Goal: Task Accomplishment & Management: Complete application form

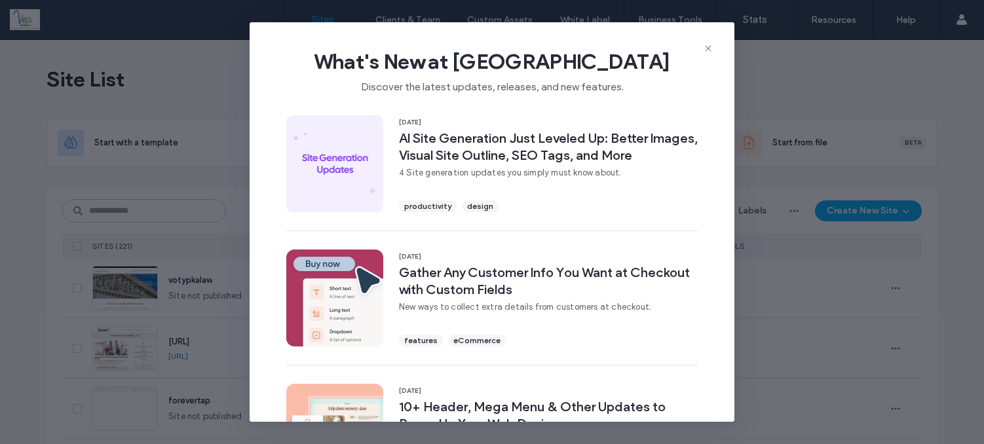
click at [709, 41] on div "What's New at Duda Discover the latest updates, releases, and new features." at bounding box center [492, 66] width 485 height 88
click at [705, 47] on icon at bounding box center [708, 48] width 10 height 10
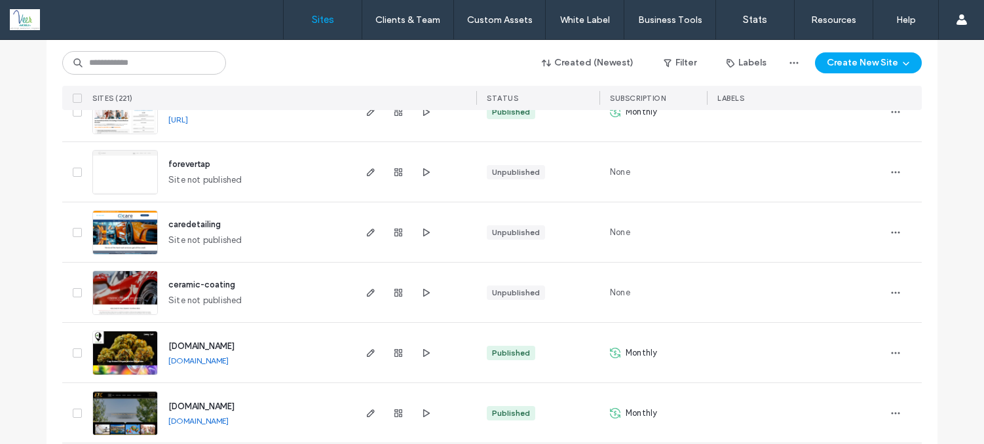
scroll to position [219, 0]
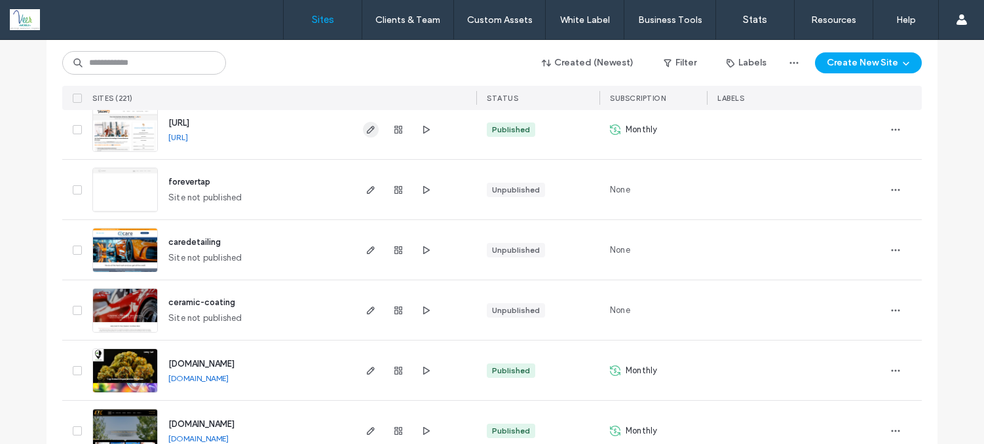
click at [367, 129] on use "button" at bounding box center [371, 130] width 8 height 8
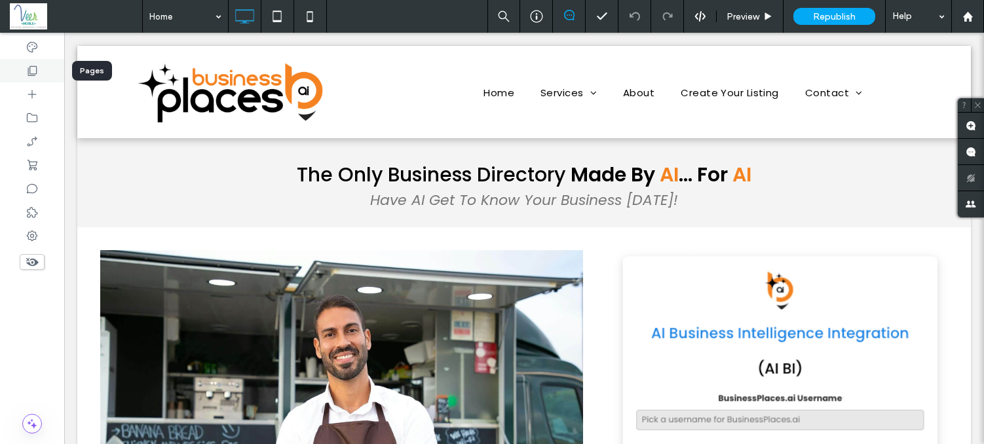
click at [35, 67] on icon at bounding box center [32, 70] width 13 height 13
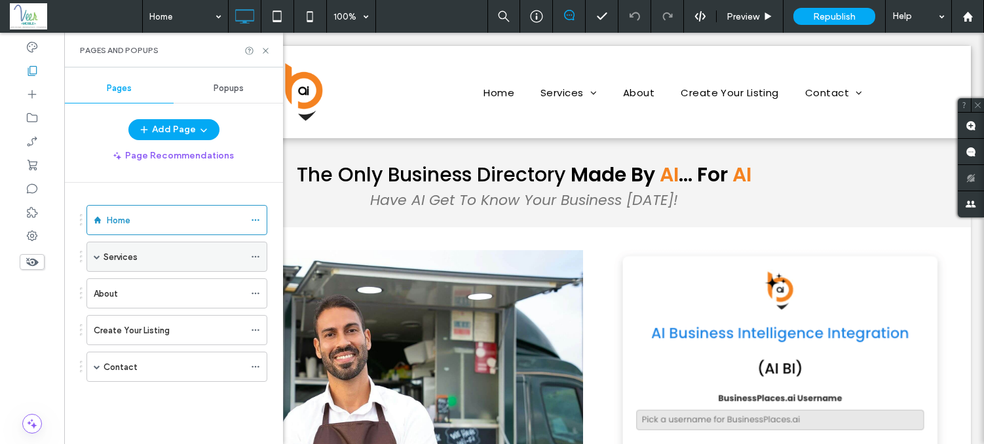
click at [142, 261] on div "Services" at bounding box center [174, 257] width 141 height 14
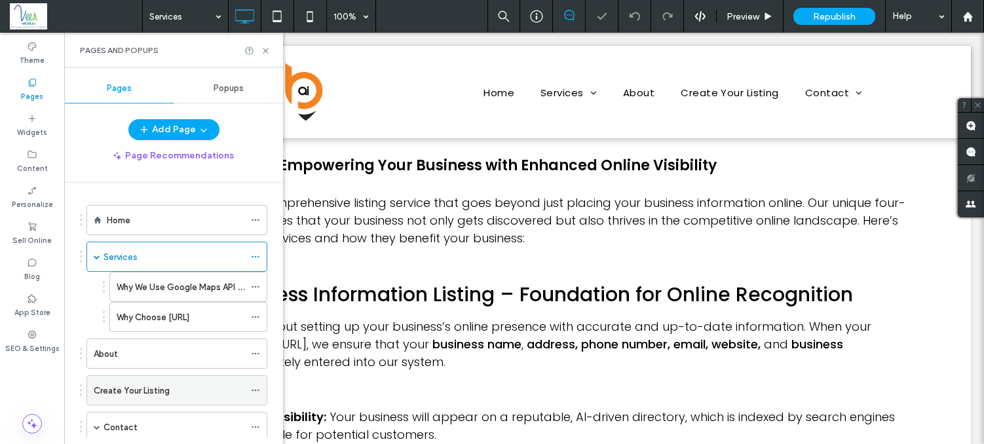
click at [114, 390] on label "Create Your Listing" at bounding box center [132, 390] width 76 height 23
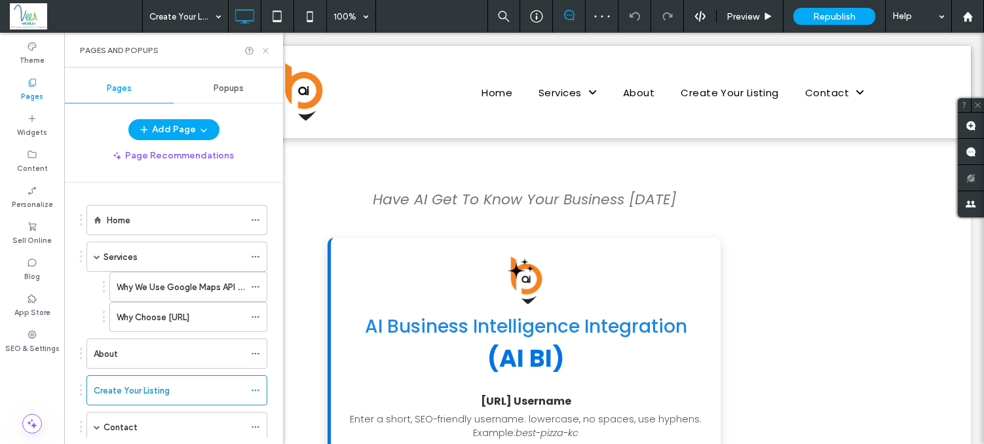
click at [268, 50] on icon at bounding box center [266, 51] width 10 height 10
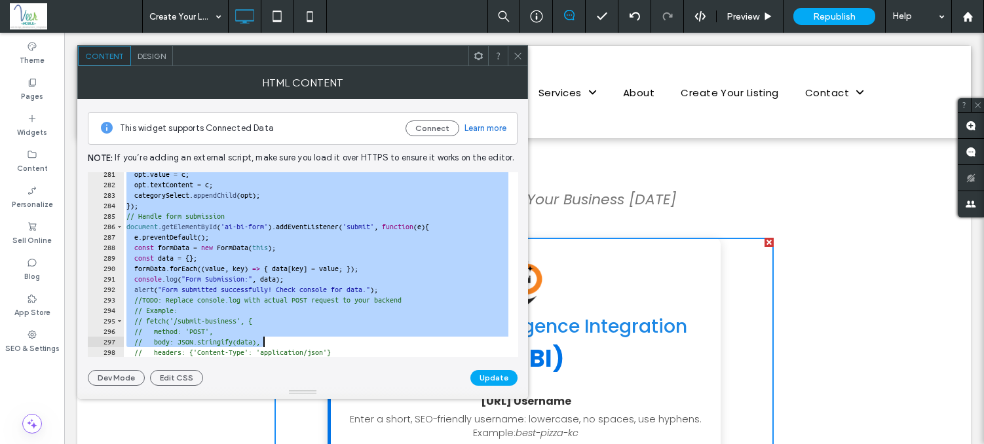
scroll to position [3001, 0]
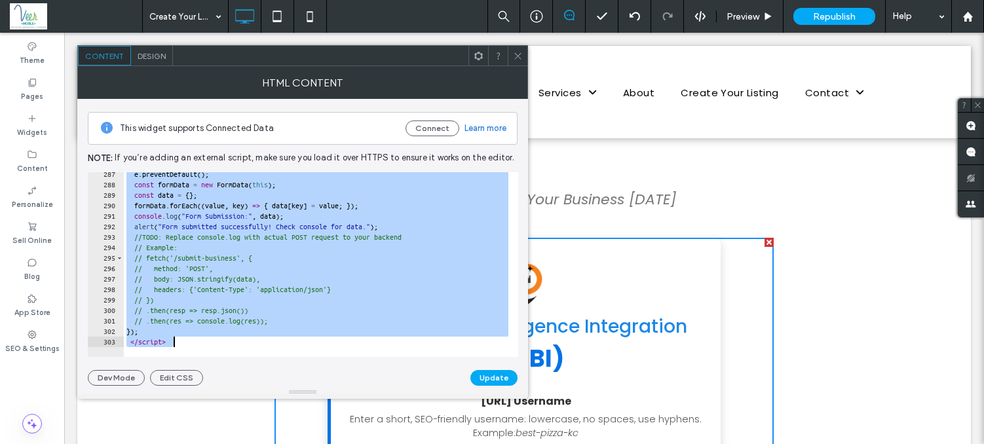
drag, startPoint x: 121, startPoint y: 180, endPoint x: 261, endPoint y: 499, distance: 348.5
click at [261, 444] on html ".wqwq-1{fill:#231f20;} .cls-1q, .cls-2q { fill-rule: evenodd; } .cls-2q { fill:…" at bounding box center [492, 222] width 984 height 444
type textarea "**********"
paste textarea "Cursor at row 303"
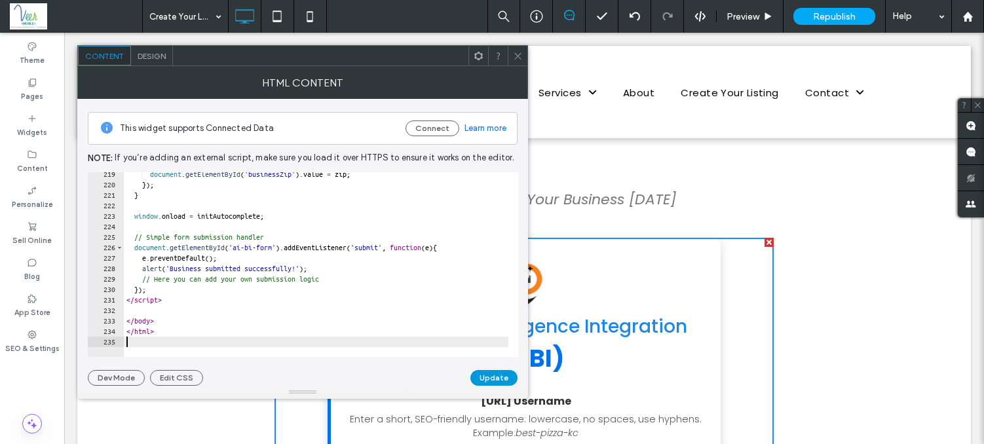
click at [488, 379] on button "Update" at bounding box center [493, 378] width 47 height 16
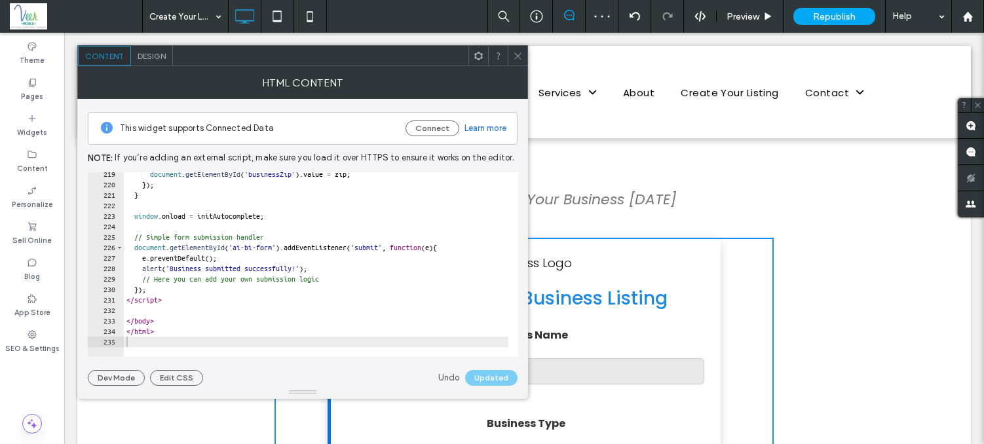
click at [519, 59] on icon at bounding box center [518, 56] width 10 height 10
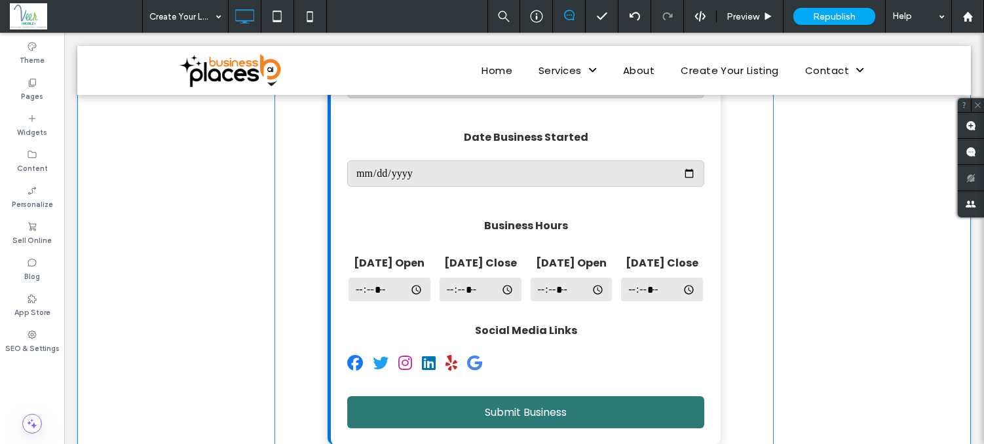
scroll to position [924, 0]
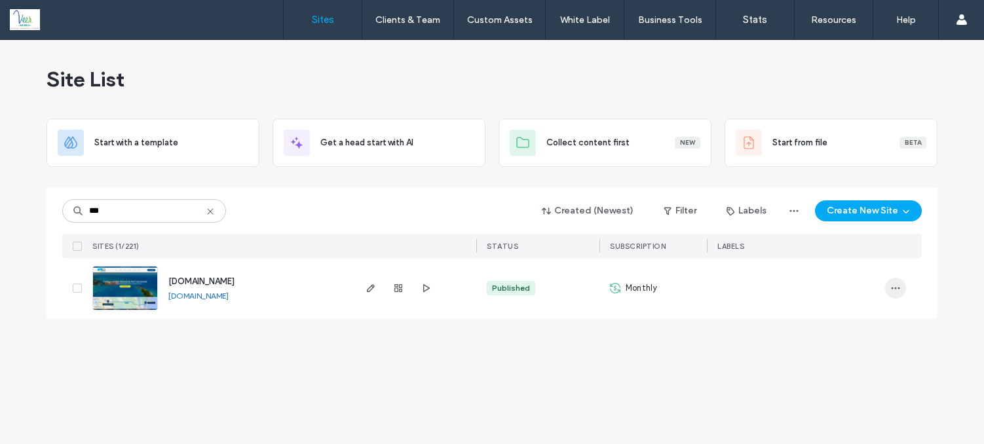
type input "***"
click at [894, 283] on icon "button" at bounding box center [895, 288] width 10 height 10
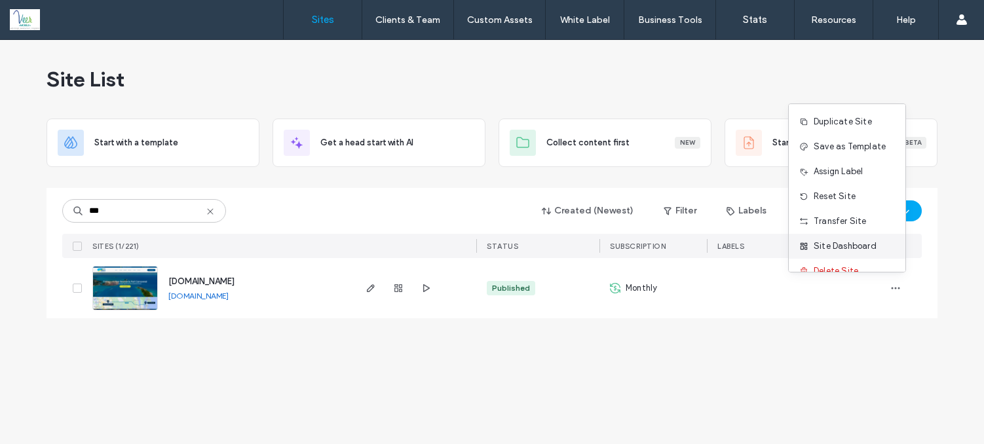
click at [857, 244] on span "Site Dashboard" at bounding box center [845, 246] width 63 height 13
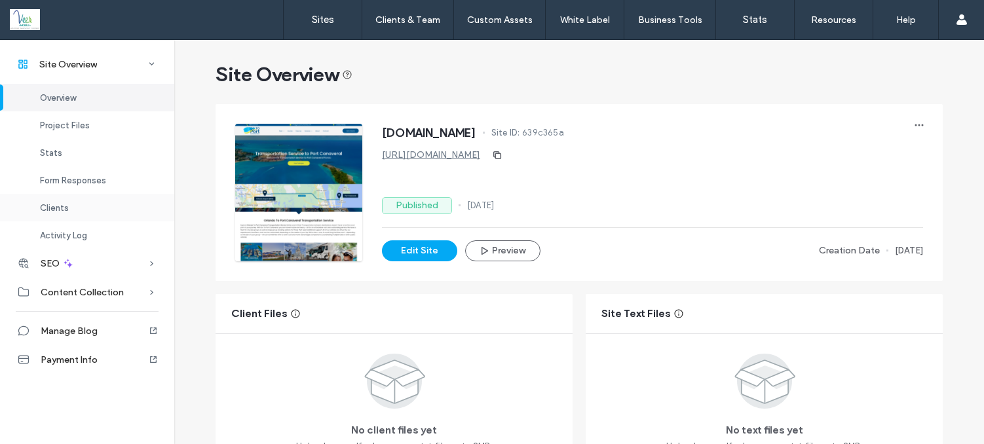
click at [53, 208] on span "Clients" at bounding box center [54, 208] width 29 height 10
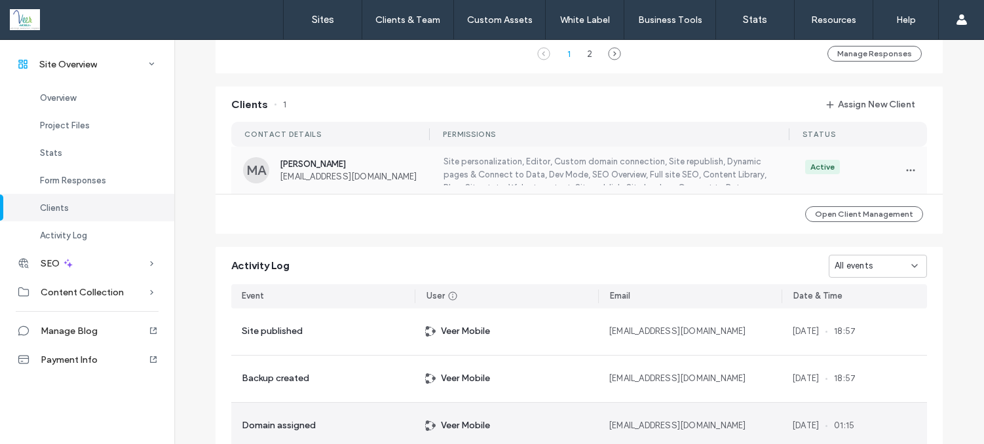
scroll to position [1139, 0]
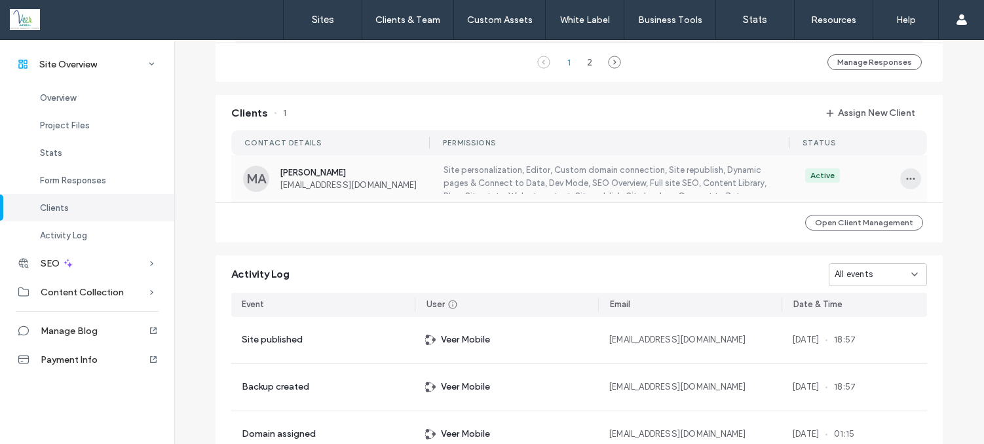
click at [908, 184] on icon "button" at bounding box center [910, 179] width 10 height 10
click at [882, 222] on span "Edit Permissions" at bounding box center [857, 219] width 64 height 13
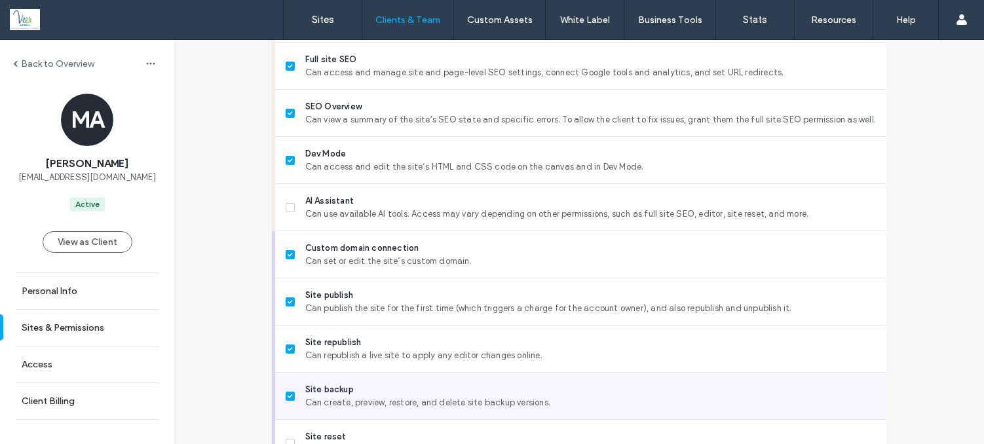
scroll to position [1256, 0]
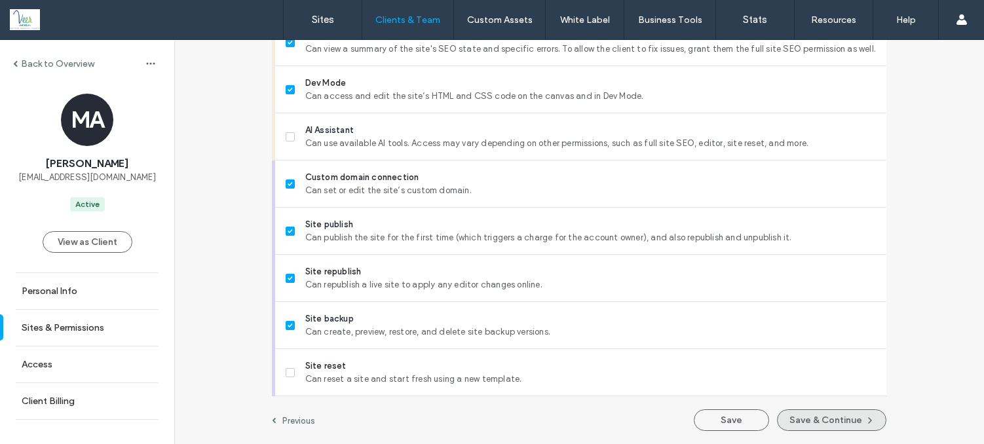
click at [833, 419] on button "Save & Continue" at bounding box center [831, 420] width 109 height 22
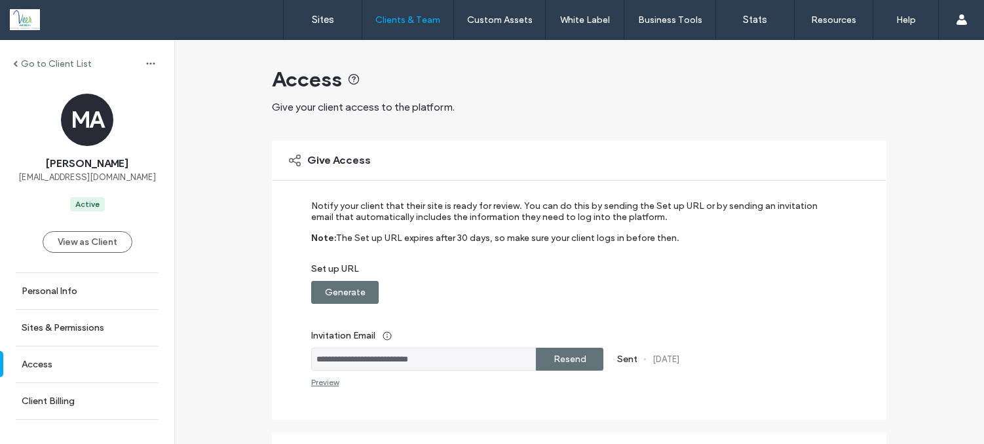
click at [569, 356] on label "Resend" at bounding box center [570, 359] width 33 height 24
click at [43, 369] on label "Access" at bounding box center [37, 364] width 31 height 11
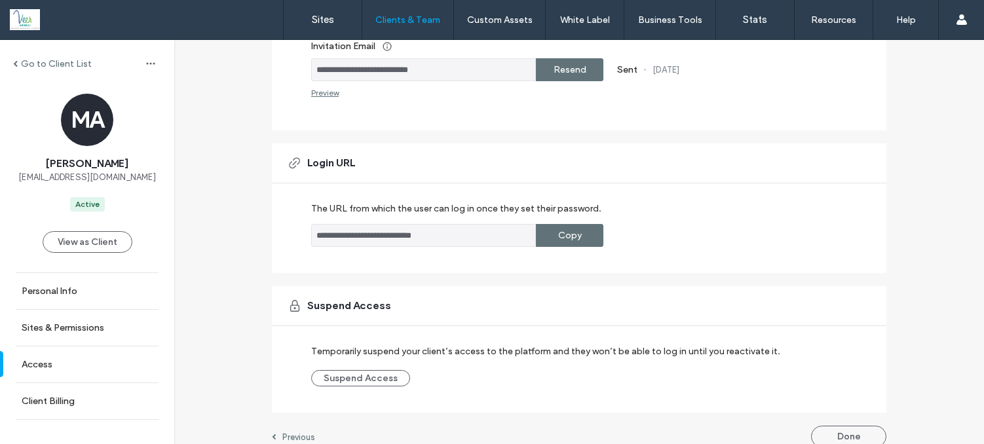
scroll to position [305, 0]
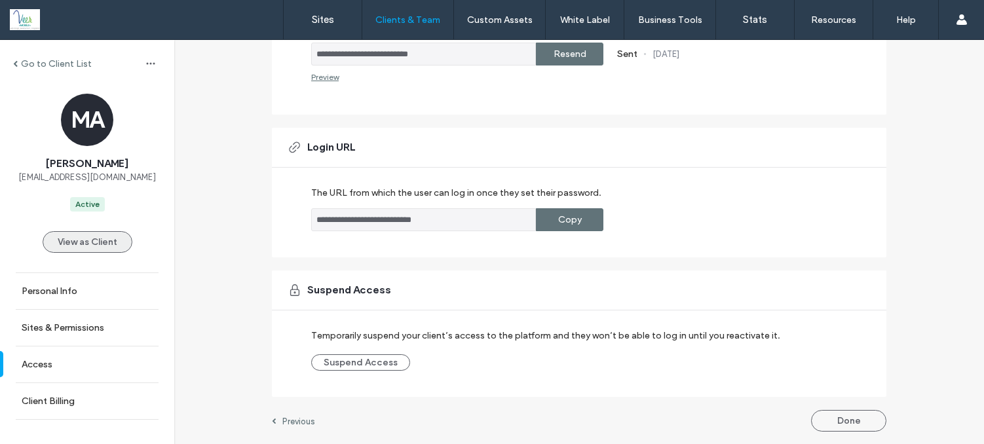
click at [66, 240] on button "View as Client" at bounding box center [88, 242] width 90 height 22
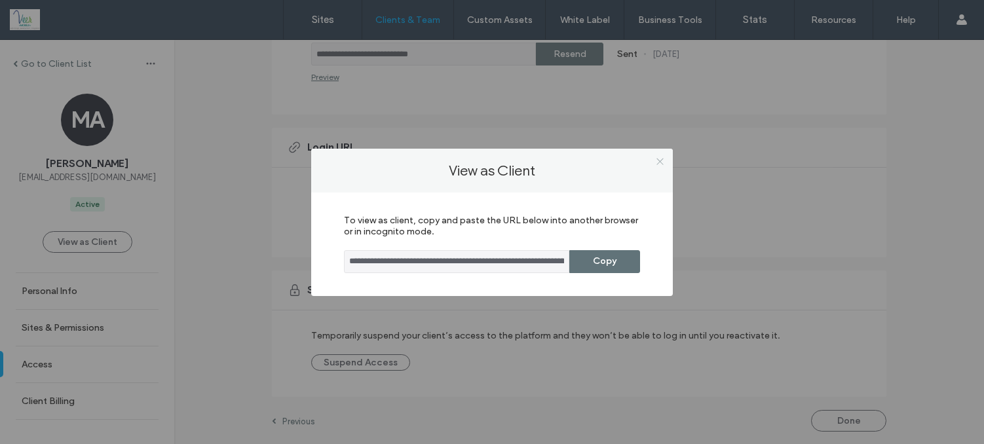
click at [660, 157] on icon at bounding box center [660, 162] width 10 height 10
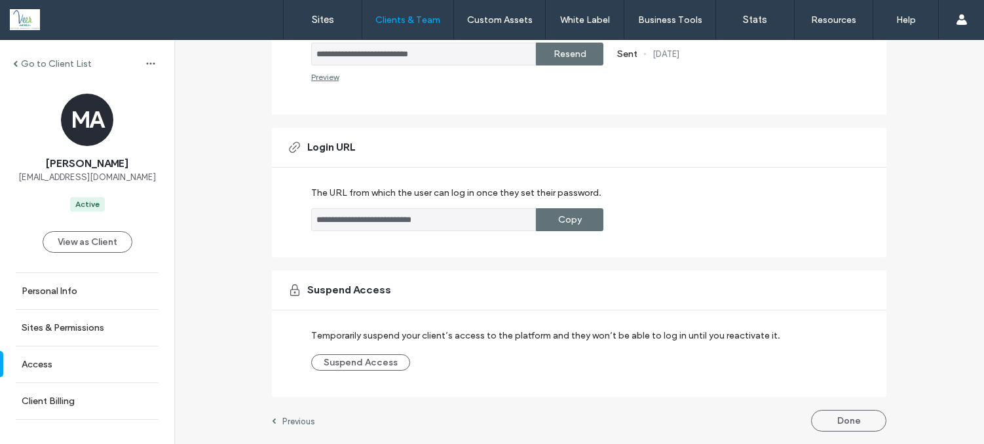
click at [40, 65] on label "Go to Client List" at bounding box center [56, 63] width 71 height 11
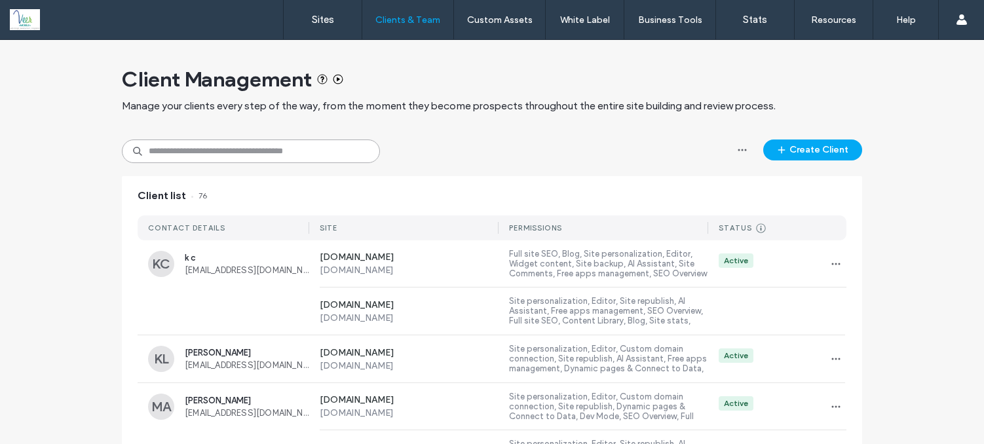
click at [168, 145] on input at bounding box center [251, 152] width 258 height 24
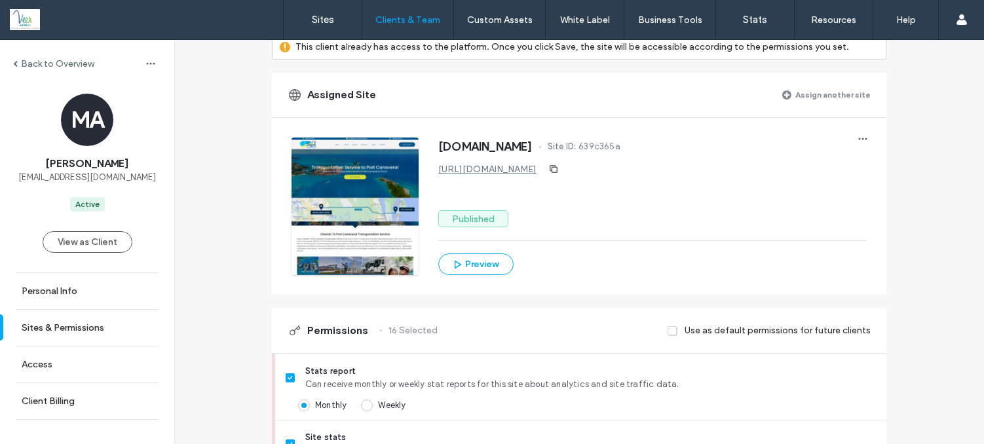
scroll to position [98, 0]
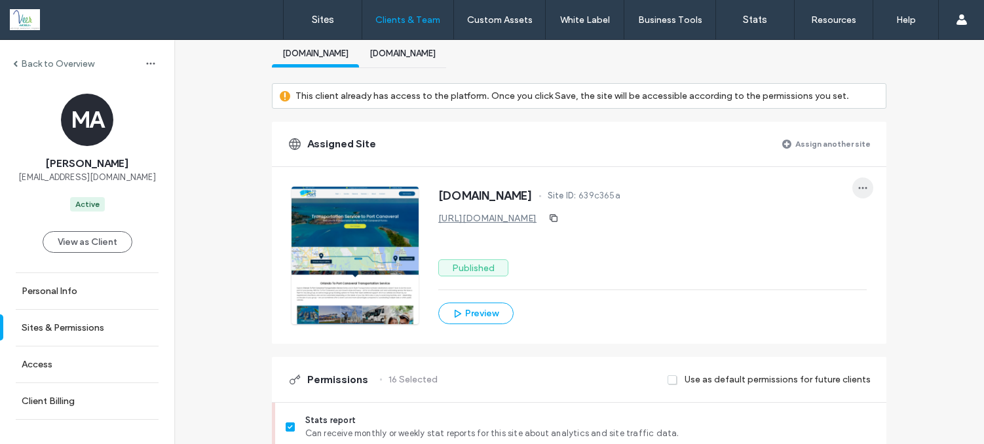
click at [858, 189] on icon "button" at bounding box center [863, 188] width 10 height 10
click at [24, 56] on div "Back to Overview" at bounding box center [87, 63] width 174 height 21
click at [24, 64] on label "Back to Overview" at bounding box center [57, 63] width 73 height 11
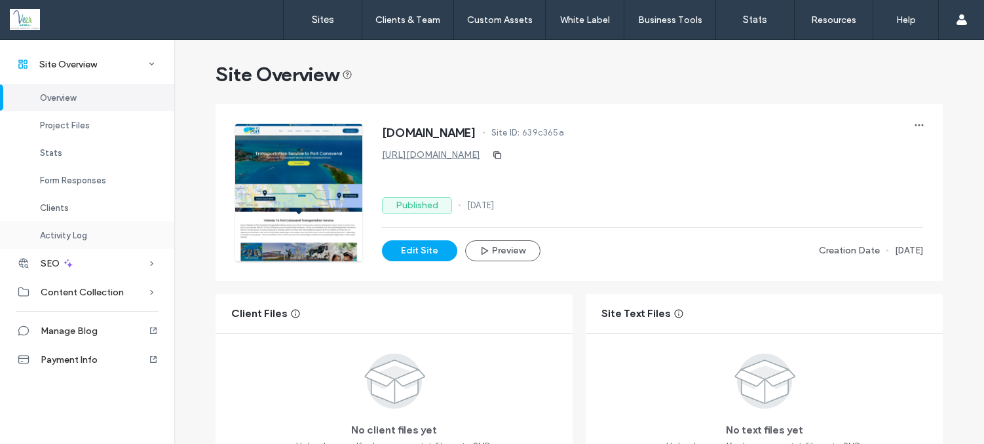
click at [74, 240] on span "Activity Log" at bounding box center [63, 236] width 47 height 10
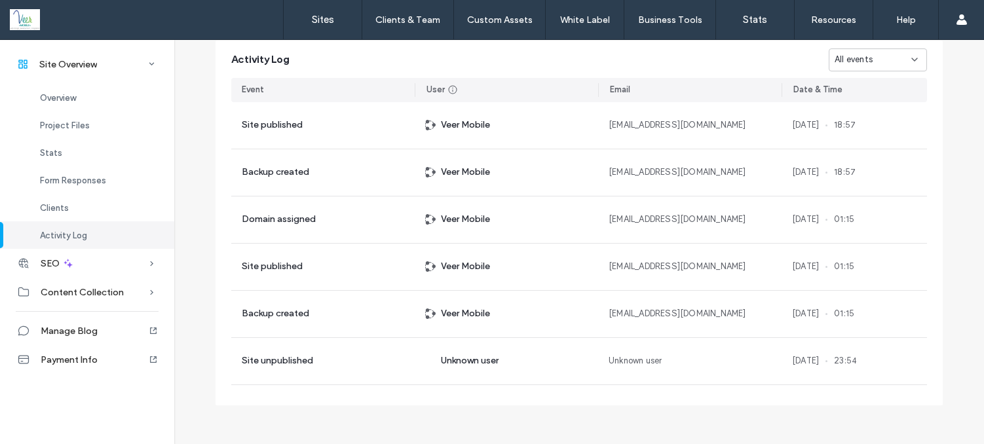
scroll to position [1355, 0]
click at [56, 94] on span "Overview" at bounding box center [58, 98] width 36 height 10
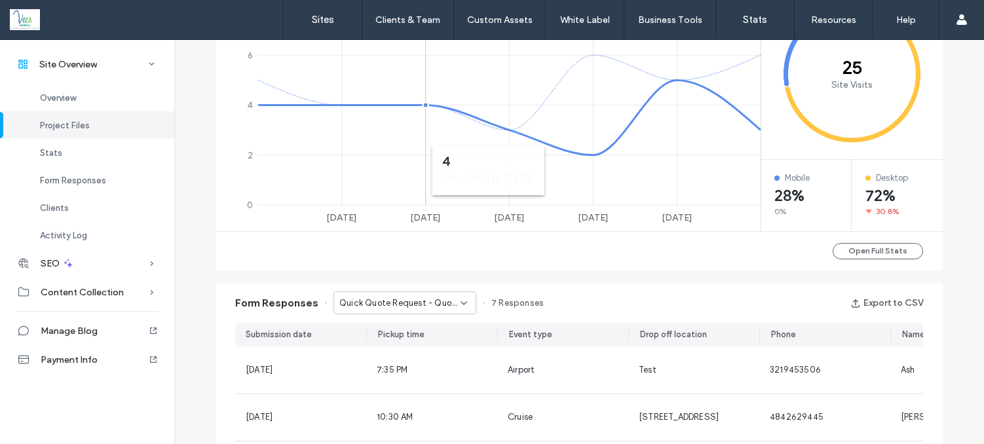
scroll to position [694, 0]
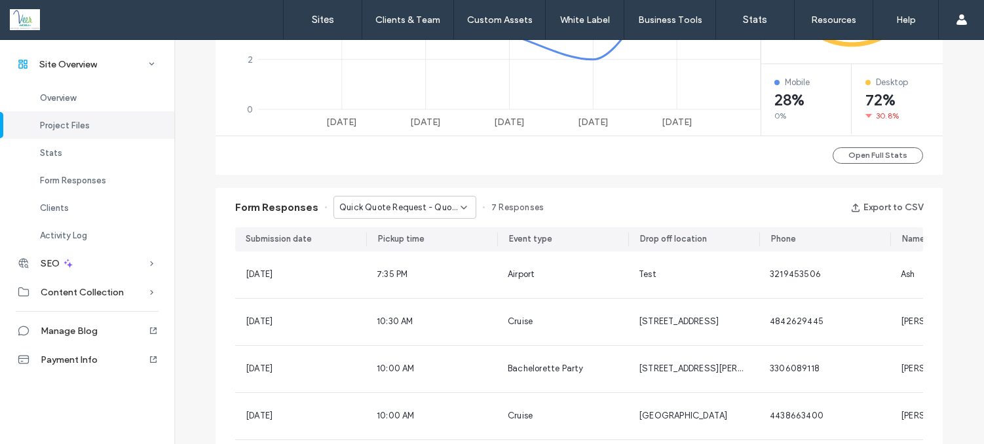
click at [450, 204] on span "Quick Quote Request - Quotes page" at bounding box center [399, 207] width 121 height 13
click at [442, 252] on div "Contact Us - Contact page" at bounding box center [399, 253] width 142 height 23
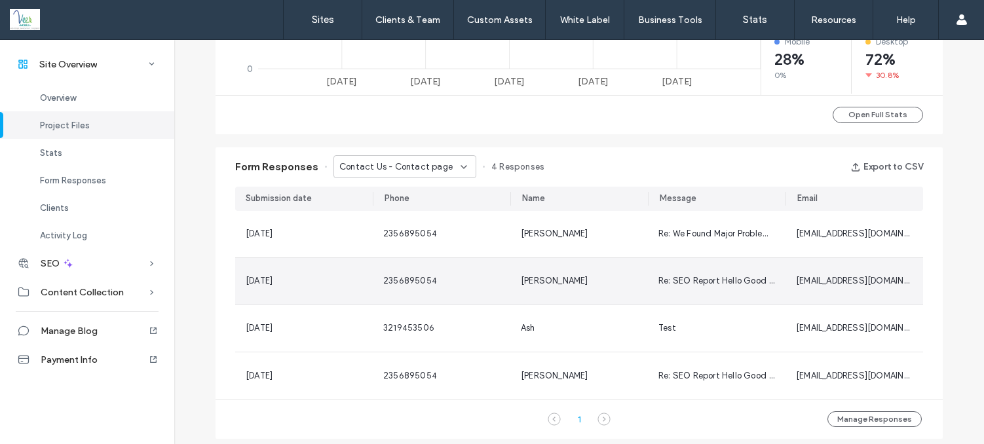
scroll to position [761, 0]
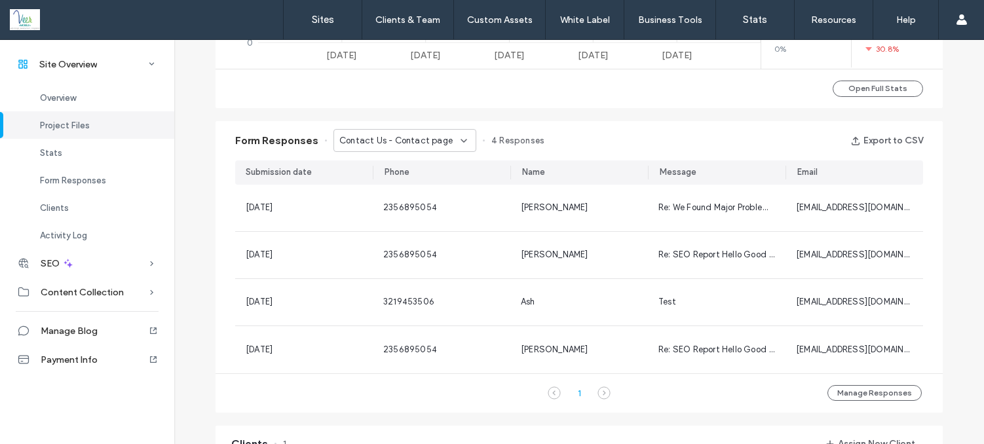
click at [455, 132] on div "Contact Us - Contact page" at bounding box center [404, 140] width 143 height 23
click at [440, 161] on span "Quick Quote Request - Quotes page" at bounding box center [396, 163] width 126 height 13
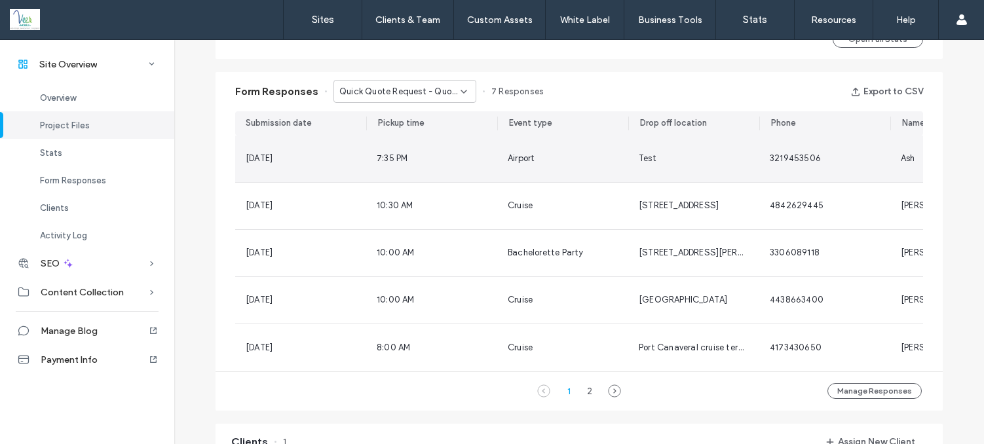
scroll to position [810, 0]
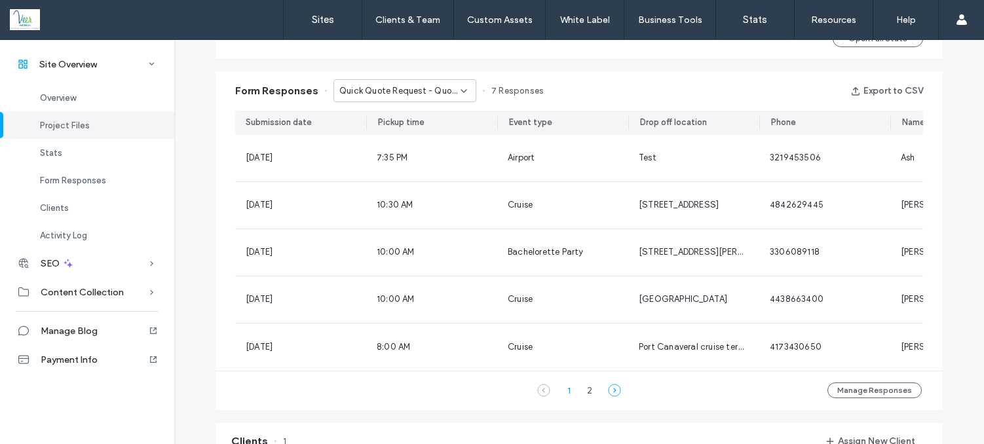
click at [613, 394] on icon at bounding box center [614, 390] width 13 height 13
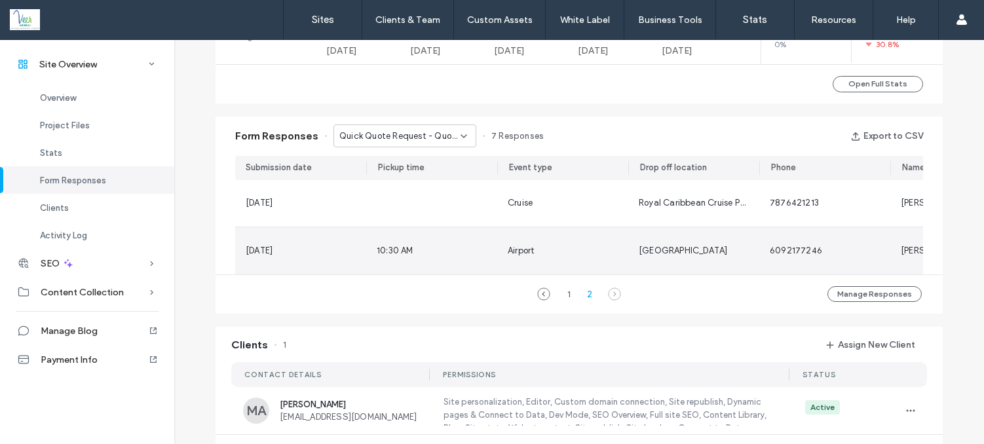
scroll to position [775, 0]
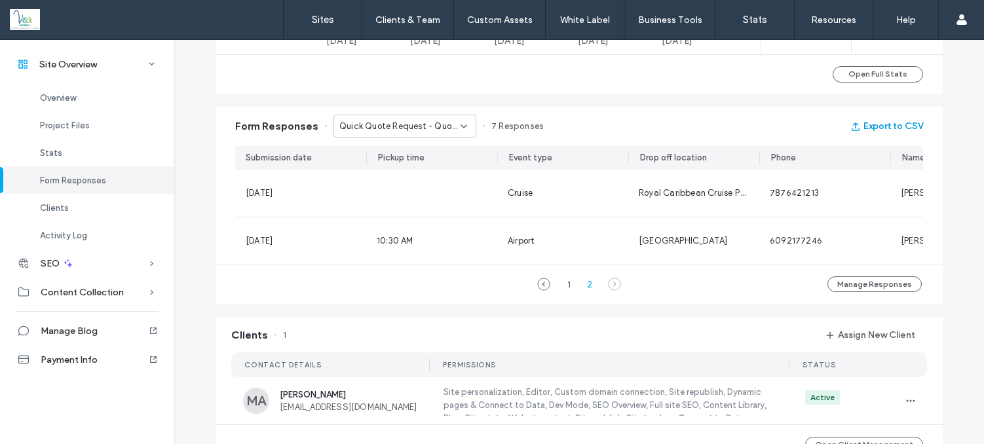
click at [883, 127] on button "Export to CSV" at bounding box center [886, 126] width 73 height 21
click at [334, 26] on link "Sites" at bounding box center [323, 19] width 78 height 39
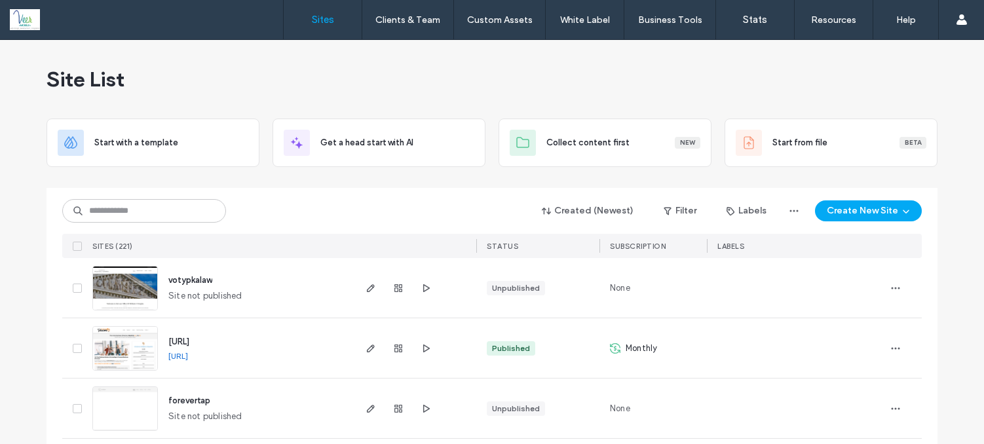
scroll to position [3, 0]
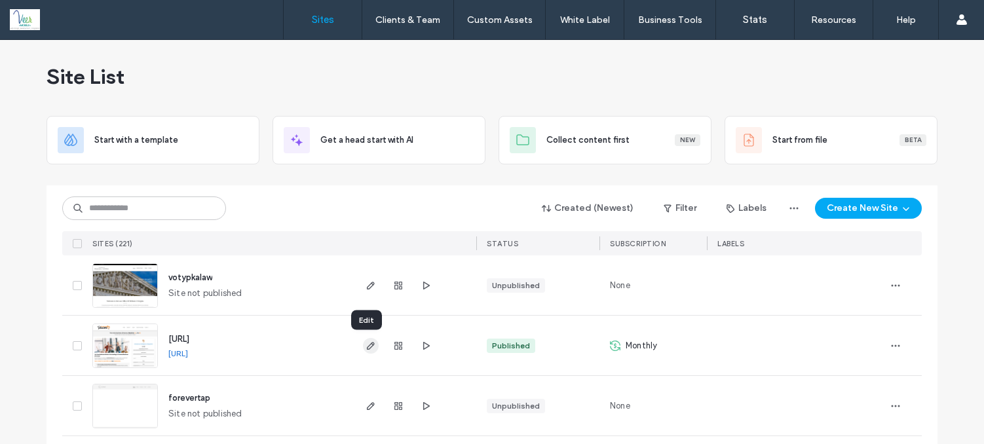
click at [371, 347] on span "button" at bounding box center [371, 346] width 16 height 16
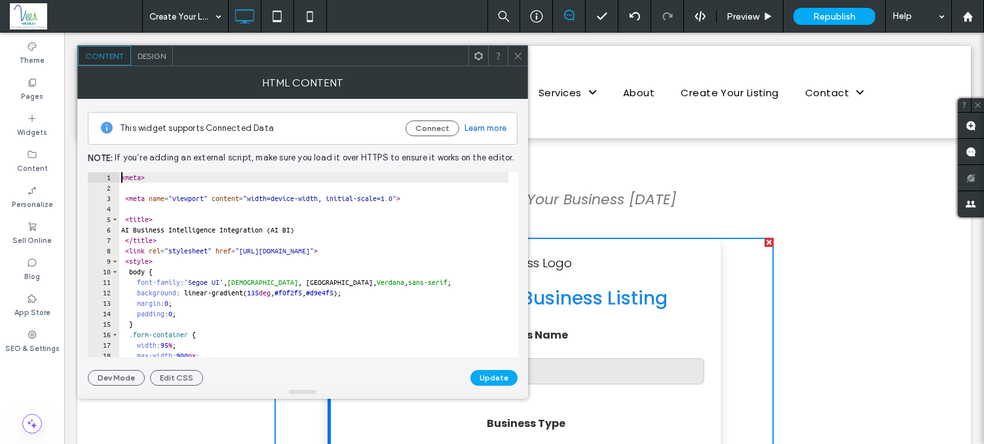
click at [119, 179] on div "< meta > < meta name = "viewport" content = "width=device-width, initial-scale=…" at bounding box center [374, 270] width 510 height 196
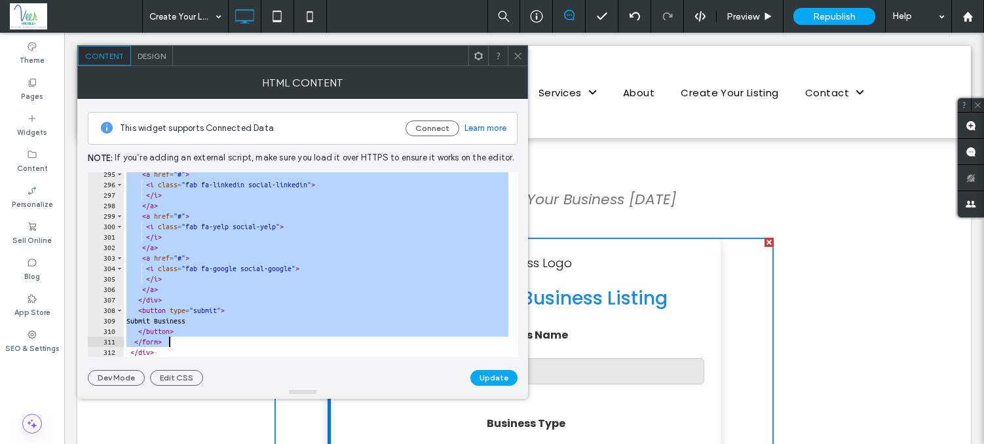
scroll to position [3169, 0]
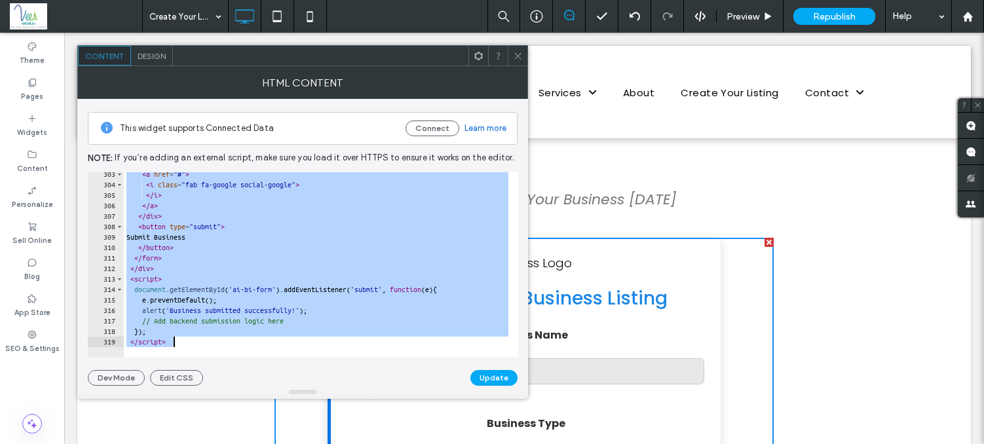
drag, startPoint x: 119, startPoint y: 179, endPoint x: 272, endPoint y: 493, distance: 349.0
click at [272, 444] on html ".wqwq-1{fill:#231f20;} .cls-1q, .cls-2q { fill-rule: evenodd; } .cls-2q { fill:…" at bounding box center [492, 222] width 984 height 444
type textarea "**********"
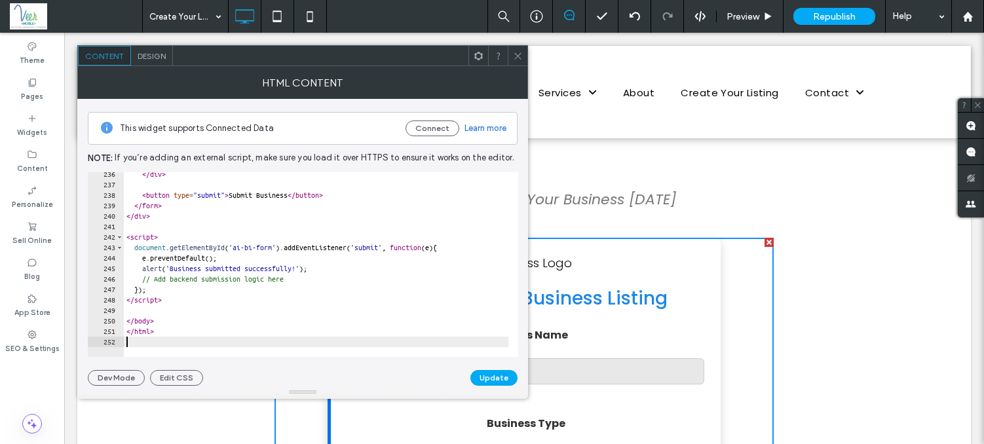
scroll to position [2467, 0]
click at [491, 371] on button "Update" at bounding box center [493, 378] width 47 height 16
click at [513, 58] on icon at bounding box center [518, 56] width 10 height 10
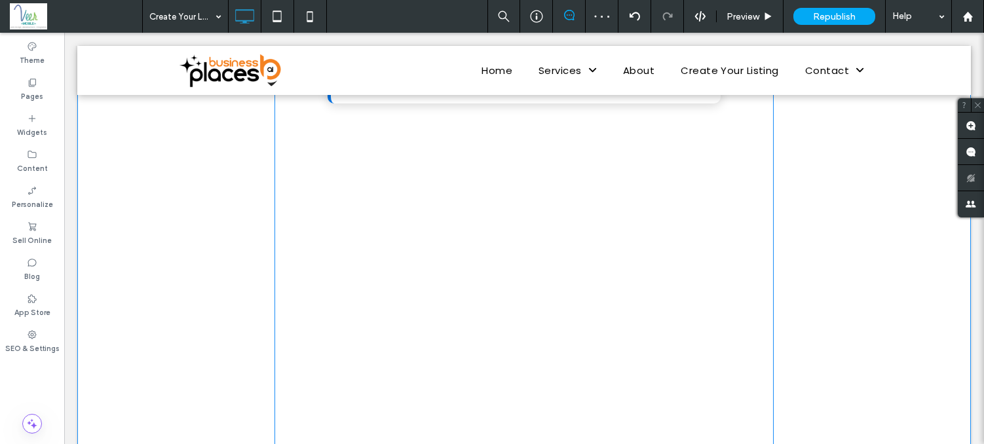
scroll to position [1186, 0]
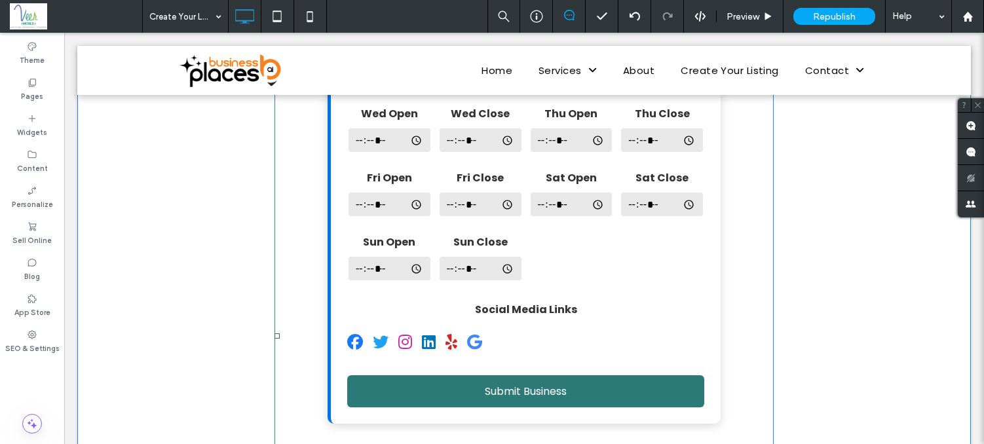
click at [430, 202] on span at bounding box center [524, 336] width 499 height 2568
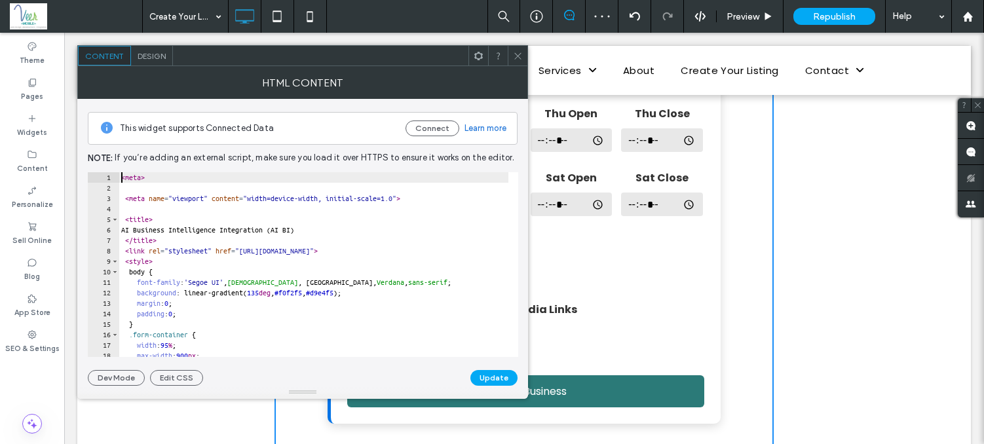
click at [123, 181] on div "< meta > < meta name = "viewport" content = "width=device-width, initial-scale=…" at bounding box center [374, 275] width 510 height 206
click at [123, 180] on div "< meta > < meta name = "viewport" content = "width=device-width, initial-scale=…" at bounding box center [374, 270] width 510 height 196
click at [121, 178] on div "< meta > < meta name = "viewport" content = "width=device-width, initial-scale=…" at bounding box center [374, 270] width 510 height 196
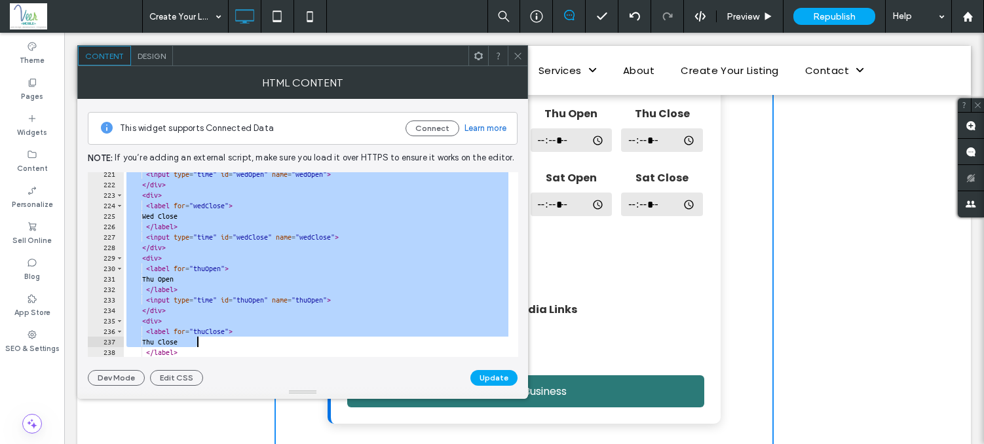
scroll to position [3169, 0]
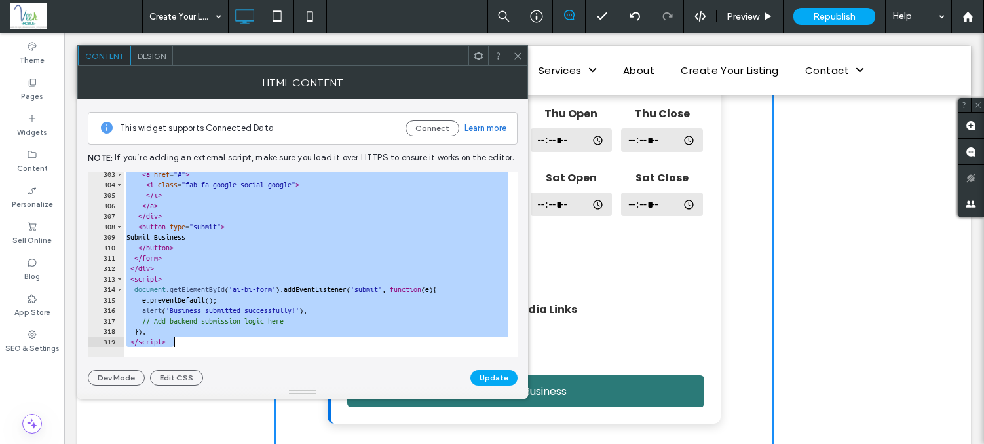
drag, startPoint x: 121, startPoint y: 177, endPoint x: 310, endPoint y: 493, distance: 368.8
click at [310, 444] on html ".wqwq-1{fill:#231f20;} .cls-1q, .cls-2q { fill-rule: evenodd; } .cls-2q { fill:…" at bounding box center [492, 222] width 984 height 444
type textarea "**********"
paste textarea "Cursor at row 319"
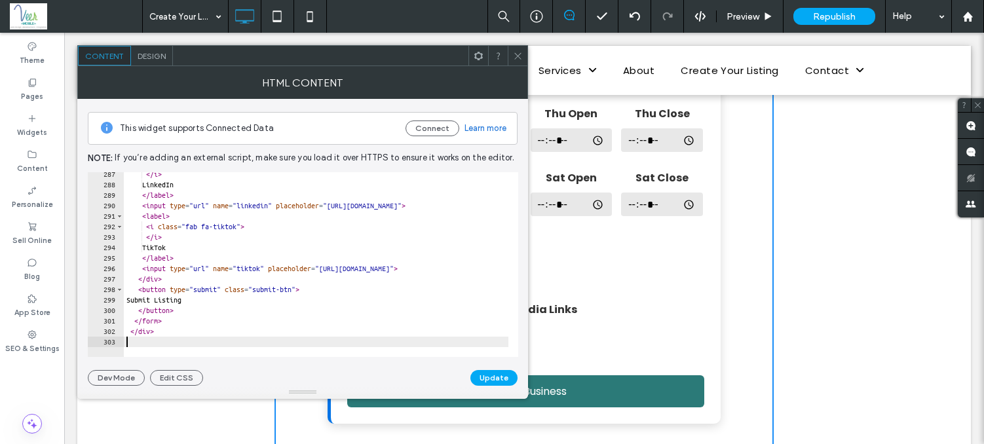
scroll to position [3001, 0]
click at [488, 375] on button "Update" at bounding box center [493, 378] width 47 height 16
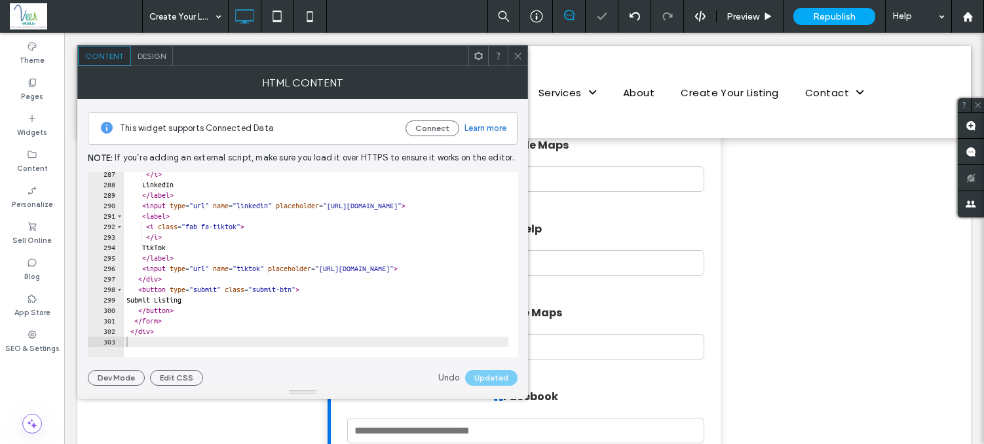
click at [513, 54] on icon at bounding box center [518, 56] width 10 height 10
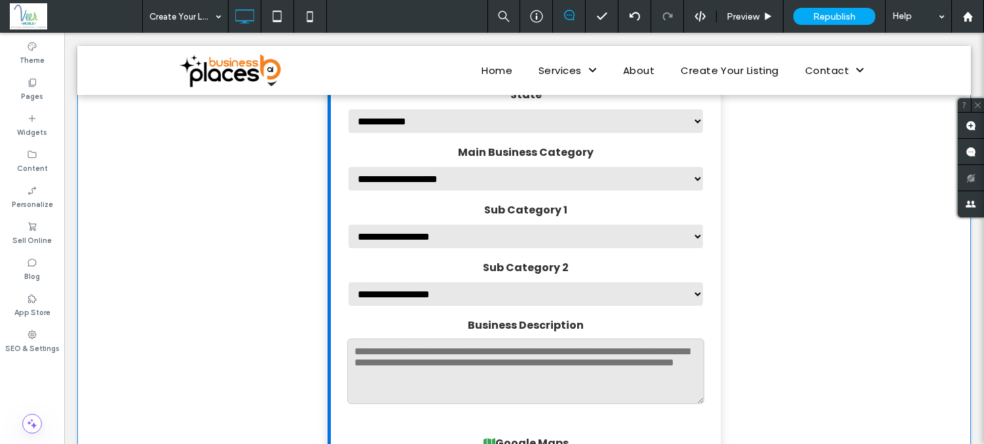
scroll to position [885, 0]
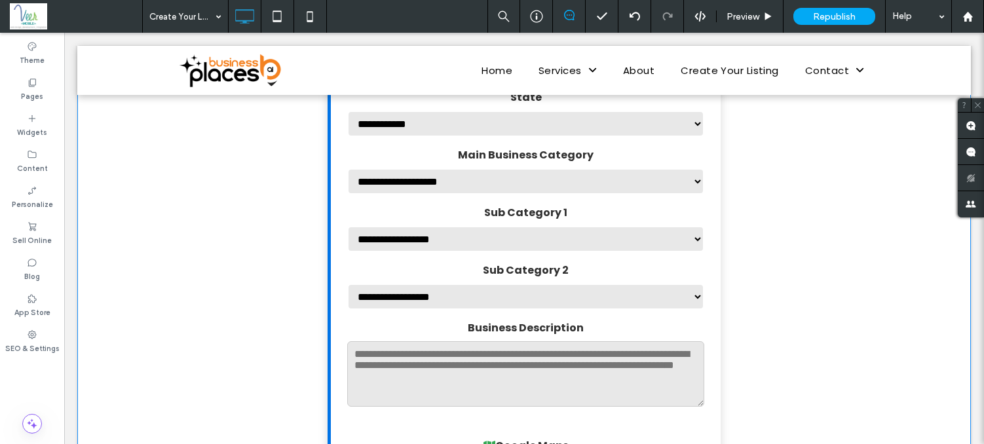
click at [442, 193] on select "**********" at bounding box center [525, 181] width 357 height 26
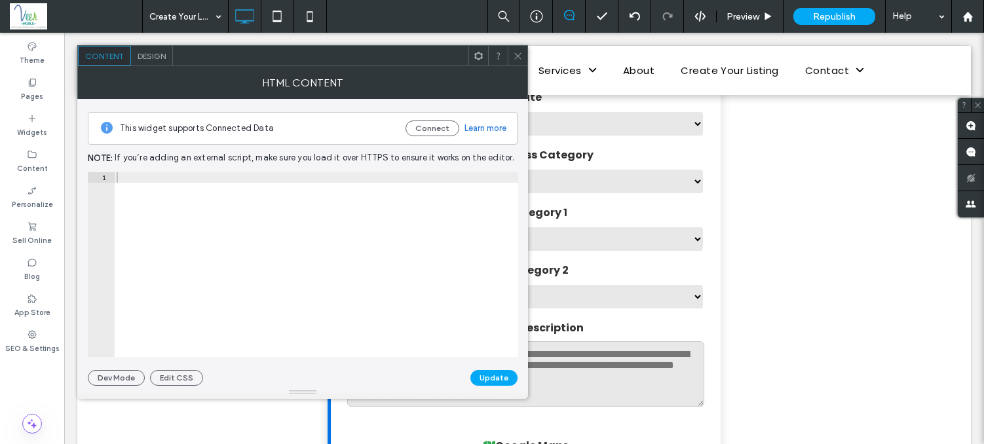
type textarea "******"
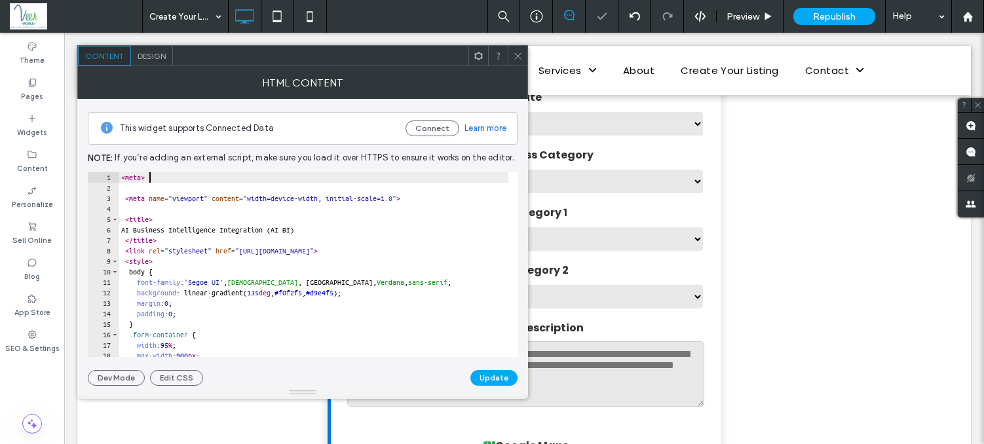
click at [444, 177] on div "< meta > < meta name = "viewport" content = "width=device-width, initial-scale=…" at bounding box center [761, 270] width 1284 height 196
click at [516, 56] on icon at bounding box center [518, 56] width 10 height 10
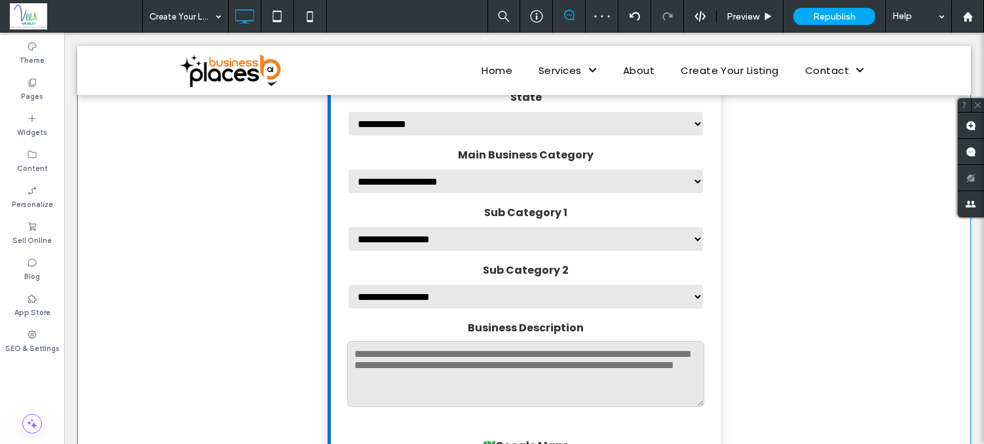
click at [504, 181] on select "**********" at bounding box center [525, 181] width 357 height 26
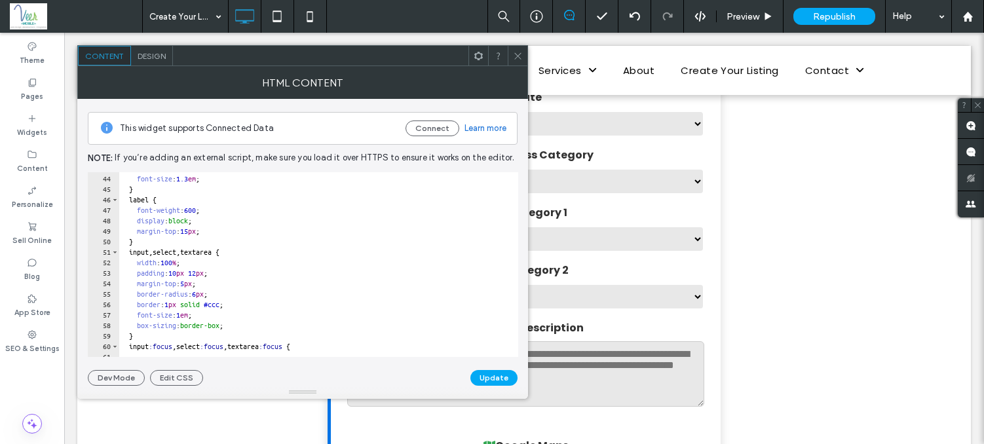
scroll to position [567, 0]
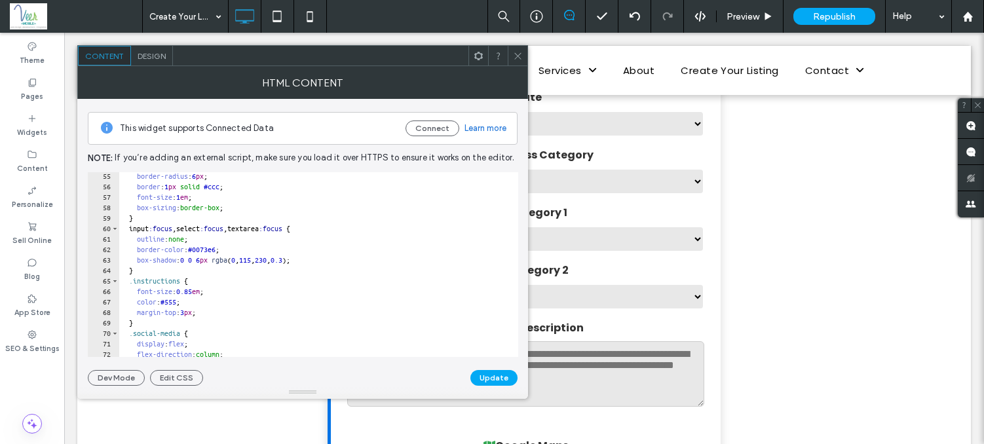
click at [519, 52] on icon at bounding box center [518, 56] width 10 height 10
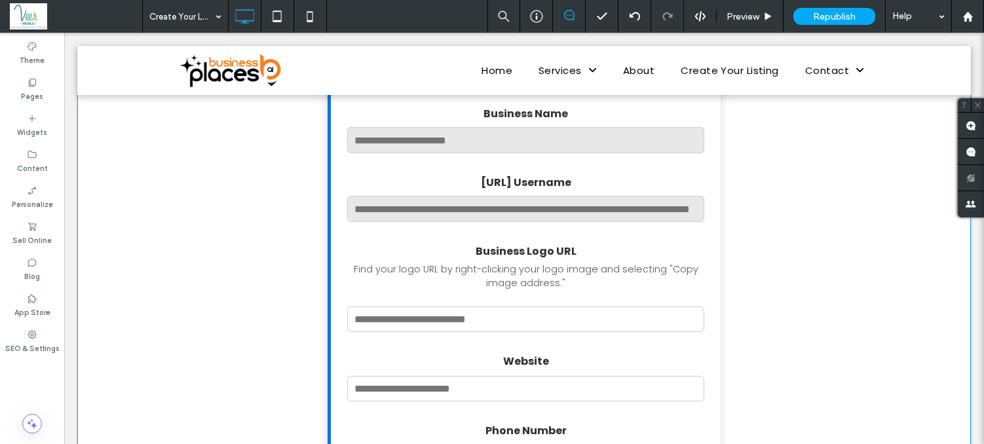
scroll to position [287, 0]
click at [514, 204] on input "[URL] Username" at bounding box center [525, 210] width 357 height 26
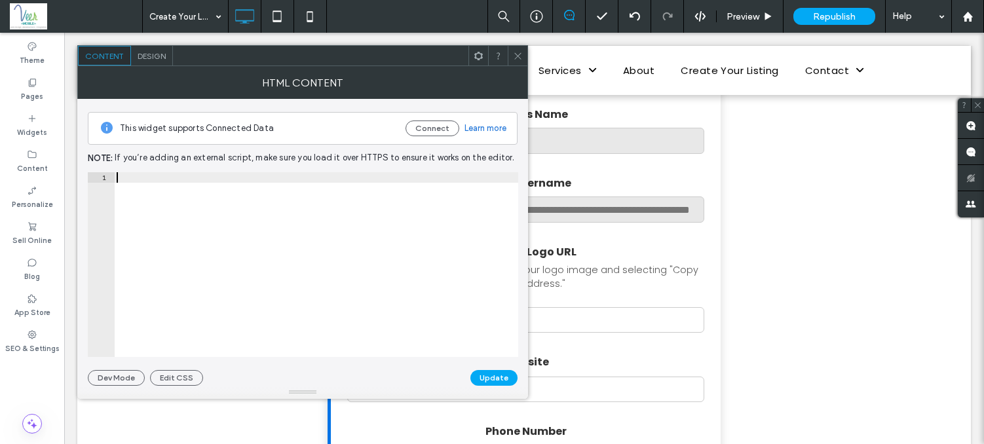
click at [514, 204] on div "1 XXXXXXXXXXXXXXXXXXXXXXXXXXXXXXXXXXXXXXXXXXXXXXXXXXXXXXXXXXXXXXXXXXXXXXXXXXXXX…" at bounding box center [303, 264] width 430 height 185
type textarea "**********"
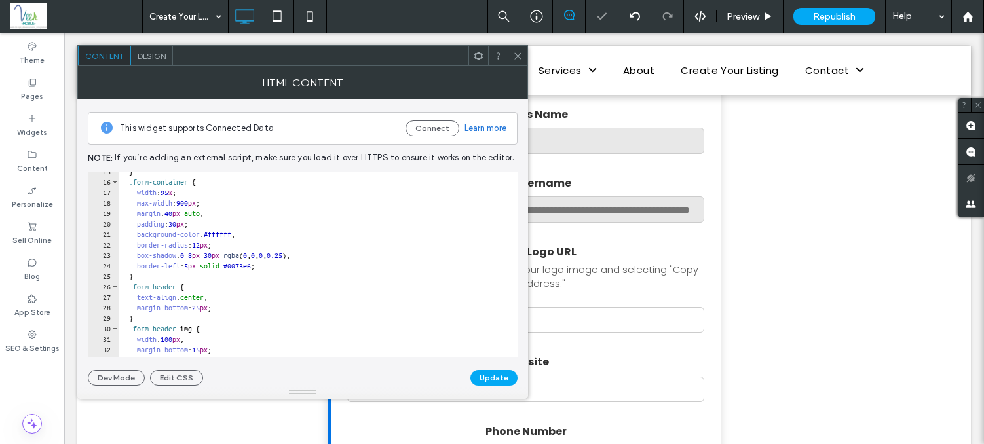
scroll to position [153, 0]
click at [518, 49] on span at bounding box center [518, 56] width 10 height 20
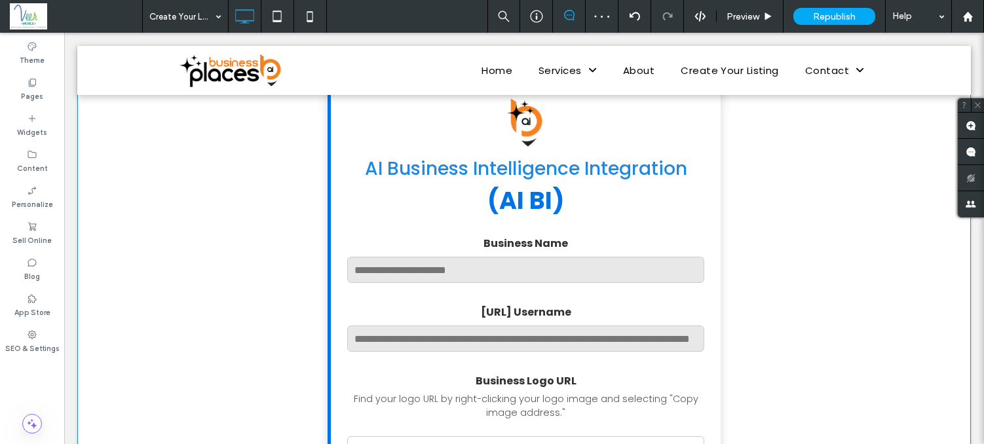
scroll to position [157, 0]
click at [405, 267] on input "Business Name" at bounding box center [525, 270] width 357 height 26
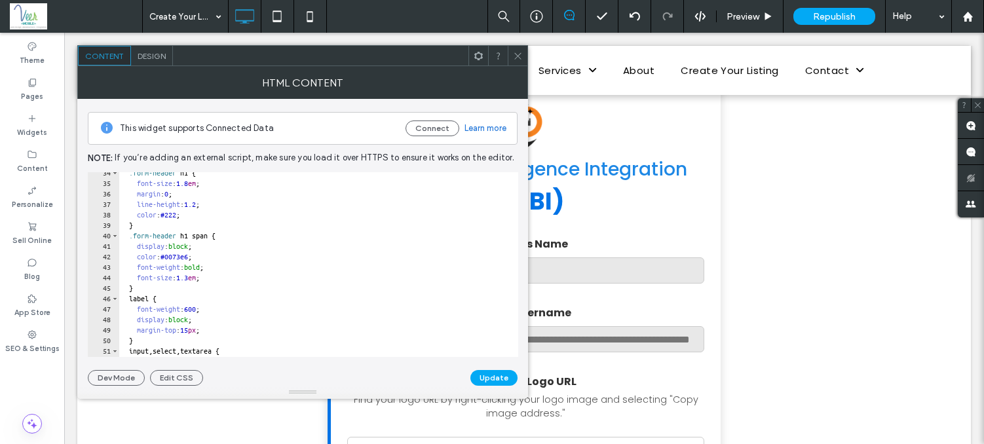
scroll to position [654, 0]
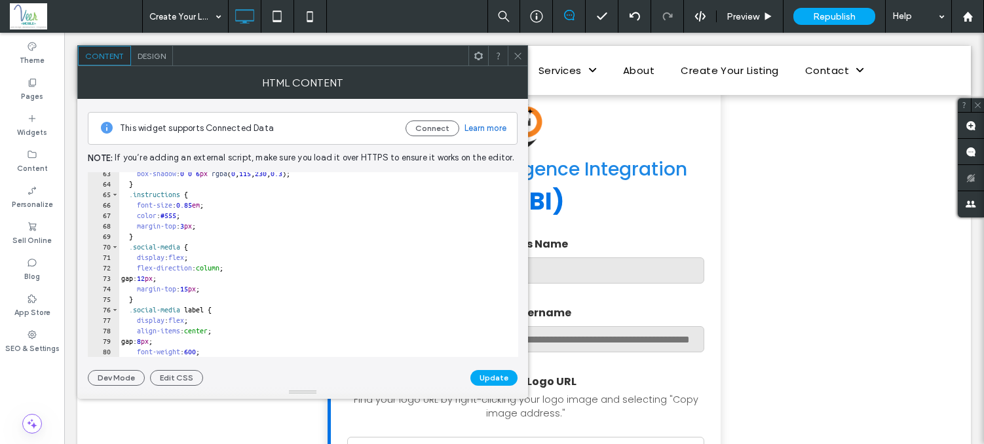
click at [517, 52] on icon at bounding box center [518, 56] width 10 height 10
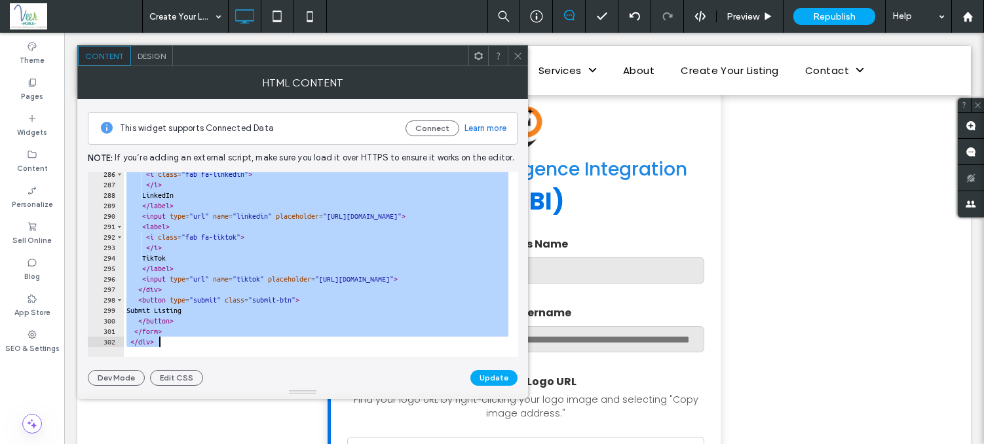
scroll to position [2991, 0]
drag, startPoint x: 121, startPoint y: 180, endPoint x: 276, endPoint y: 491, distance: 347.8
click at [276, 444] on html ".wqwq-1{fill:#231f20;} .cls-1q, .cls-2q { fill-rule: evenodd; } .cls-2q { fill:…" at bounding box center [492, 222] width 984 height 444
type textarea "******* *******"
click at [603, 241] on label "Business Name" at bounding box center [525, 244] width 357 height 16
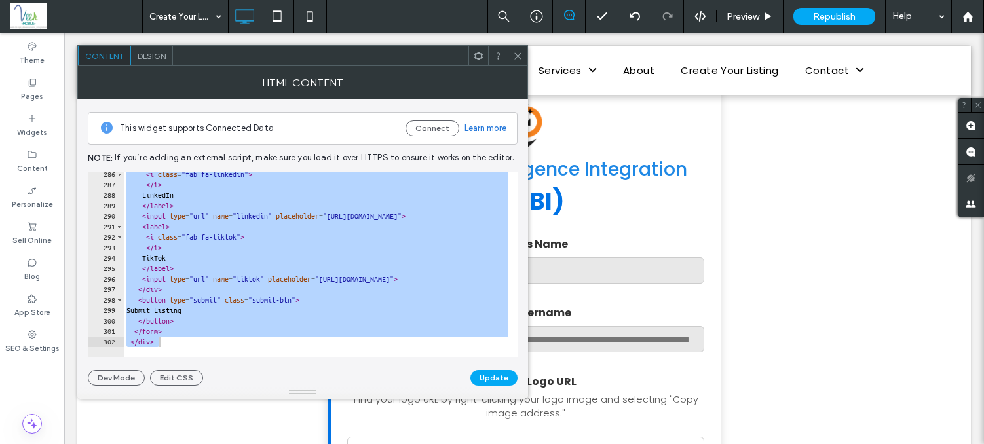
click at [511, 56] on div at bounding box center [518, 56] width 20 height 20
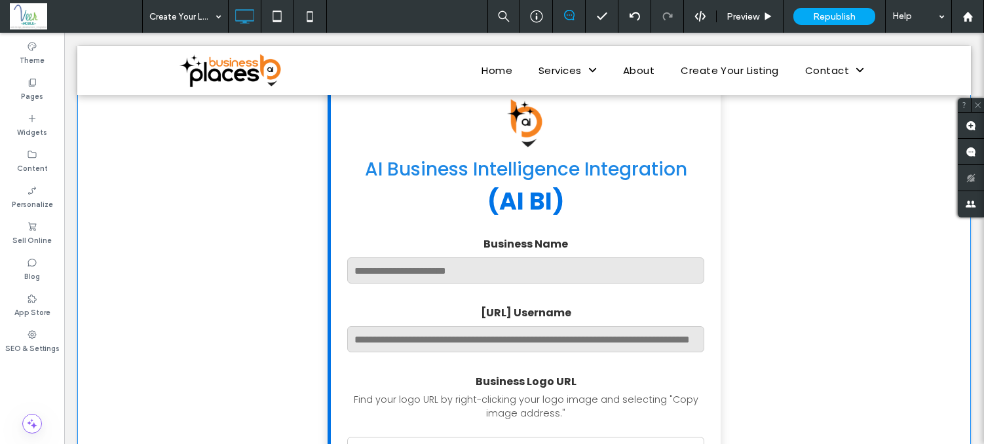
click at [473, 242] on label "Business Name" at bounding box center [525, 244] width 357 height 16
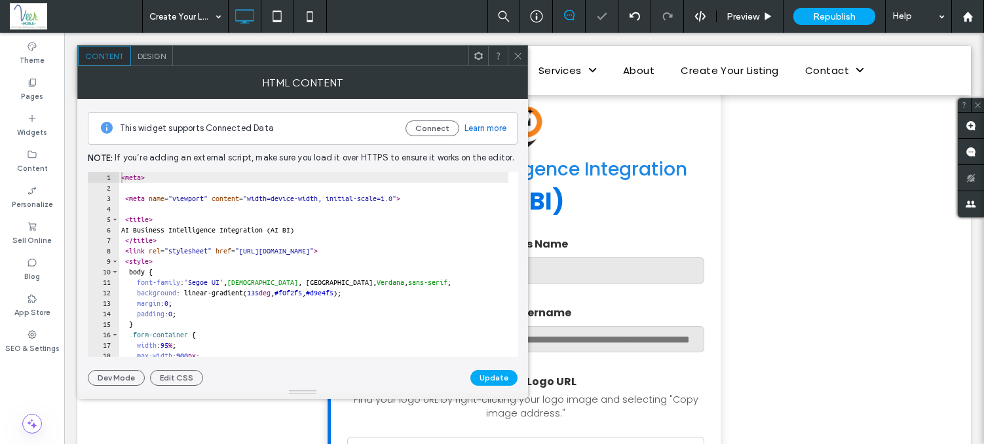
click at [516, 58] on icon at bounding box center [518, 56] width 10 height 10
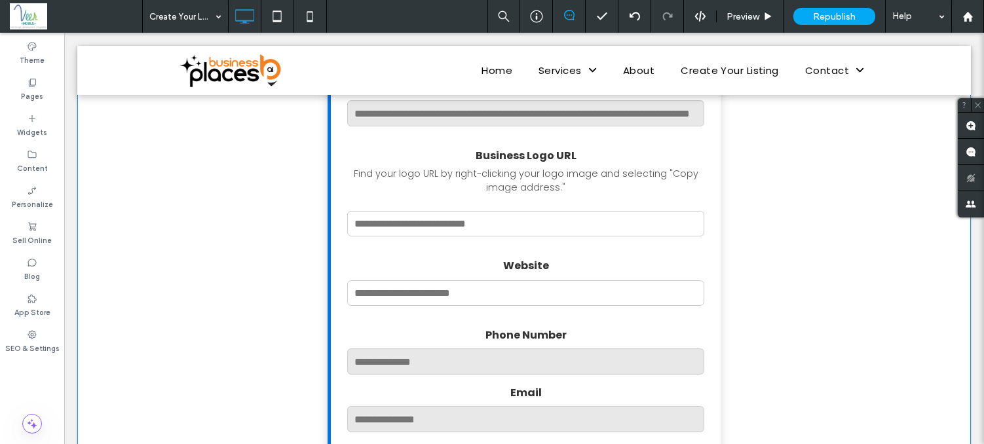
scroll to position [483, 0]
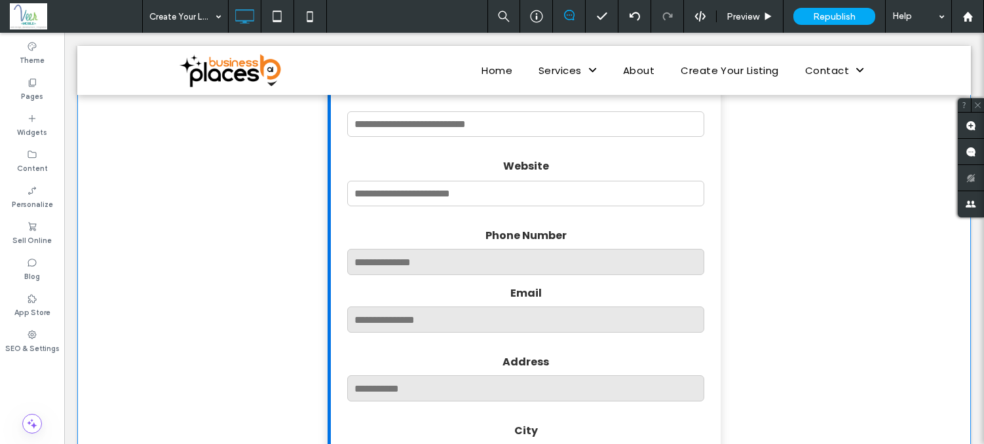
click at [389, 200] on input "Website" at bounding box center [525, 194] width 357 height 26
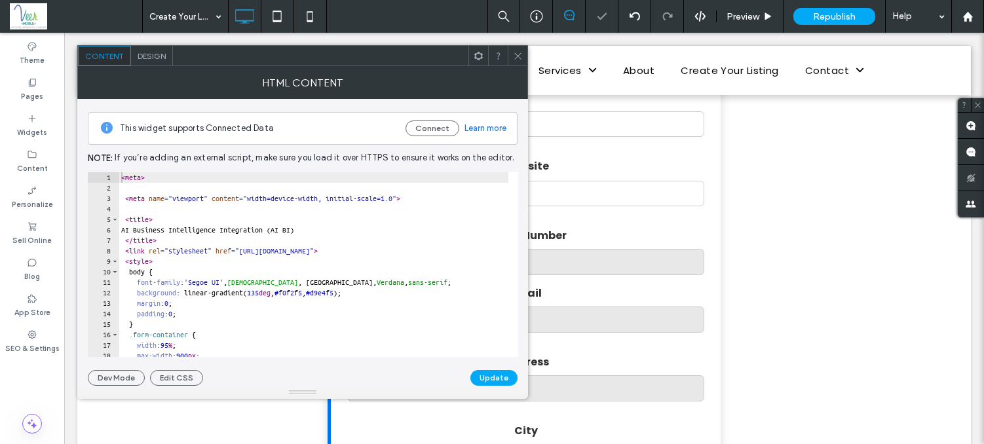
click at [517, 59] on icon at bounding box center [518, 56] width 10 height 10
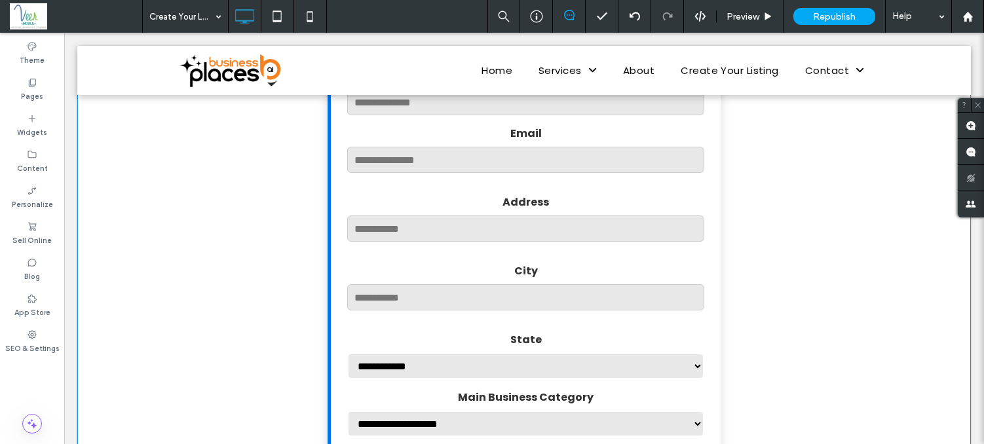
scroll to position [643, 0]
click at [460, 366] on select "**********" at bounding box center [525, 365] width 357 height 26
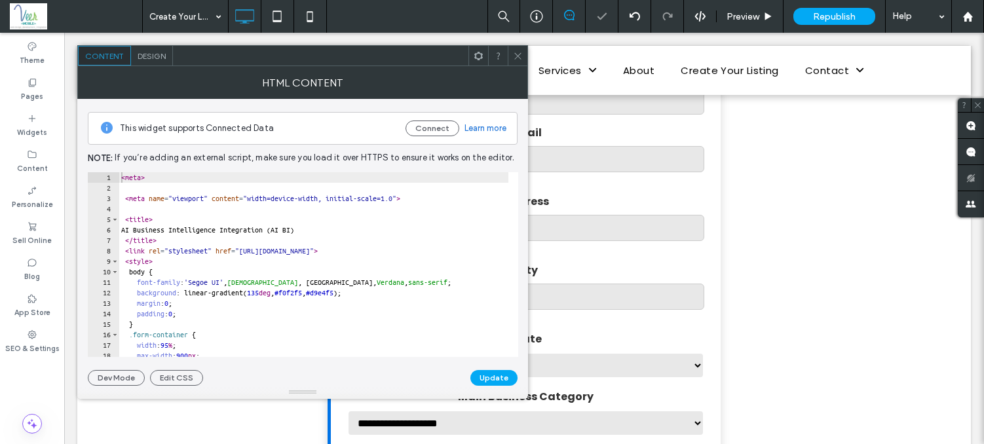
click at [517, 61] on span at bounding box center [518, 56] width 10 height 20
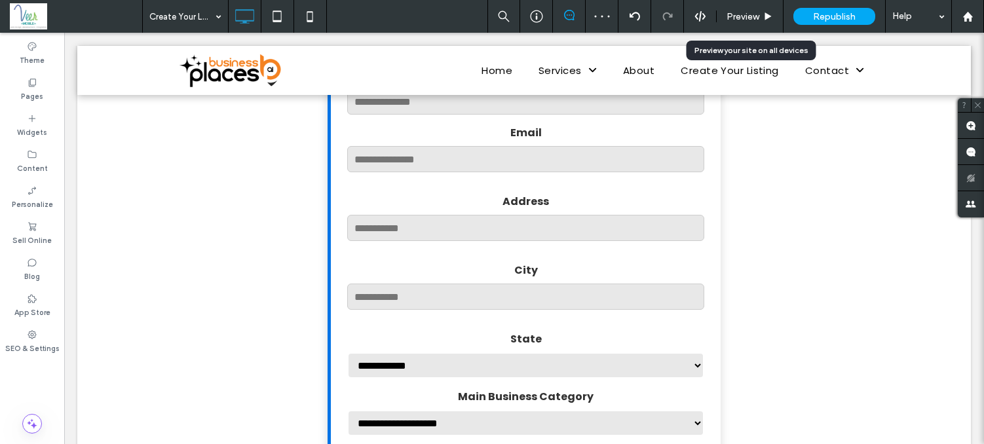
click at [740, 18] on span "Preview" at bounding box center [743, 16] width 33 height 11
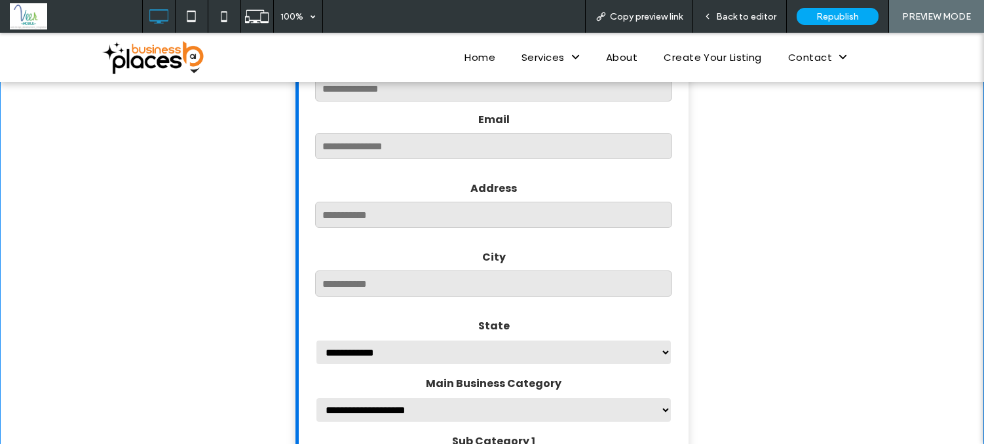
click at [557, 353] on select "**********" at bounding box center [493, 352] width 357 height 26
click at [658, 357] on select "**********" at bounding box center [493, 352] width 357 height 26
click at [660, 358] on select "**********" at bounding box center [493, 352] width 357 height 26
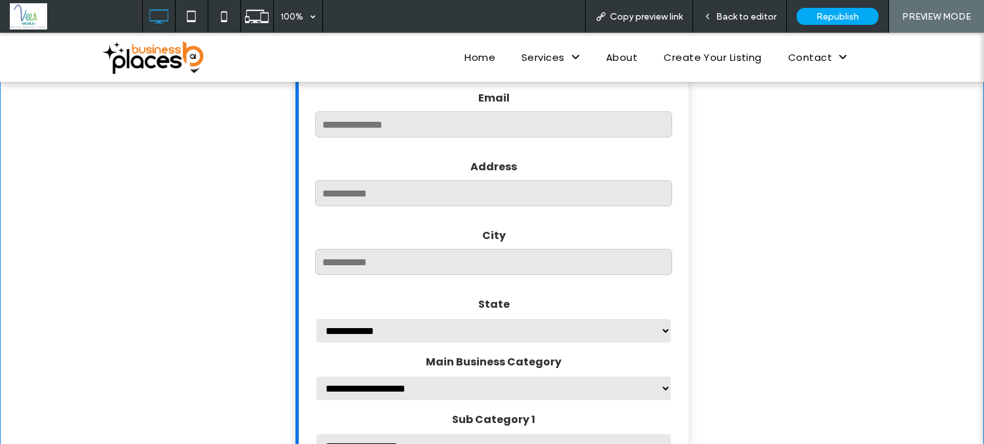
scroll to position [689, 0]
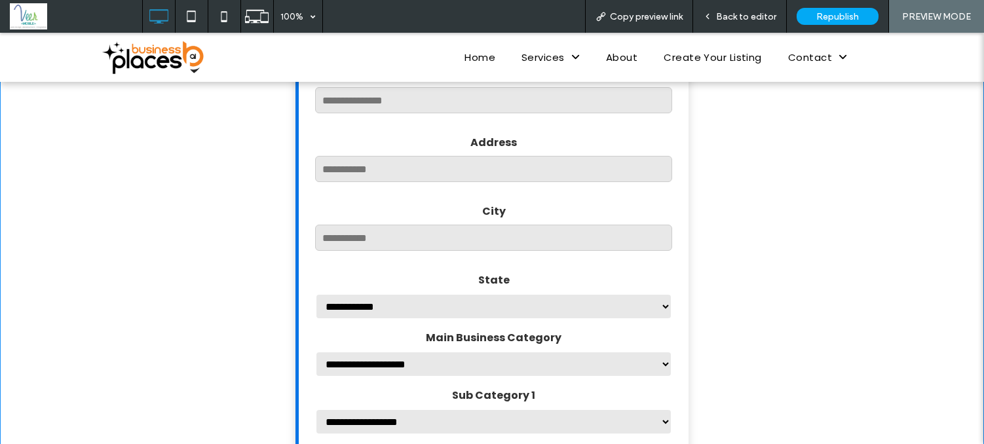
click at [504, 237] on input "City" at bounding box center [493, 238] width 357 height 26
click at [470, 172] on input "Address" at bounding box center [493, 169] width 357 height 26
click at [468, 170] on input "Address" at bounding box center [493, 169] width 357 height 26
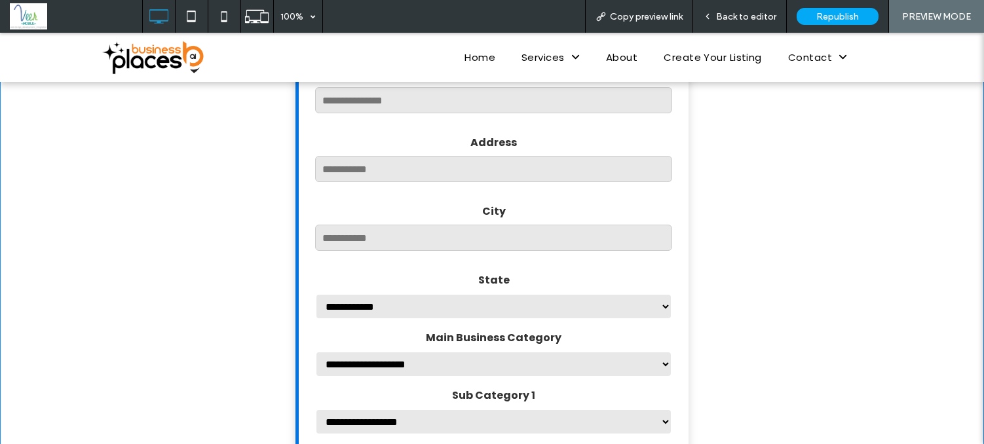
click at [468, 170] on input "Address" at bounding box center [493, 169] width 357 height 26
drag, startPoint x: 404, startPoint y: 357, endPoint x: 406, endPoint y: 372, distance: 15.3
click at [407, 365] on select "**********" at bounding box center [493, 364] width 357 height 26
click at [431, 303] on select "**********" at bounding box center [493, 307] width 357 height 26
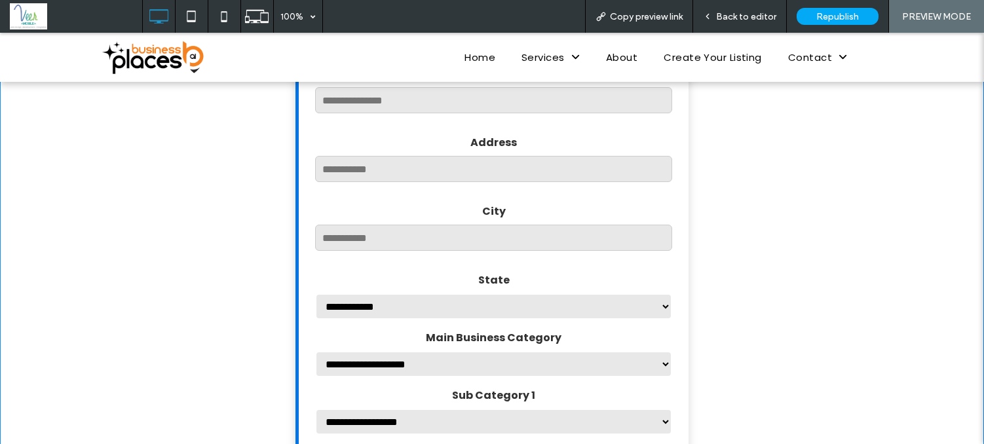
click at [431, 305] on select "**********" at bounding box center [493, 307] width 357 height 26
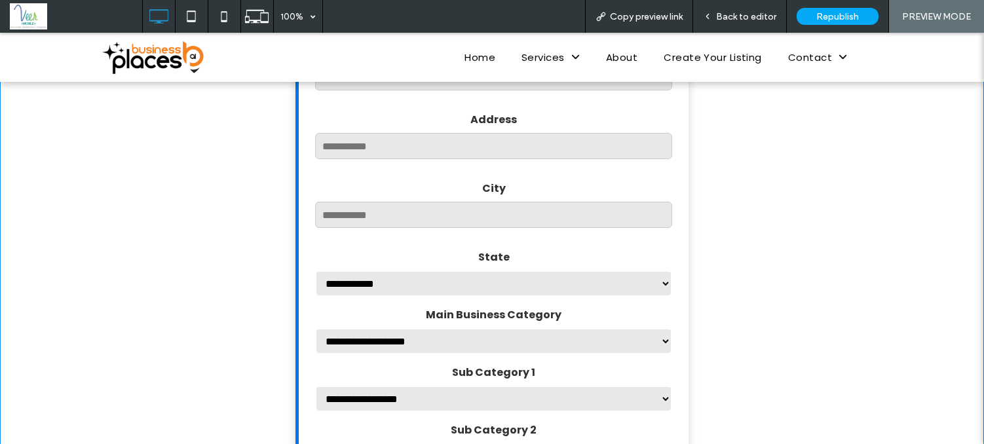
scroll to position [736, 0]
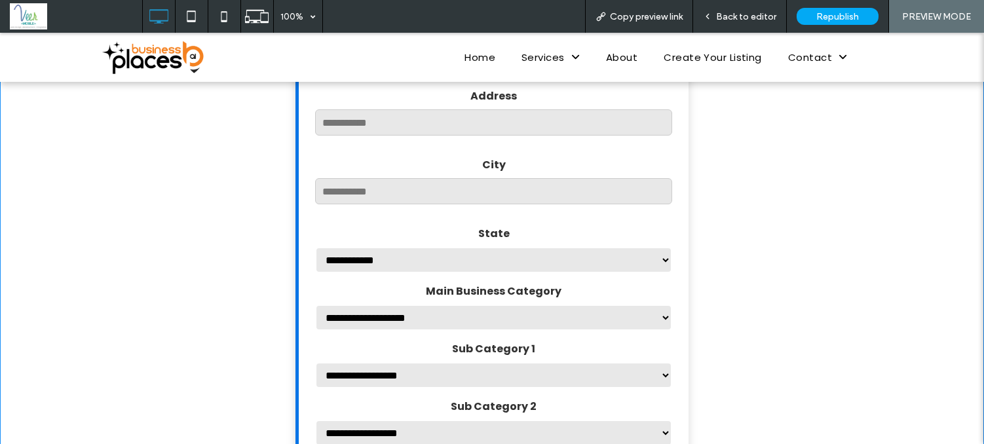
click at [417, 378] on select "**********" at bounding box center [493, 375] width 357 height 26
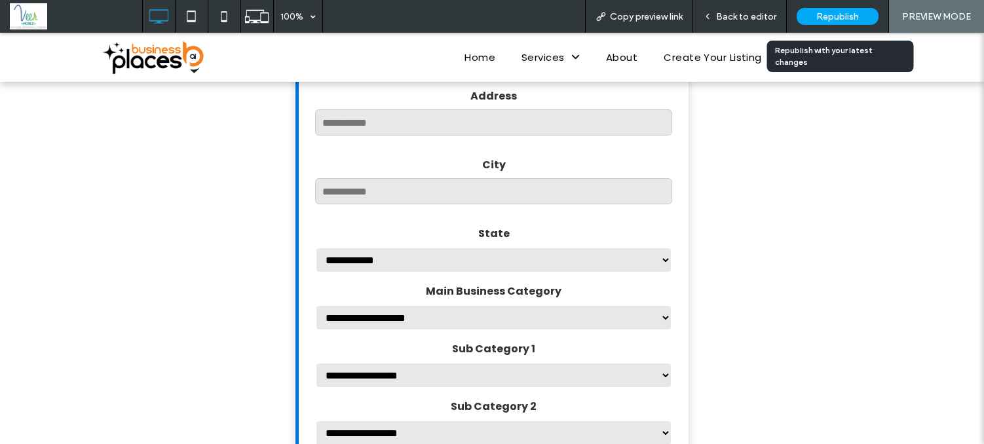
click at [827, 22] on div "Republish" at bounding box center [838, 16] width 82 height 17
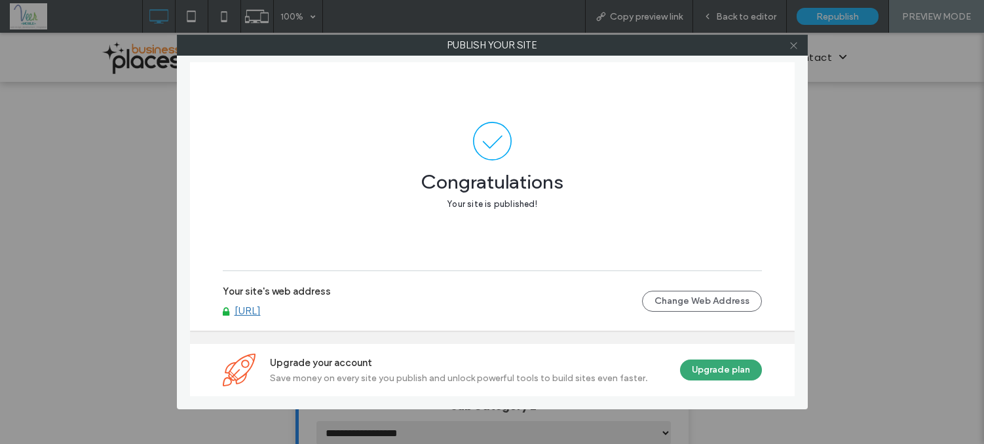
click at [796, 46] on icon at bounding box center [794, 46] width 10 height 10
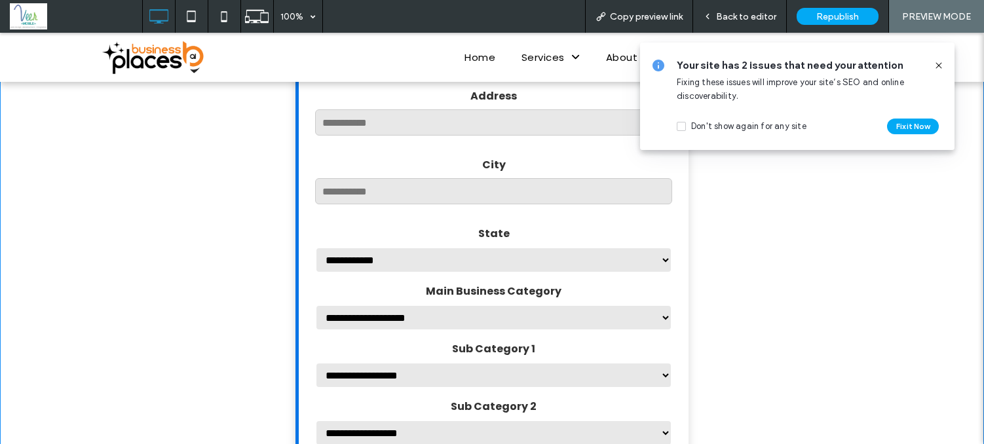
click at [436, 195] on input "City" at bounding box center [493, 191] width 357 height 26
click at [479, 136] on input "Address" at bounding box center [493, 122] width 357 height 26
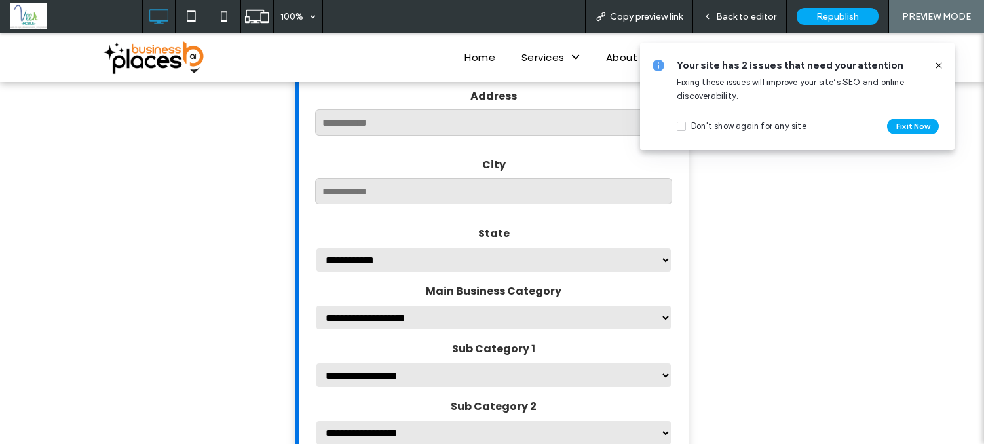
click at [729, 13] on span "Back to editor" at bounding box center [746, 16] width 60 height 11
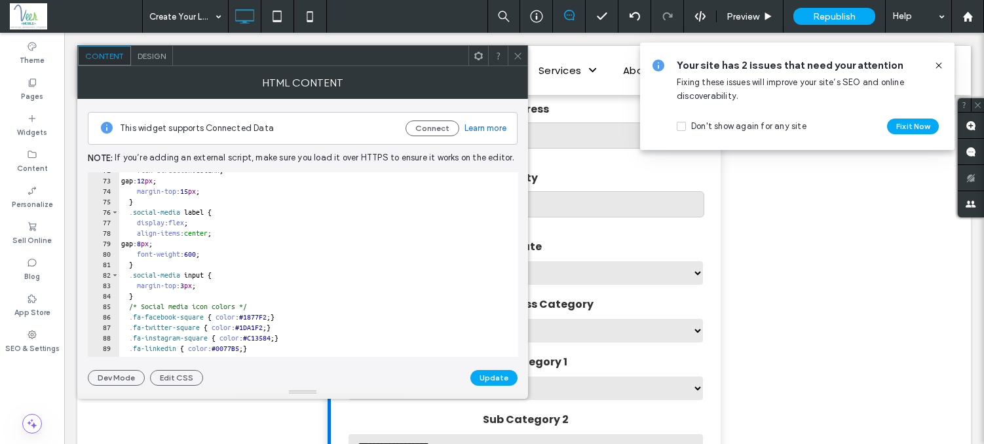
scroll to position [768, 0]
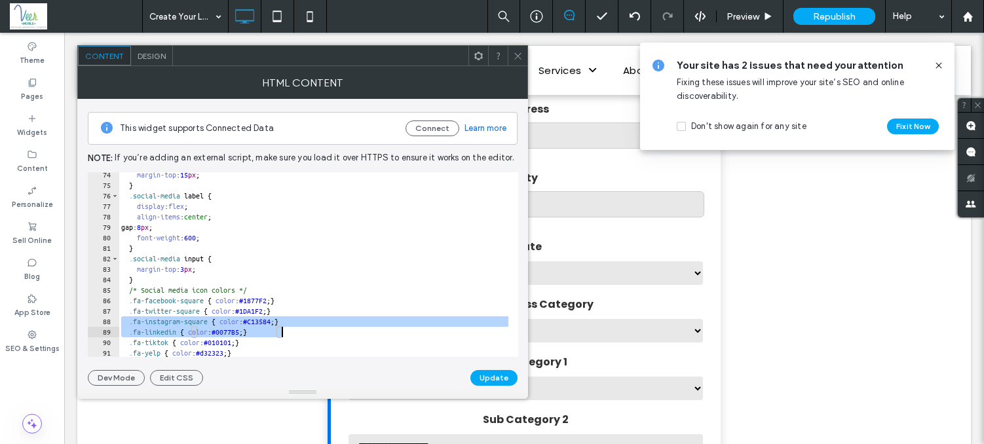
drag, startPoint x: 121, startPoint y: 322, endPoint x: 293, endPoint y: 333, distance: 172.6
click at [293, 333] on div "margin-top : 15 px ; } .social-media label { display : flex ; align-items : cen…" at bounding box center [761, 268] width 1284 height 196
type textarea "**********"
paste textarea "Cursor at row 89"
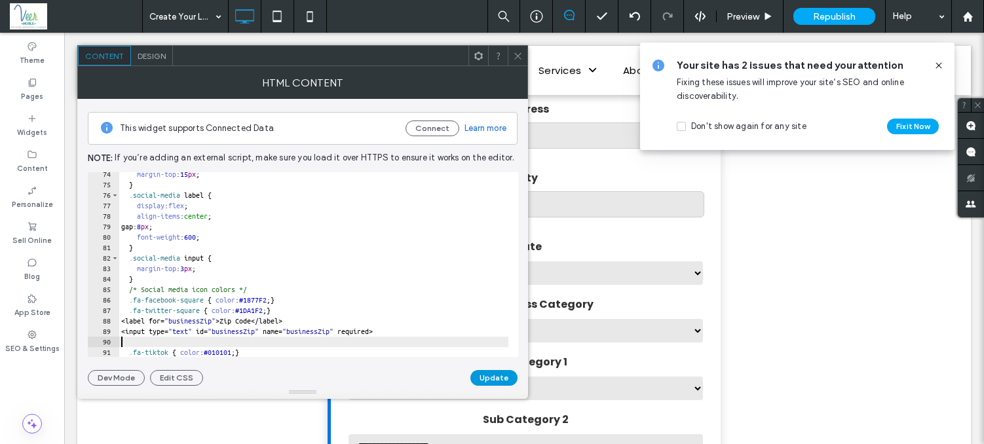
click at [494, 380] on button "Update" at bounding box center [493, 378] width 47 height 16
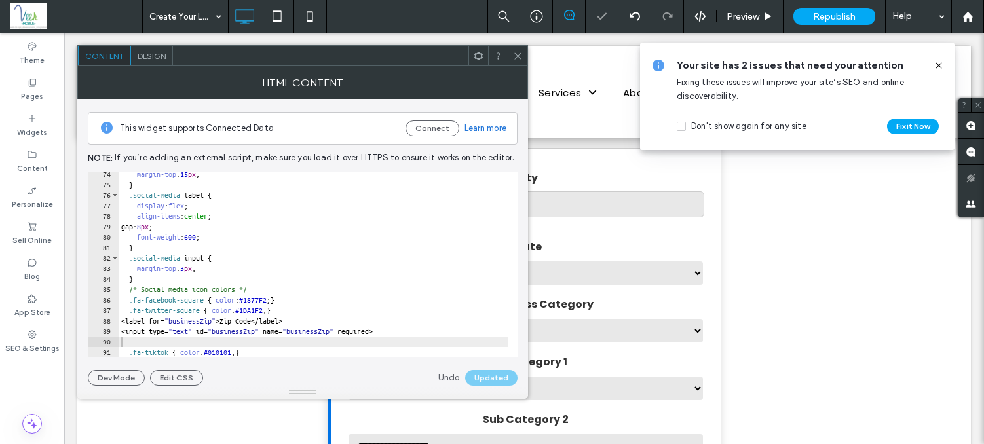
click at [518, 56] on use at bounding box center [517, 55] width 7 height 7
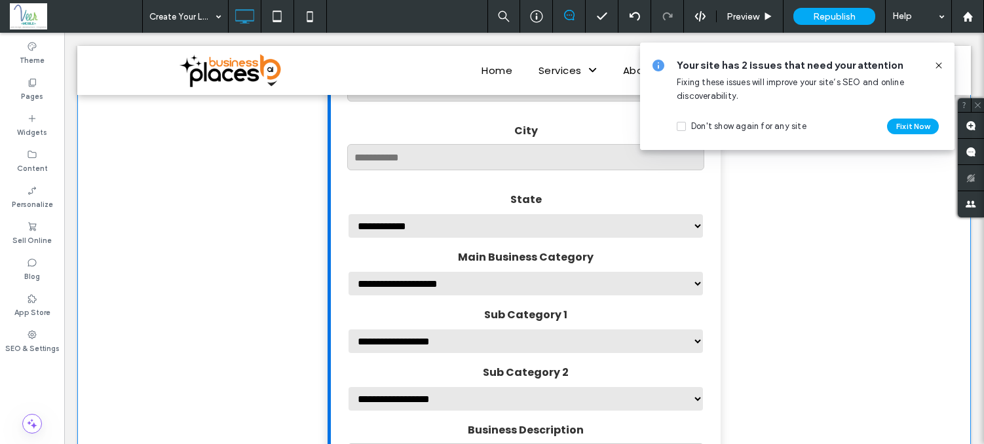
scroll to position [782, 0]
click at [596, 208] on label "State" at bounding box center [525, 200] width 357 height 16
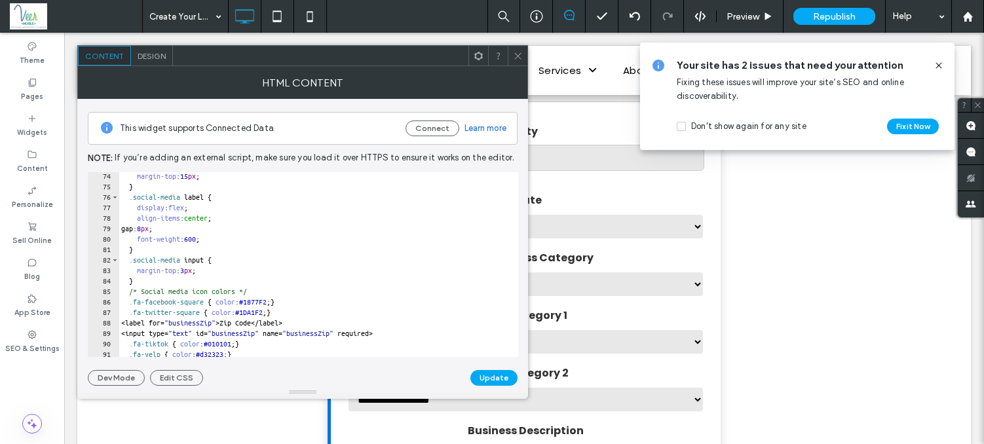
scroll to position [768, 0]
click at [634, 297] on select "**********" at bounding box center [525, 284] width 357 height 26
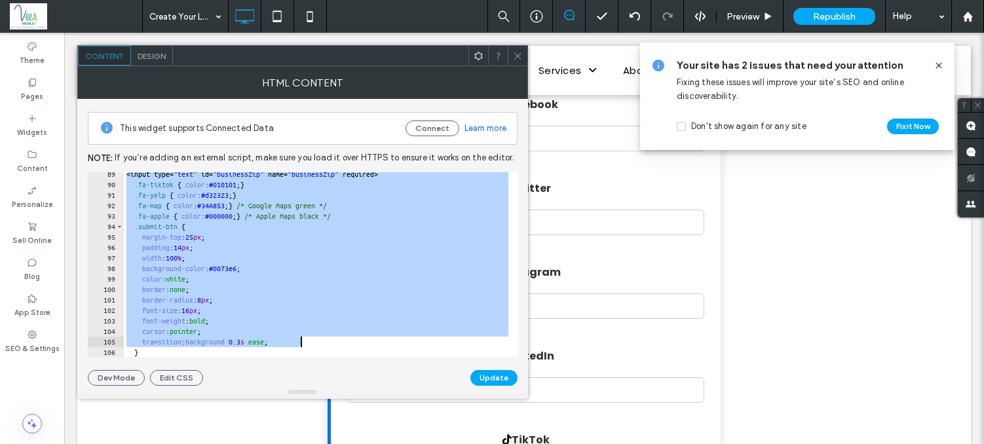
scroll to position [926, 0]
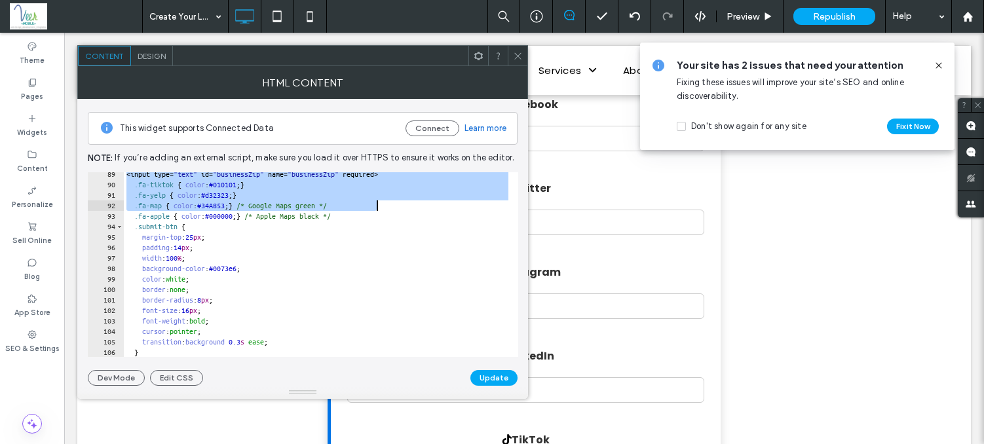
drag, startPoint x: 125, startPoint y: 269, endPoint x: 415, endPoint y: 202, distance: 297.3
click at [415, 202] on div "< input type = " text " id = " businessZip " name = " businessZip " required > …" at bounding box center [766, 267] width 1284 height 196
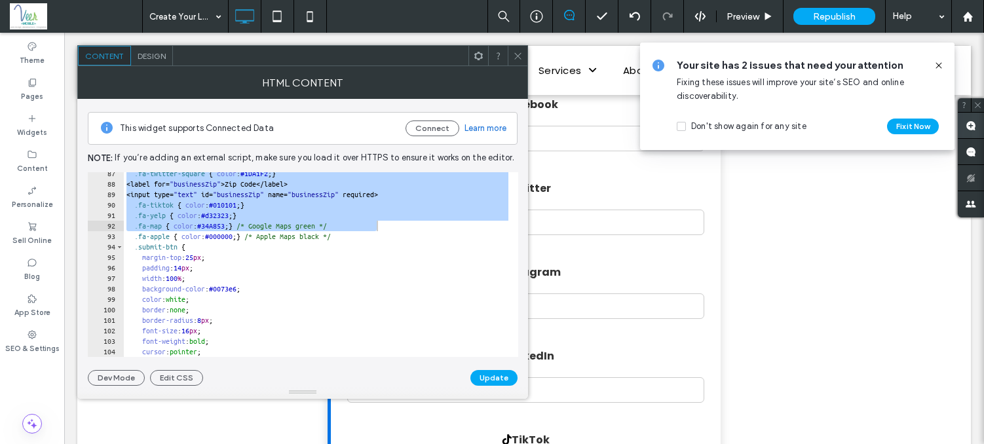
scroll to position [885, 0]
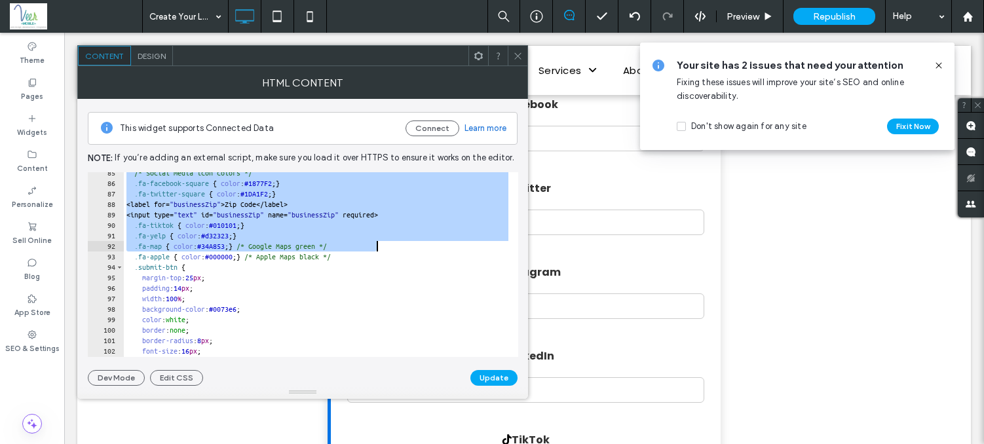
click at [131, 207] on div "/* Social media icon colors */ .fa-facebook-square { color : #1877F2 ; } .fa-tw…" at bounding box center [766, 266] width 1284 height 196
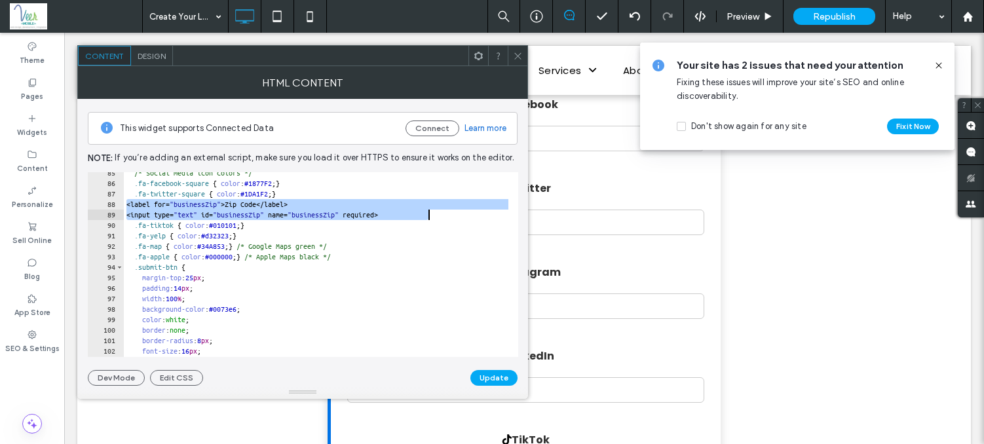
drag, startPoint x: 126, startPoint y: 202, endPoint x: 458, endPoint y: 214, distance: 331.7
click at [458, 214] on div "/* Social media icon colors */ .fa-facebook-square { color : #1877F2 ; } .fa-tw…" at bounding box center [766, 266] width 1284 height 196
type textarea "**********"
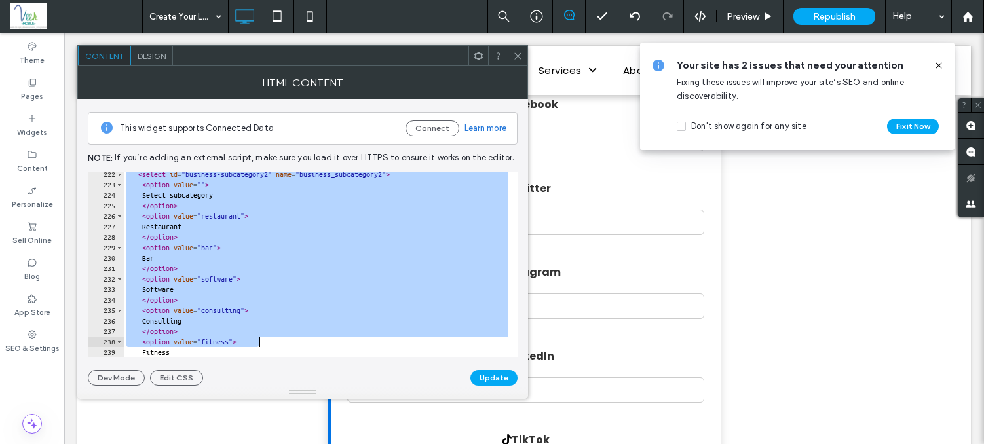
scroll to position [2970, 0]
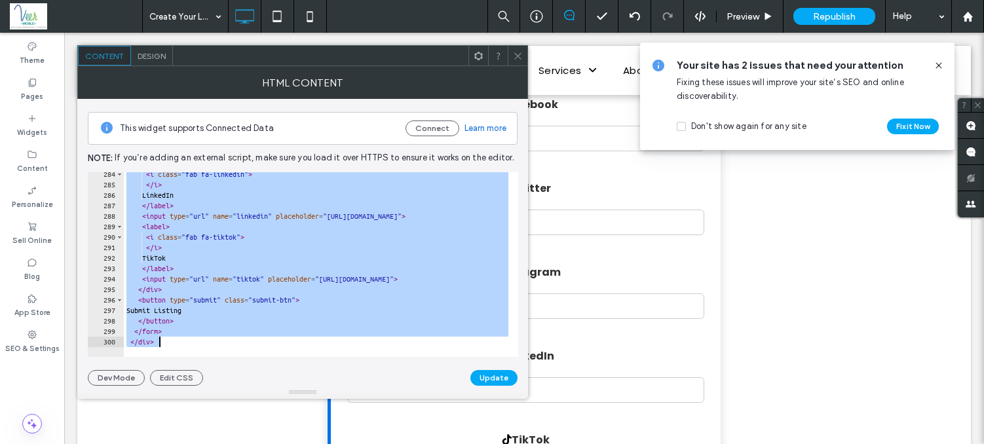
drag, startPoint x: 121, startPoint y: 178, endPoint x: 499, endPoint y: 468, distance: 476.2
click at [499, 444] on html ".wqwq-1{fill:#231f20;} .cls-1q, .cls-2q { fill-rule: evenodd; } .cls-2q { fill:…" at bounding box center [492, 222] width 984 height 444
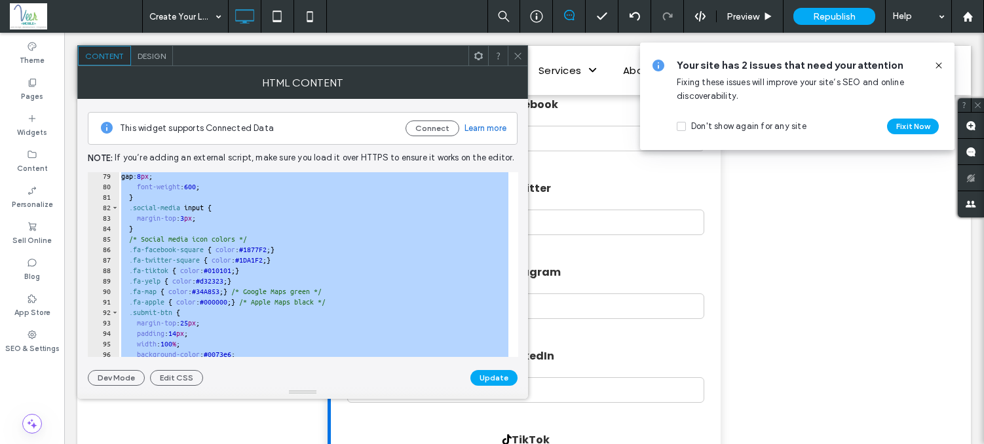
scroll to position [819, 0]
click at [122, 210] on div "gap: 8 px ; font-weight : 600 ; } .social-media input { margin-top : 3 px ; } /…" at bounding box center [761, 269] width 1284 height 196
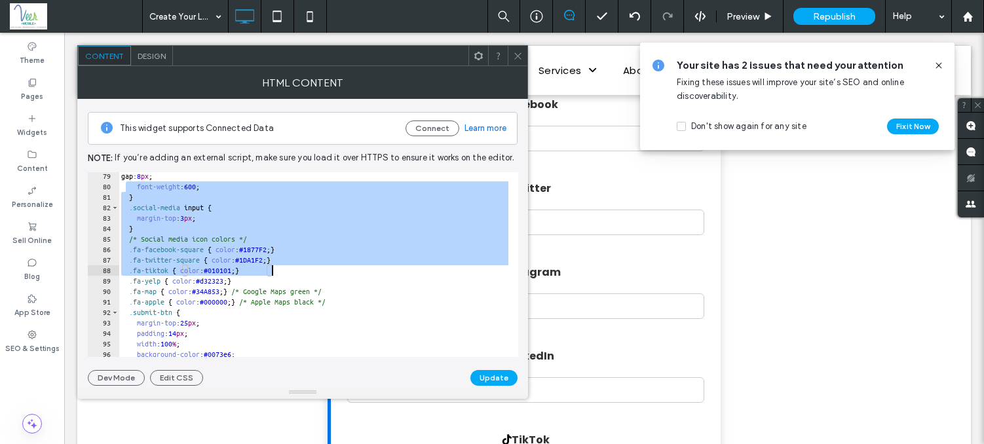
drag, startPoint x: 124, startPoint y: 184, endPoint x: 318, endPoint y: 270, distance: 211.5
click at [318, 270] on div "gap: 8 px ; font-weight : 600 ; } .social-media input { margin-top : 3 px ; } /…" at bounding box center [761, 269] width 1284 height 196
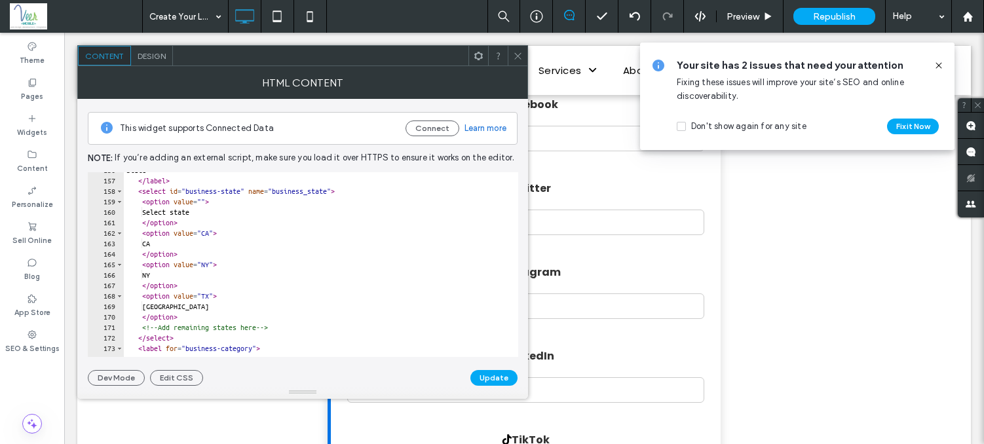
scroll to position [1686, 0]
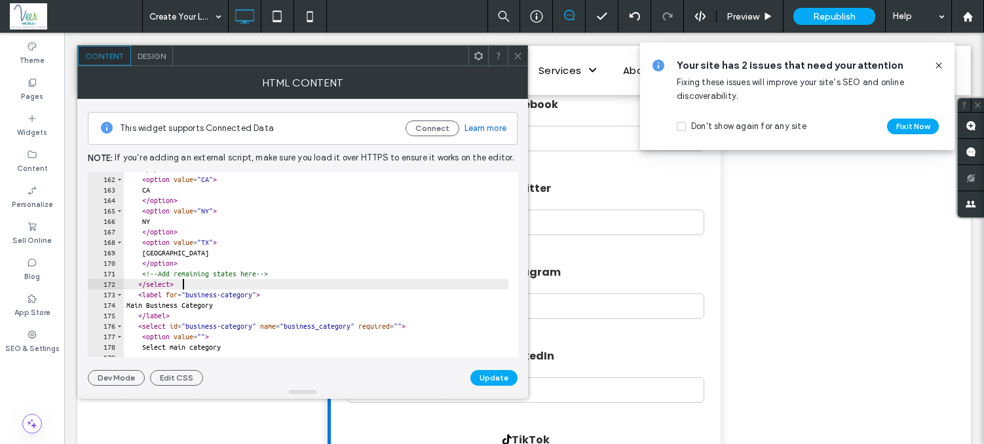
click at [193, 281] on div "</ option > < option value = "CA" > CA </ option > < option value = "[GEOGRAPHI…" at bounding box center [766, 262] width 1284 height 196
type textarea "*********"
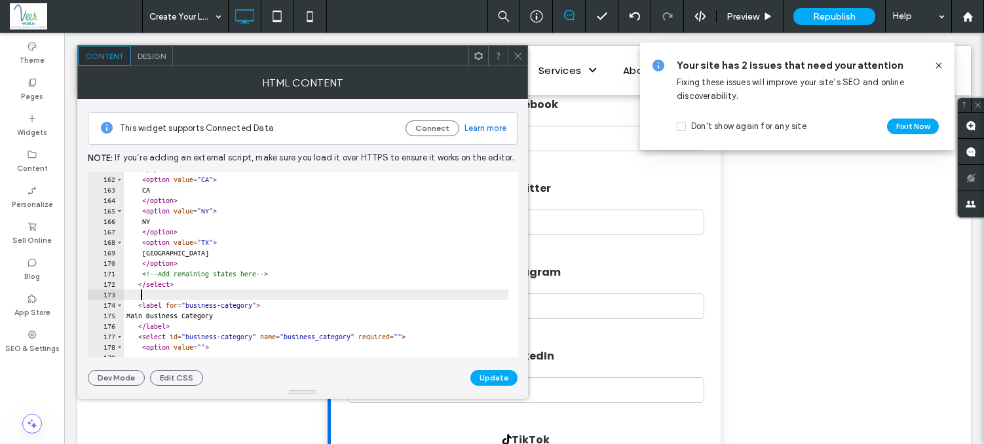
paste textarea "Cursor at row 173"
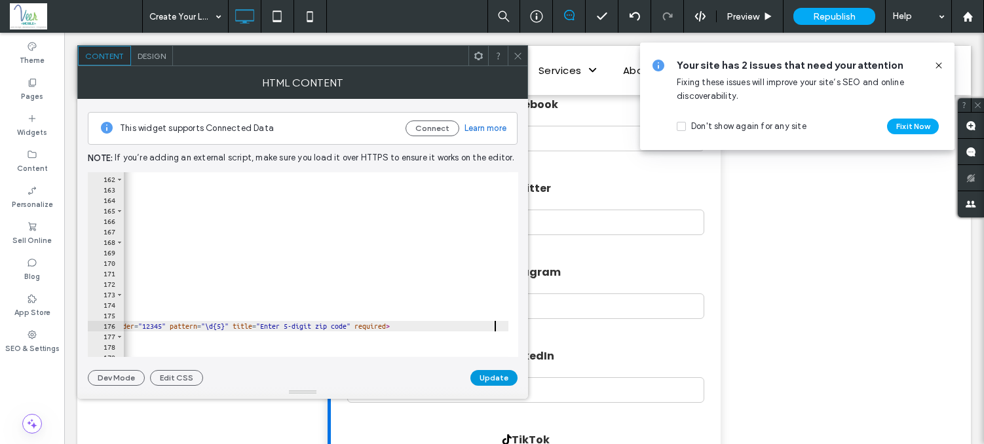
scroll to position [0, 259]
type textarea "**********"
click at [499, 372] on button "Update" at bounding box center [493, 378] width 47 height 16
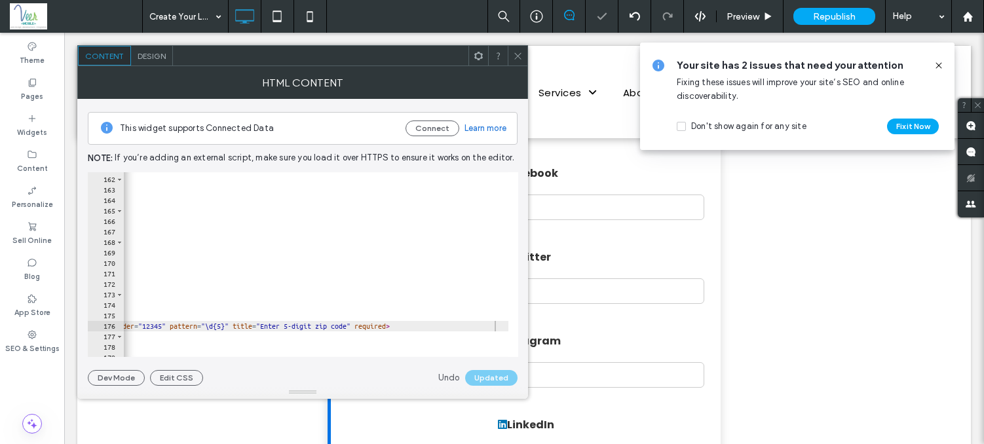
click at [514, 58] on icon at bounding box center [518, 56] width 10 height 10
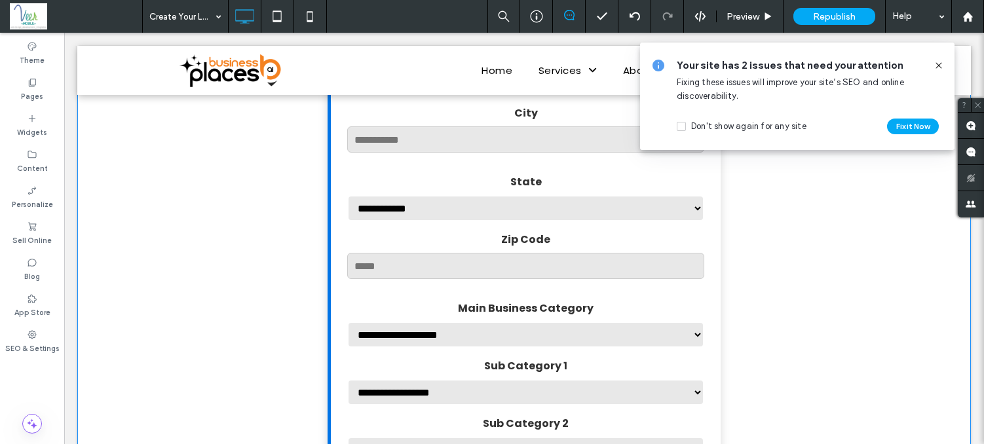
scroll to position [798, 0]
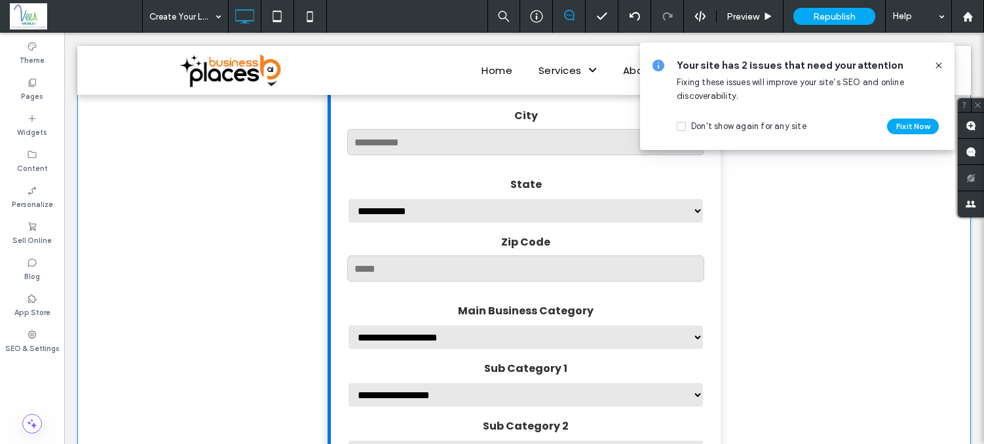
click at [538, 224] on select "**********" at bounding box center [525, 211] width 357 height 26
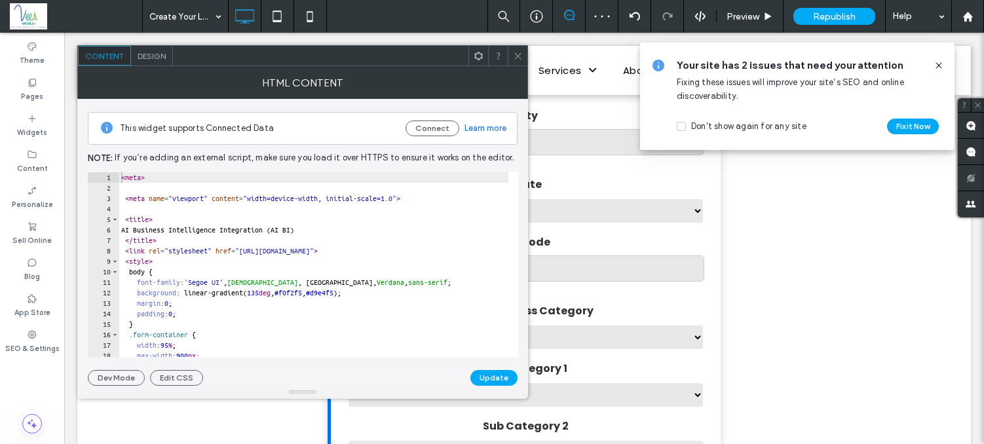
click at [514, 47] on span at bounding box center [518, 56] width 10 height 20
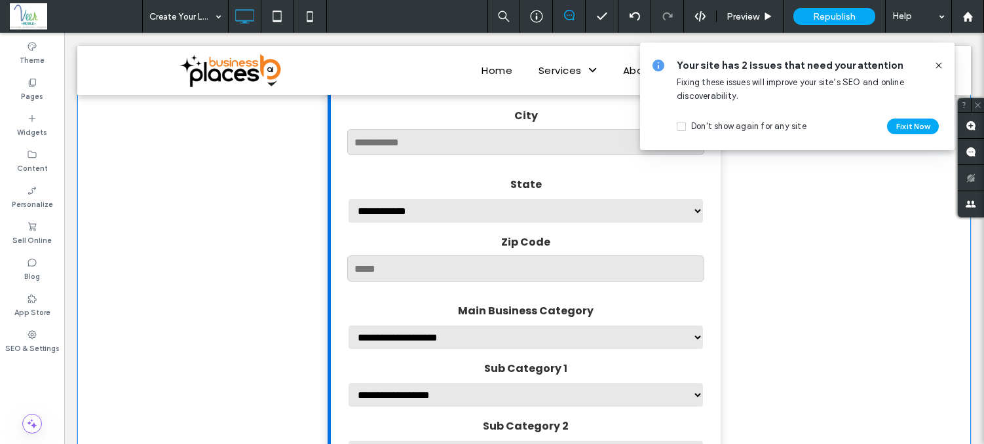
click at [444, 245] on label "Zip Code" at bounding box center [525, 242] width 357 height 16
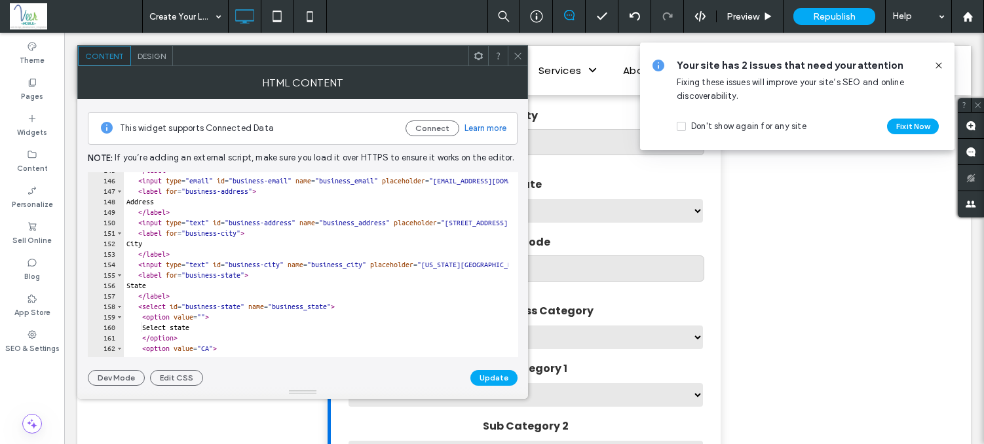
scroll to position [1515, 0]
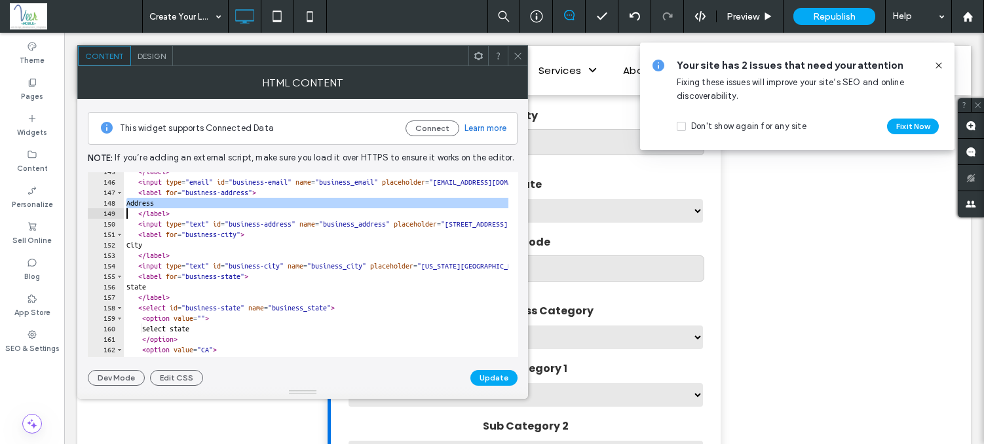
drag, startPoint x: 100, startPoint y: 206, endPoint x: 161, endPoint y: 200, distance: 61.2
click at [161, 200] on div "****** 145 146 147 148 149 150 151 152 153 154 155 156 157 158 159 160 161 162 …" at bounding box center [303, 264] width 430 height 185
click at [195, 212] on div "</ label > < input type = "email" id = "business-email" name = "business_email"…" at bounding box center [766, 264] width 1284 height 196
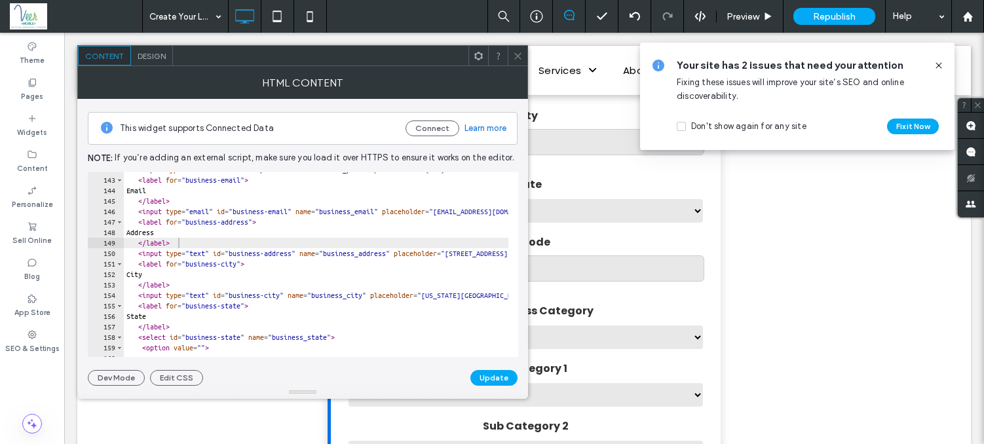
scroll to position [1486, 0]
click at [144, 271] on div "< input type = "tel" id = "business-phone" name = "business_phone" placeholder …" at bounding box center [766, 262] width 1284 height 196
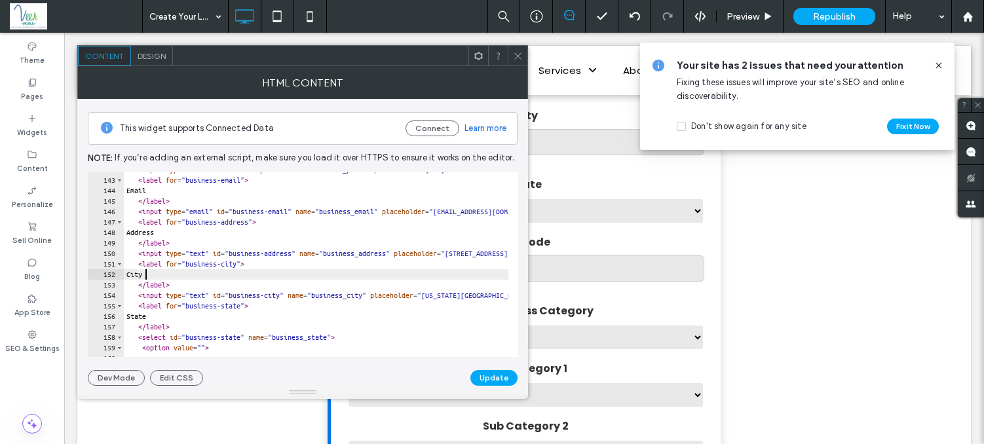
click at [128, 272] on div "< input type = "tel" id = "business-phone" name = "business_phone" placeholder …" at bounding box center [766, 262] width 1284 height 196
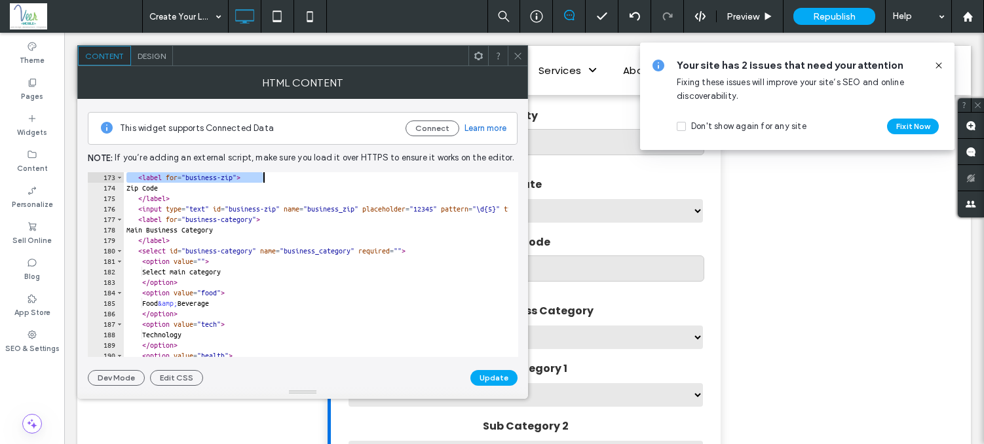
scroll to position [1688, 0]
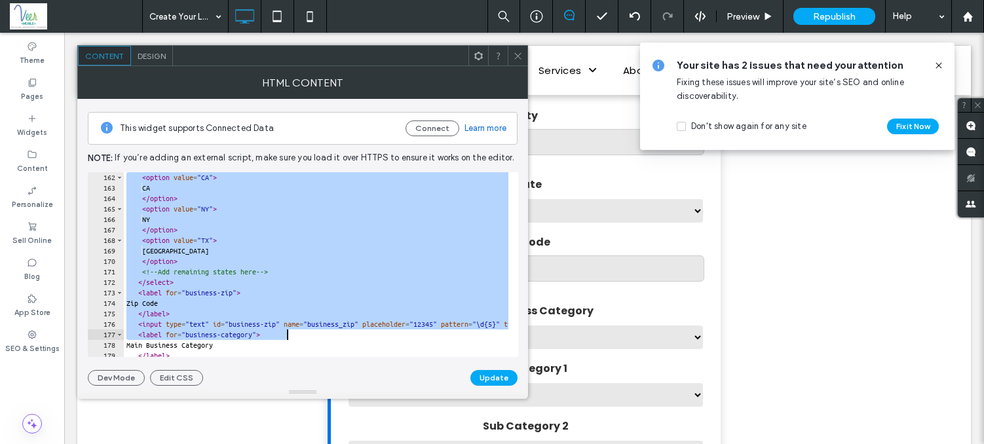
drag, startPoint x: 128, startPoint y: 272, endPoint x: 299, endPoint y: 330, distance: 181.3
click at [298, 332] on div "< option value = "CA" > CA </ option > < option value = "[GEOGRAPHIC_DATA]" > […" at bounding box center [766, 270] width 1284 height 196
type textarea "**********"
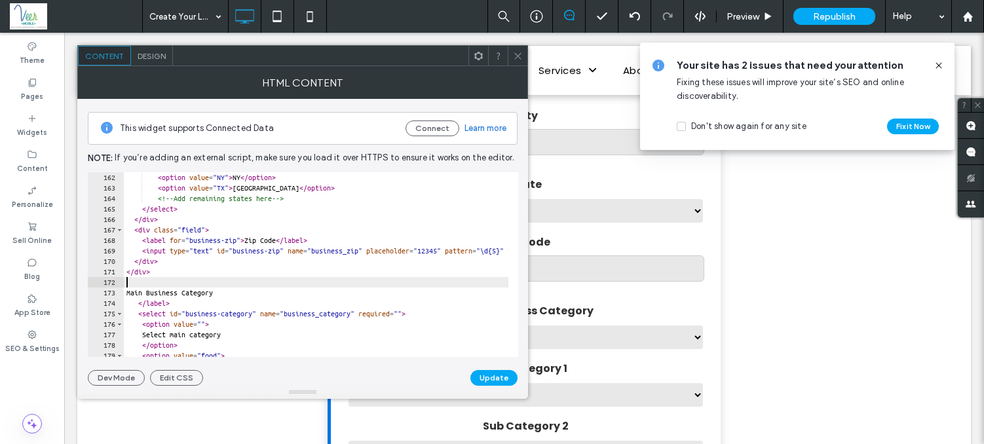
type textarea "******"
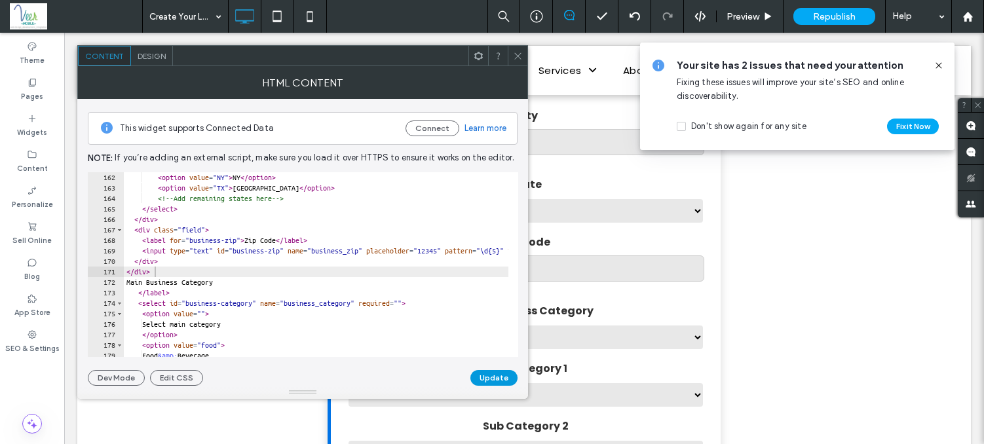
click at [501, 375] on button "Update" at bounding box center [493, 378] width 47 height 16
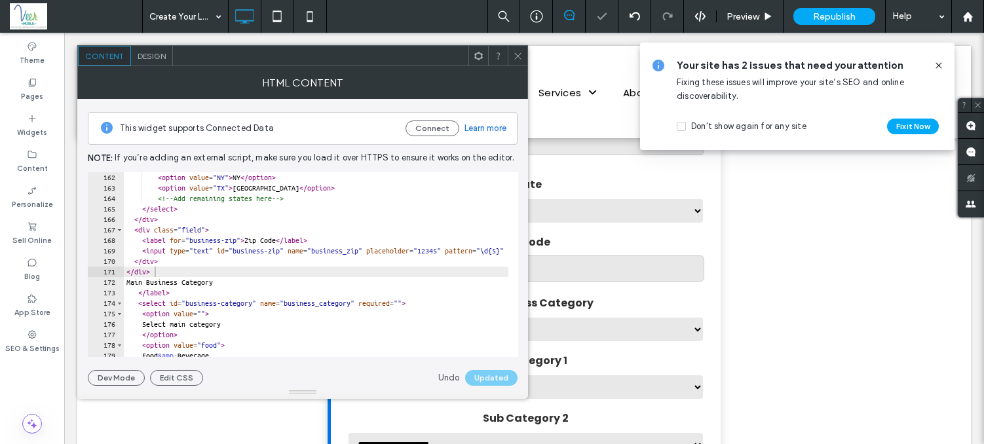
click at [515, 53] on icon at bounding box center [518, 56] width 10 height 10
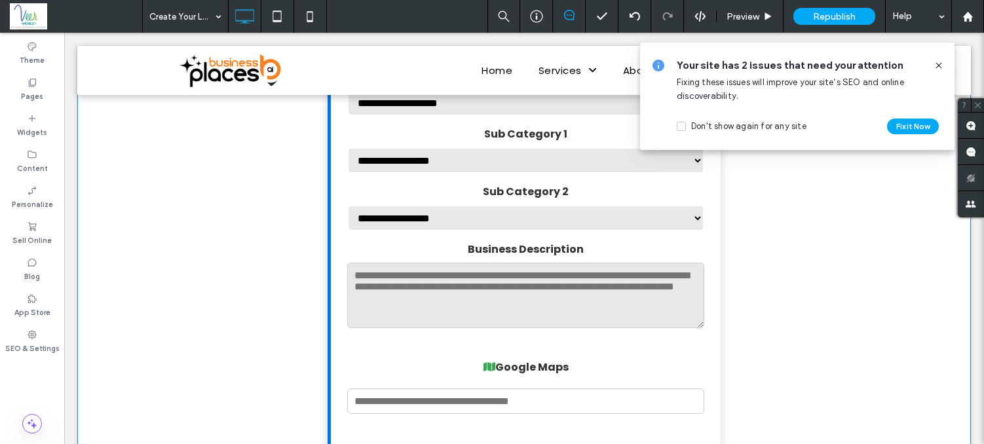
scroll to position [1028, 0]
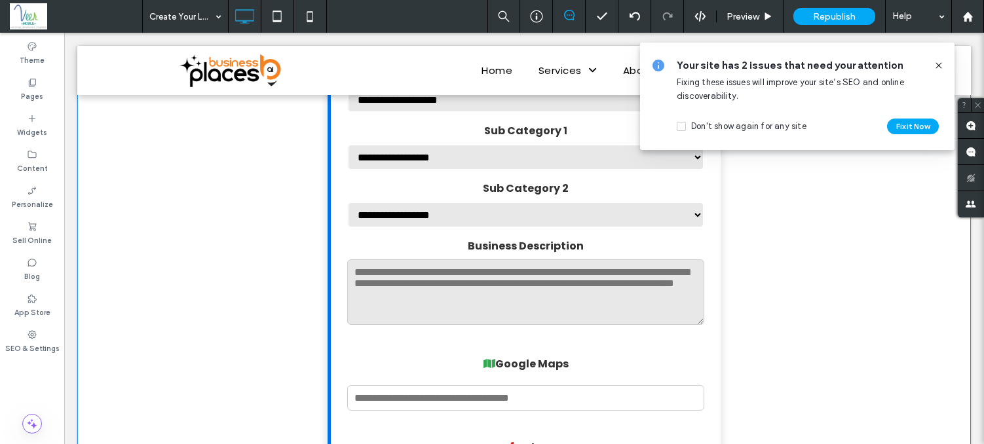
click at [433, 251] on label "Business Description" at bounding box center [525, 246] width 357 height 16
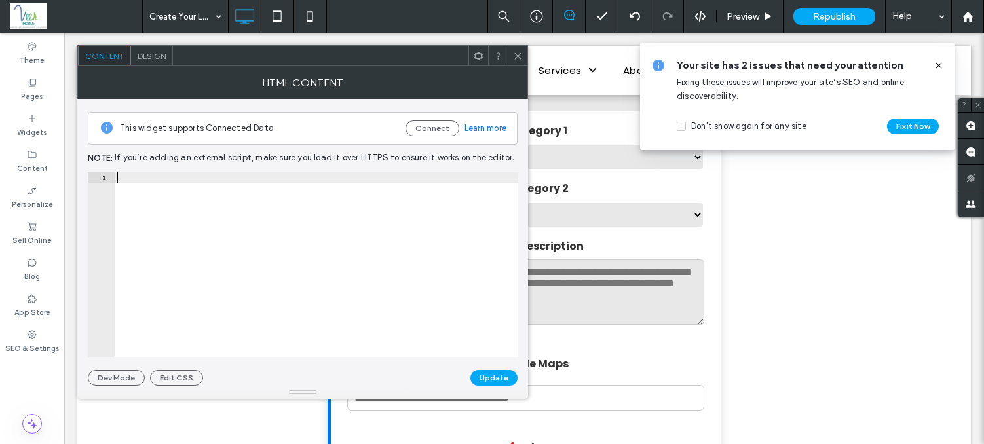
type textarea "******"
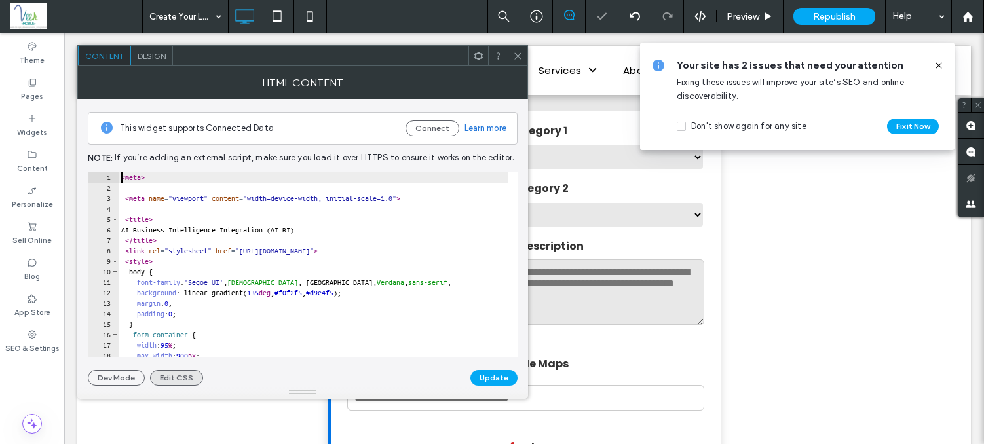
click at [164, 375] on button "Edit CSS" at bounding box center [176, 378] width 53 height 16
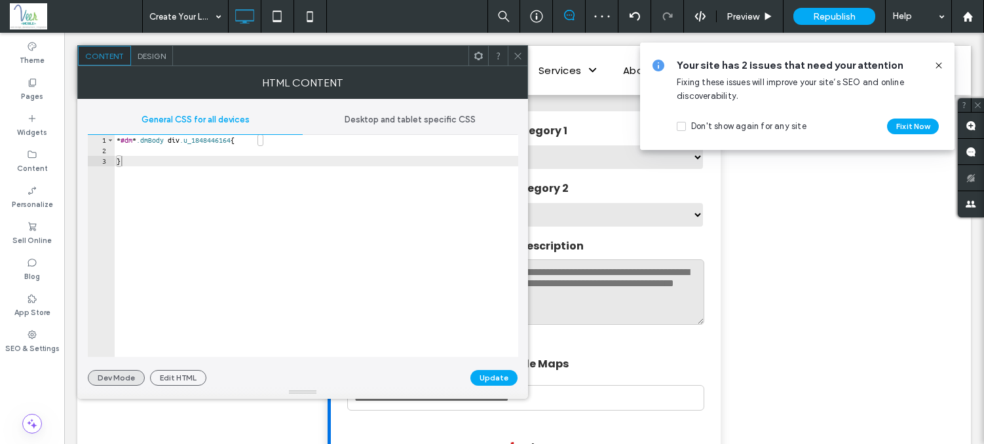
click at [127, 371] on button "Dev Mode" at bounding box center [116, 378] width 57 height 16
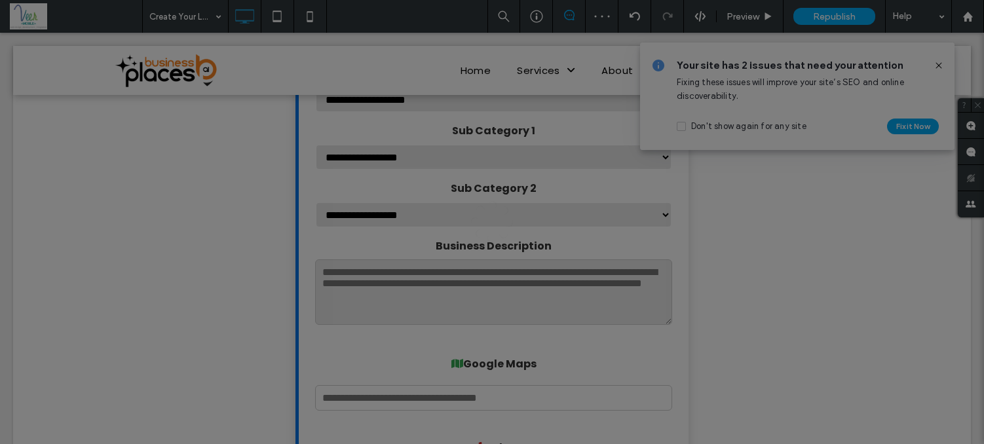
scroll to position [0, 0]
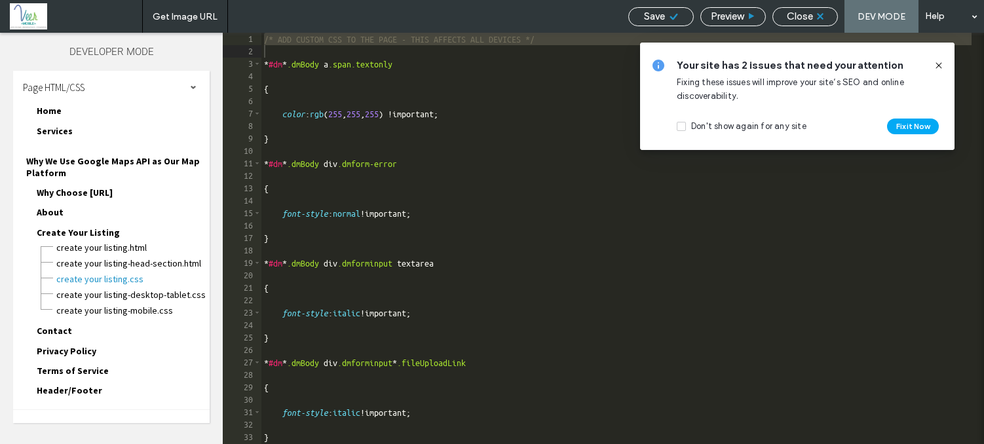
click at [827, 14] on div "Close" at bounding box center [805, 16] width 64 height 12
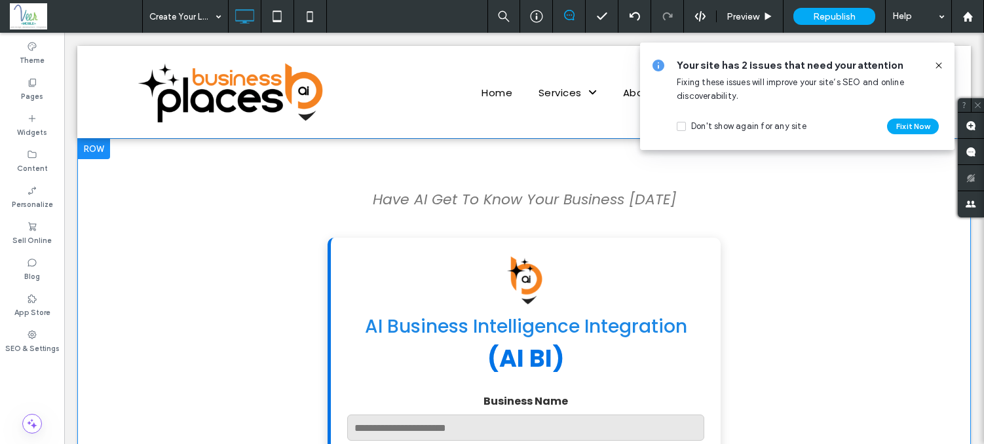
click at [556, 305] on div "AI Business Intelligence Integration (AI BI)" at bounding box center [525, 315] width 357 height 123
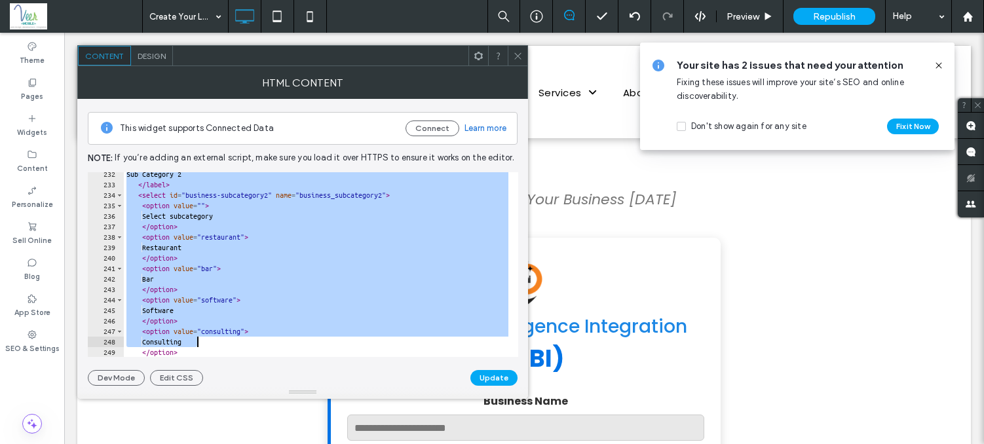
scroll to position [0, 5]
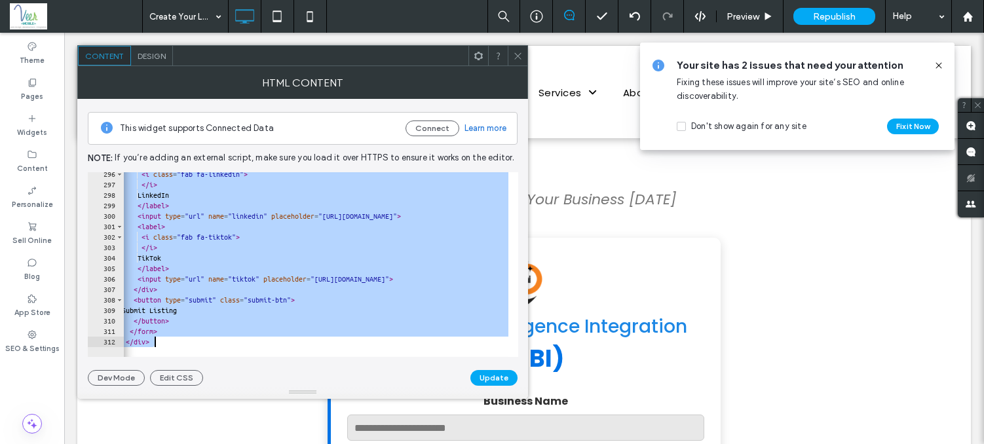
drag, startPoint x: 123, startPoint y: 176, endPoint x: 513, endPoint y: 475, distance: 492.0
click at [513, 444] on html ".wqwq-1{fill:#231f20;} .cls-1q, .cls-2q { fill-rule: evenodd; } .cls-2q { fill:…" at bounding box center [492, 222] width 984 height 444
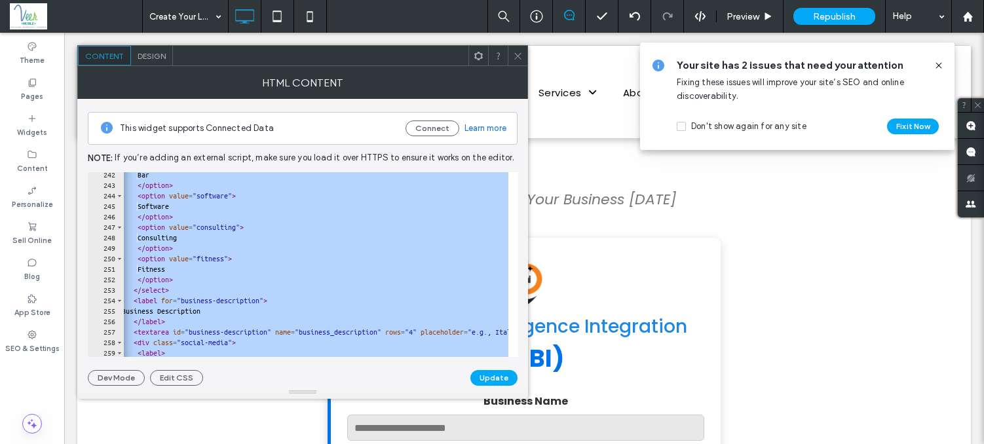
scroll to position [2407, 0]
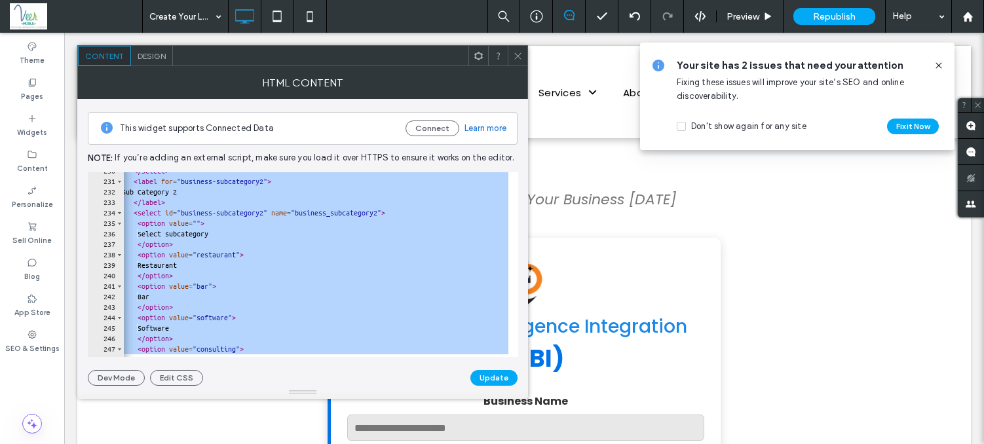
click at [294, 246] on div "</ select > < label for = "business-subcategory2" > Sub Category 2 </ label > <…" at bounding box center [761, 264] width 1284 height 196
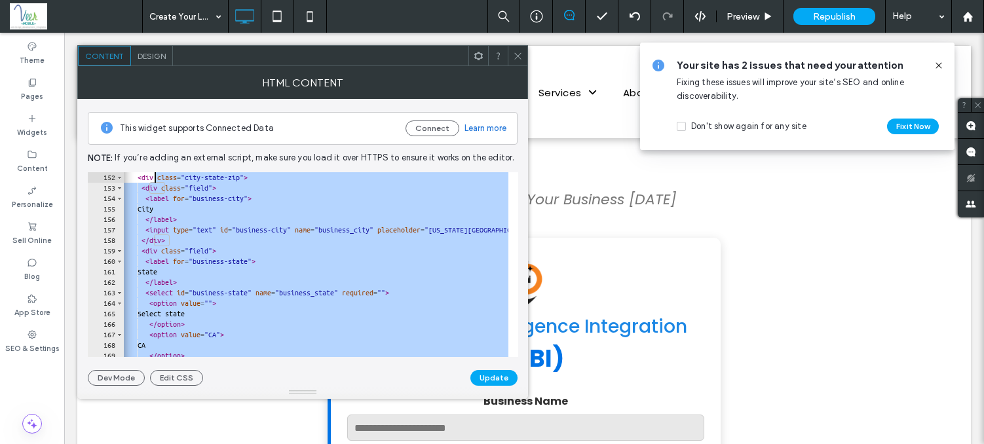
scroll to position [1562, 0]
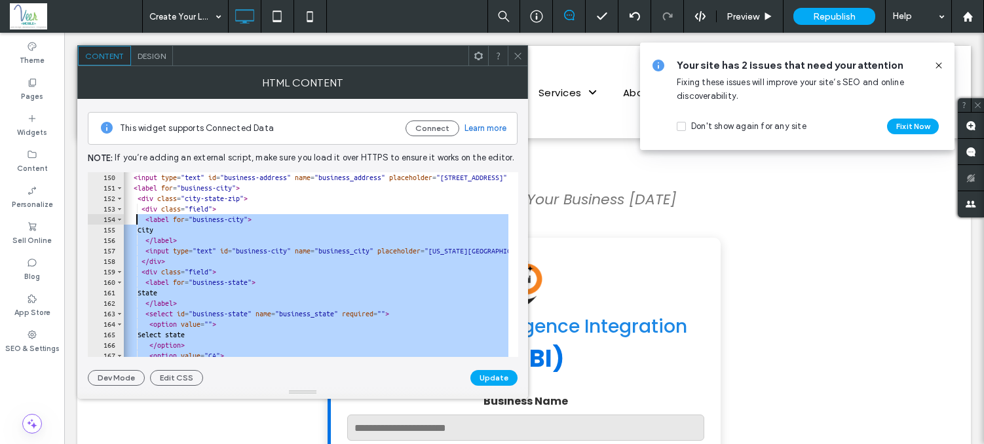
drag, startPoint x: 178, startPoint y: 324, endPoint x: 134, endPoint y: 222, distance: 110.6
click at [134, 222] on div "< input type = "text" id = "business-address" name = "business_address" placeho…" at bounding box center [761, 270] width 1284 height 196
type textarea "**********"
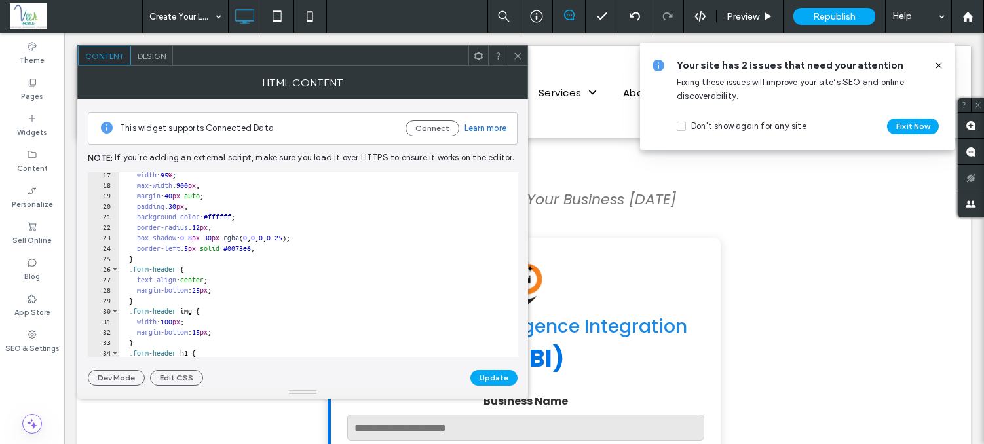
scroll to position [150, 0]
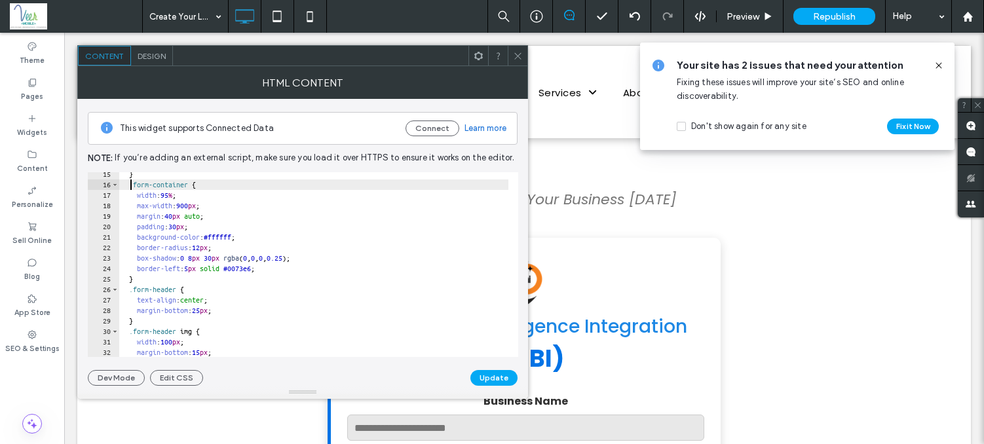
click at [132, 180] on div "} .form-container { width : 95 % ; max-width : 900 px ; margin : 40 px auto ; p…" at bounding box center [761, 267] width 1284 height 196
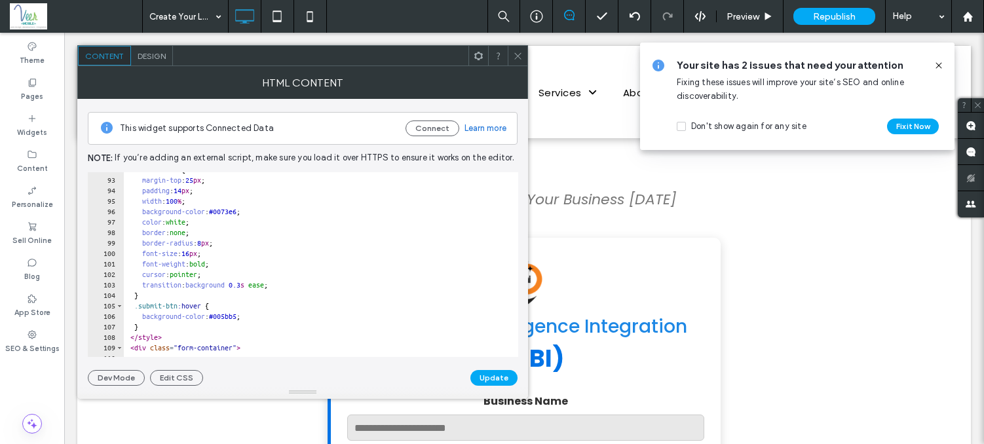
scroll to position [962, 0]
click at [149, 328] on div ".submit-btn { margin-top : 25 px ; padding : 14 px ; width : 100 % ; background…" at bounding box center [766, 262] width 1284 height 196
paste textarea "Cursor at row 107"
type textarea "*"
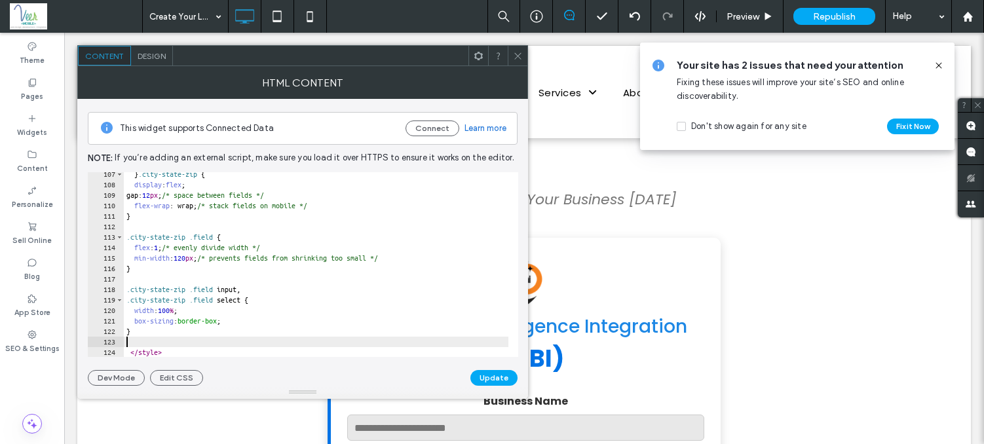
scroll to position [1114, 0]
type textarea "*"
click at [495, 382] on button "Update" at bounding box center [493, 378] width 47 height 16
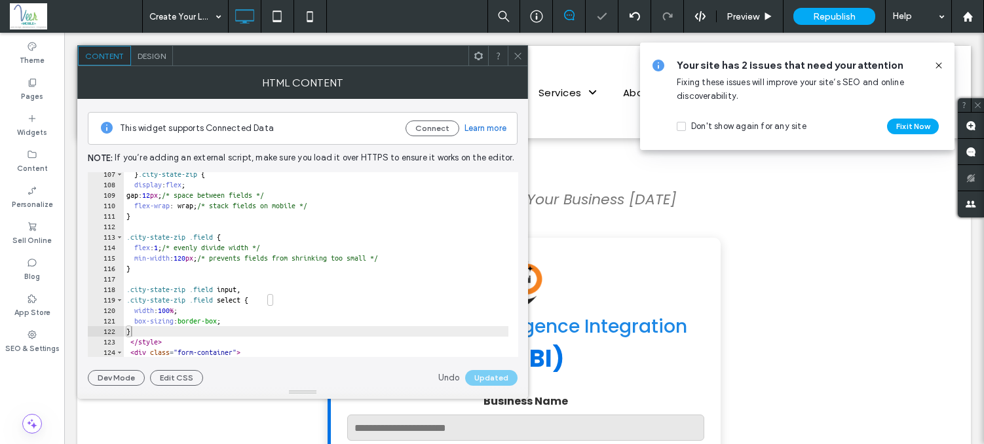
click at [520, 58] on icon at bounding box center [518, 56] width 10 height 10
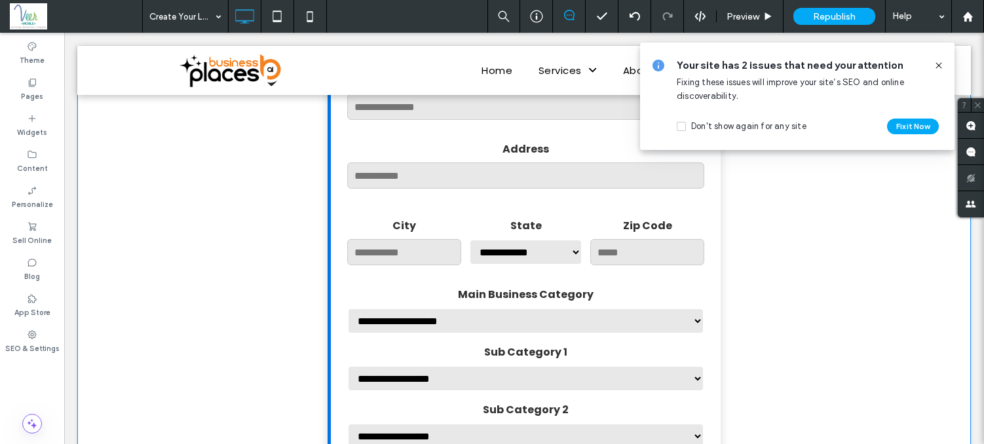
scroll to position [695, 0]
click at [546, 265] on select "**********" at bounding box center [526, 253] width 114 height 26
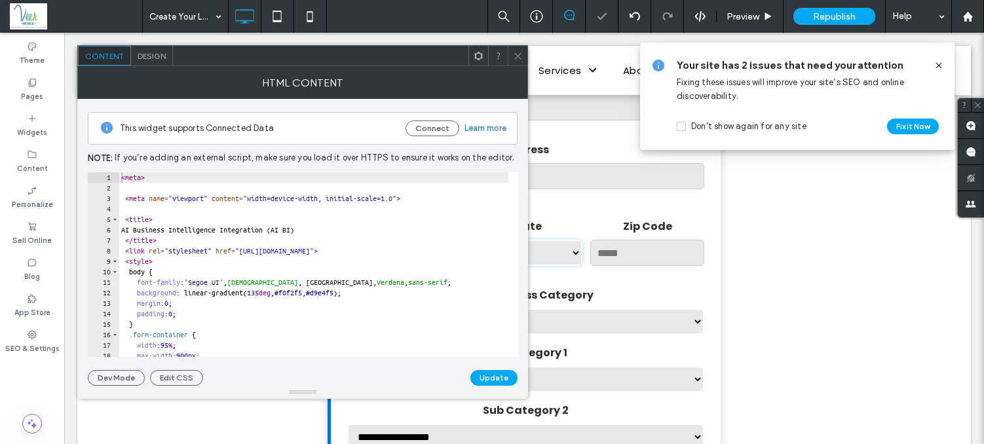
click at [546, 265] on select "**********" at bounding box center [526, 253] width 114 height 26
click at [520, 55] on icon at bounding box center [518, 56] width 10 height 10
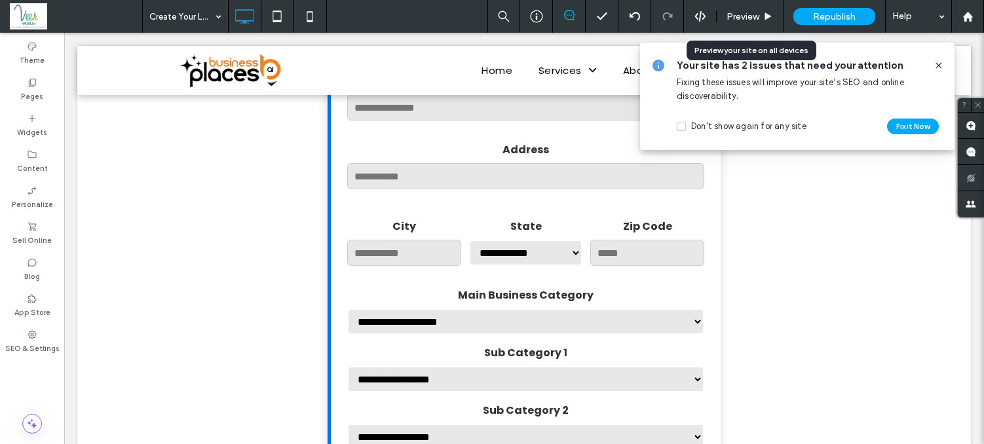
click at [748, 19] on span "Preview" at bounding box center [743, 16] width 33 height 11
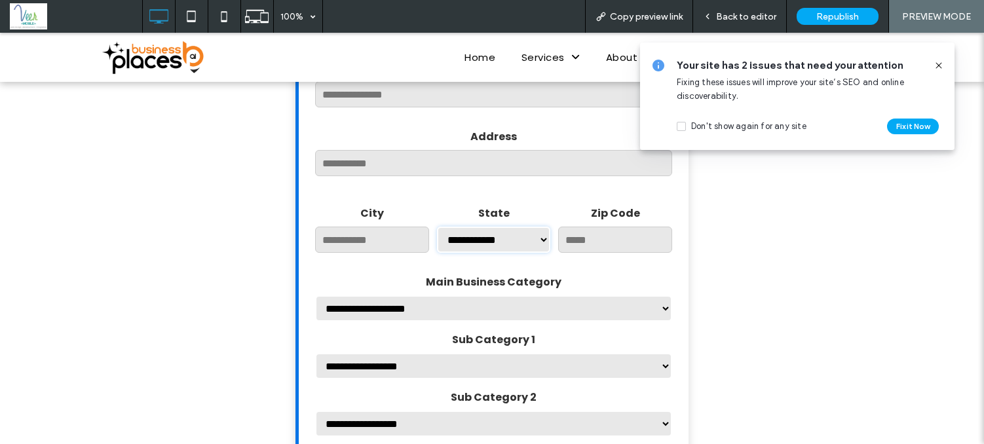
click at [531, 242] on select "**********" at bounding box center [494, 240] width 114 height 26
click at [477, 266] on div "**********" at bounding box center [494, 231] width 114 height 69
click at [429, 253] on input "**********" at bounding box center [372, 240] width 114 height 26
click at [477, 266] on div "**********" at bounding box center [494, 231] width 114 height 69
click at [429, 253] on input "**********" at bounding box center [372, 240] width 114 height 26
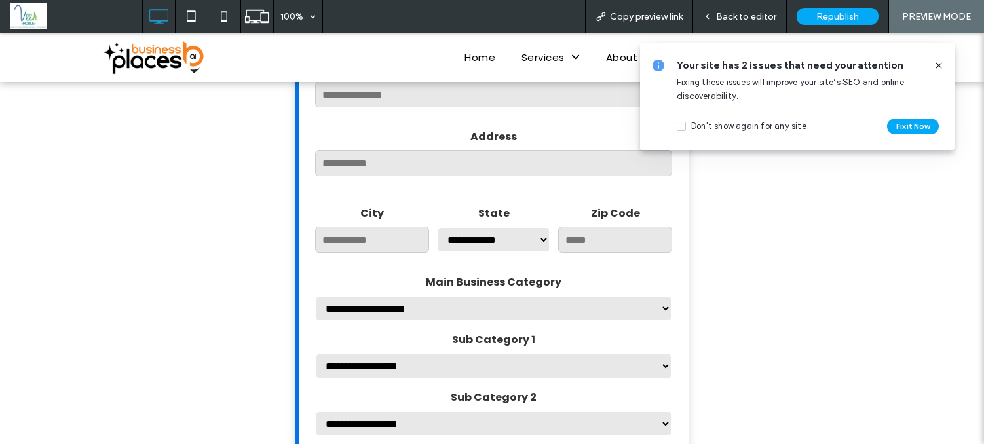
drag, startPoint x: 731, startPoint y: 14, endPoint x: 540, endPoint y: 79, distance: 201.4
click at [731, 14] on span "Back to editor" at bounding box center [746, 16] width 60 height 11
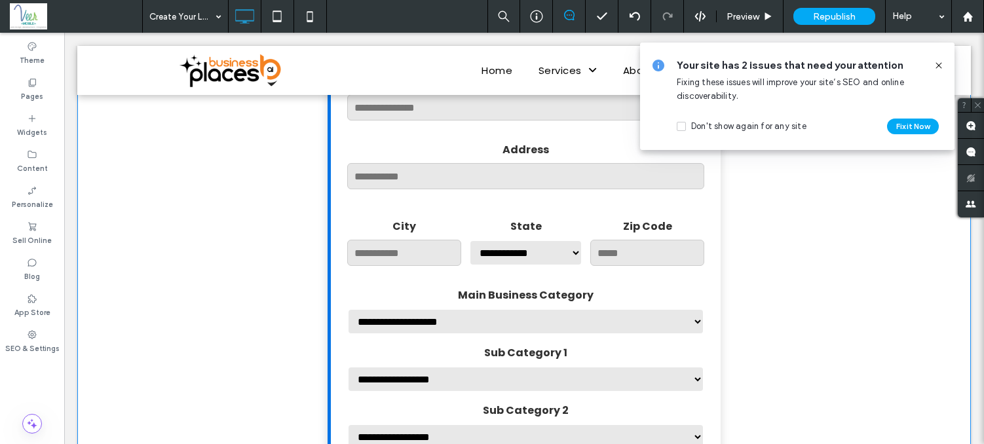
click at [522, 235] on label "State" at bounding box center [526, 226] width 114 height 16
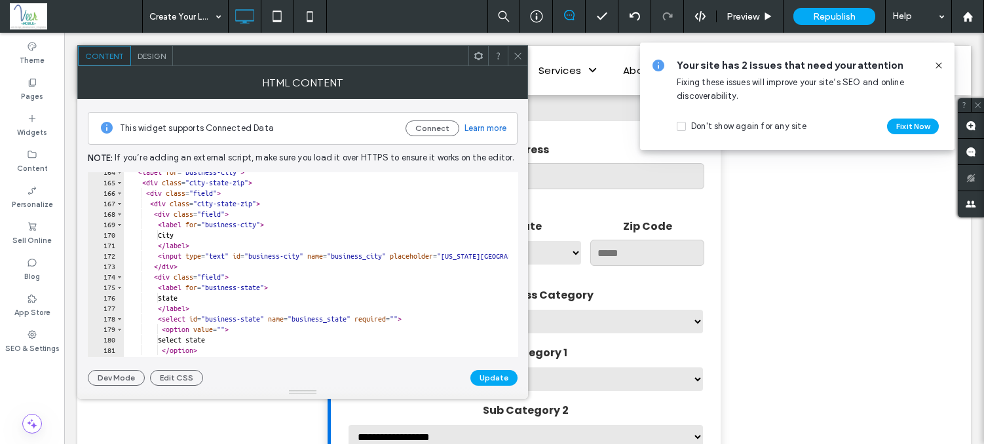
scroll to position [1730, 0]
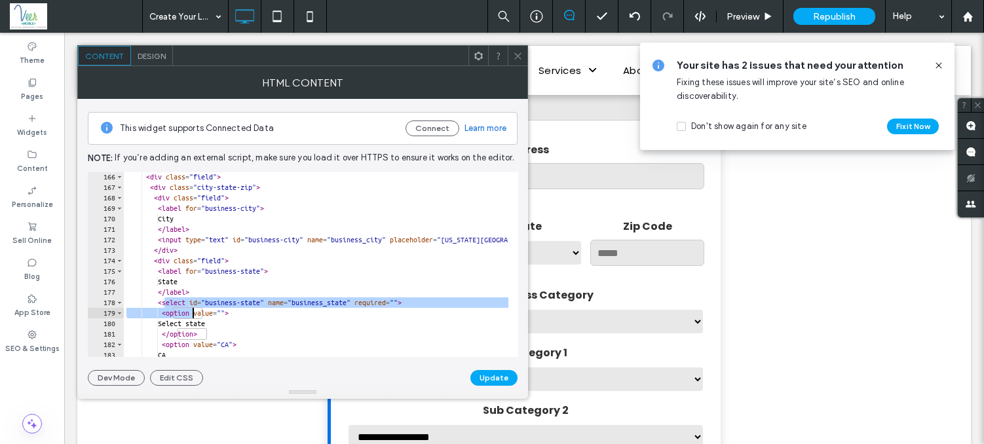
drag, startPoint x: 164, startPoint y: 303, endPoint x: 192, endPoint y: 312, distance: 29.4
click at [192, 312] on div "< div class = "field" > < div class = "city-state-zip" > < div class = "field" …" at bounding box center [780, 270] width 1312 height 196
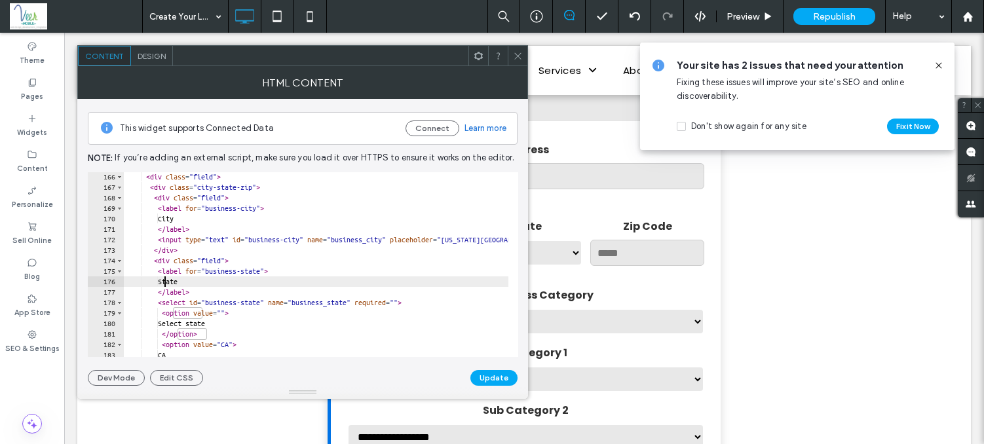
click at [164, 279] on div "< div class = "field" > < div class = "city-state-zip" > < div class = "field" …" at bounding box center [780, 270] width 1312 height 196
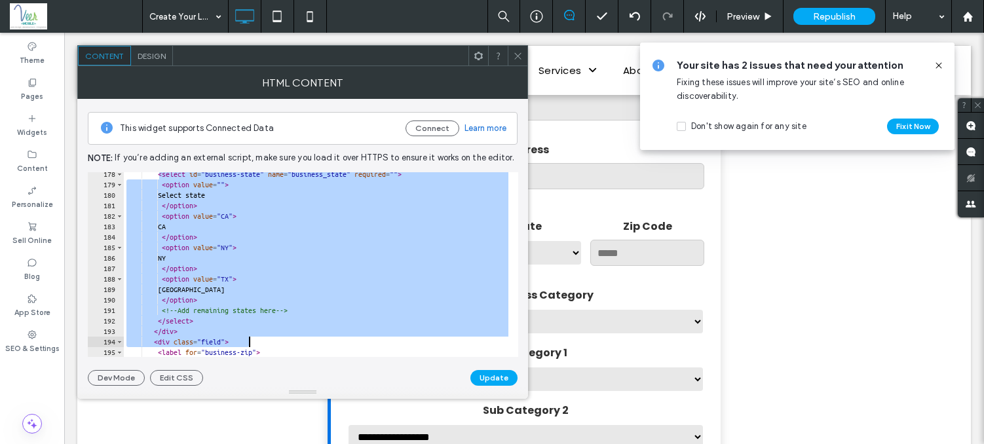
scroll to position [1859, 0]
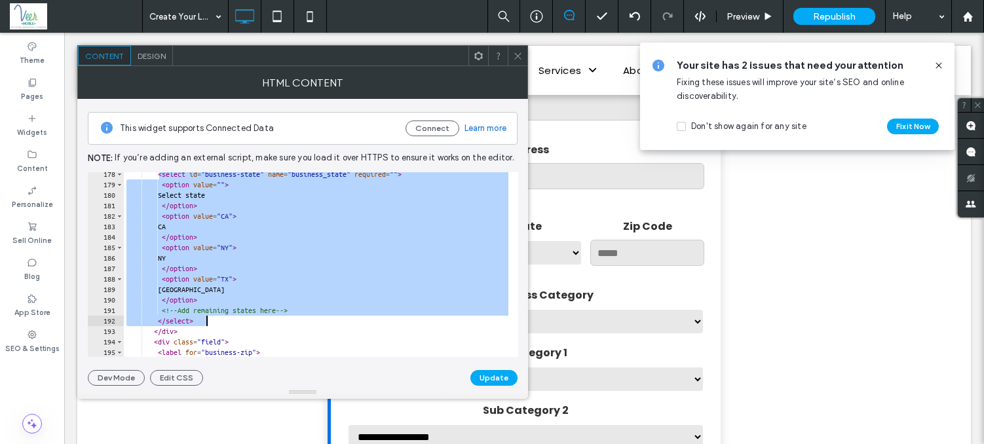
drag, startPoint x: 161, startPoint y: 301, endPoint x: 292, endPoint y: 319, distance: 132.9
click at [292, 319] on div "< select id = "business-state" name = "business_state" required = "" > < option…" at bounding box center [780, 267] width 1312 height 196
type textarea "**********"
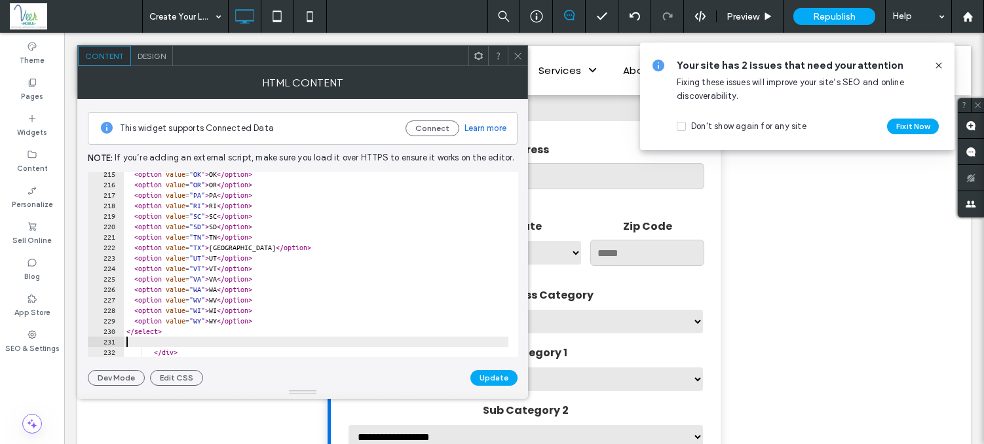
type textarea "*********"
click at [502, 373] on button "Update" at bounding box center [493, 378] width 47 height 16
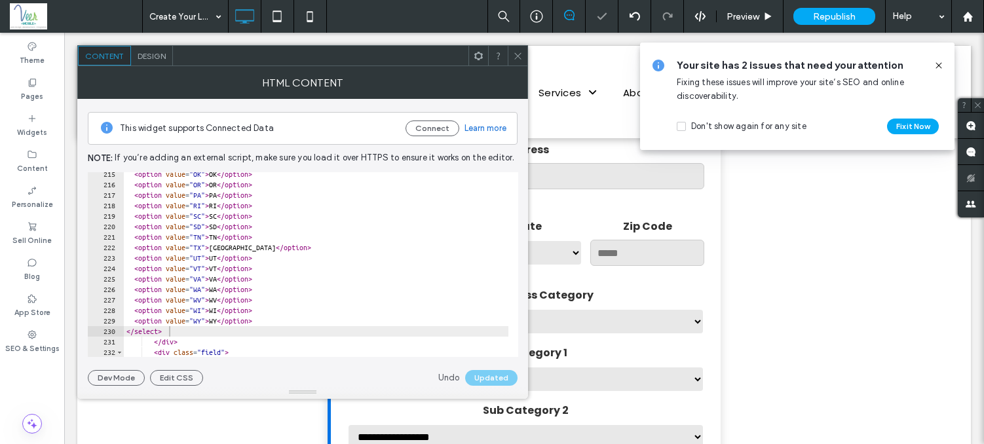
click at [516, 57] on icon at bounding box center [518, 56] width 10 height 10
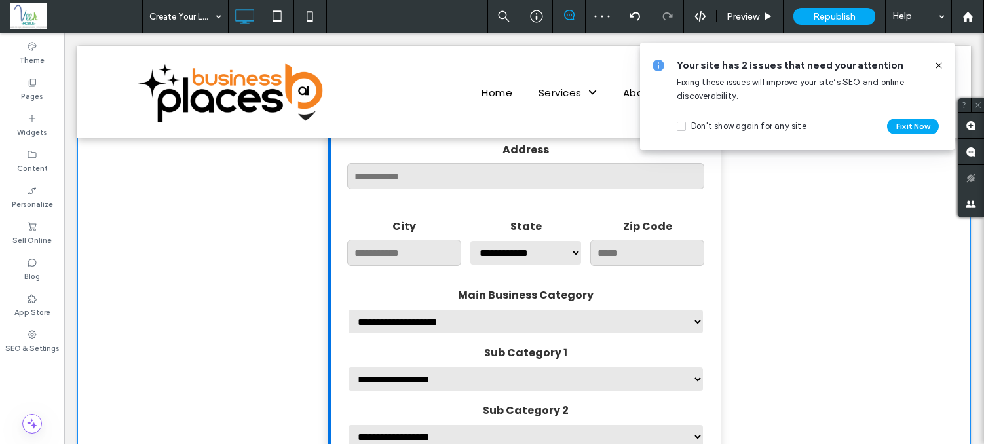
click at [559, 265] on select "**********" at bounding box center [526, 253] width 114 height 26
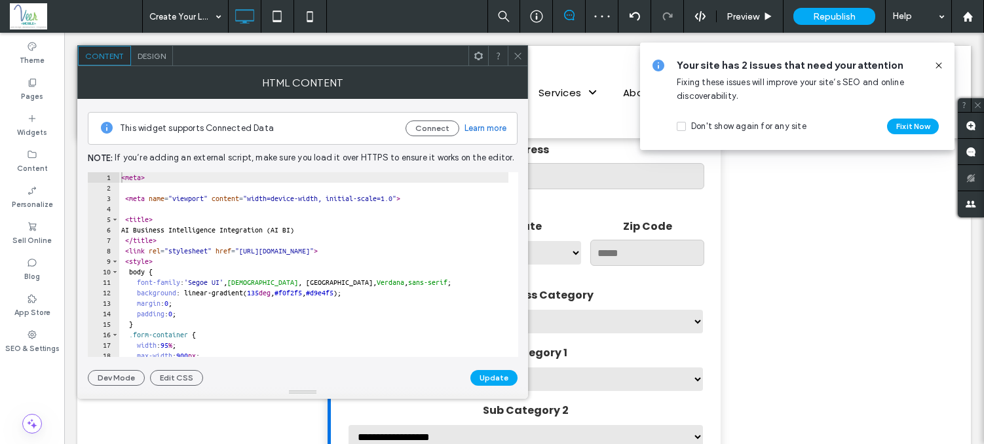
click at [510, 58] on div at bounding box center [518, 56] width 20 height 20
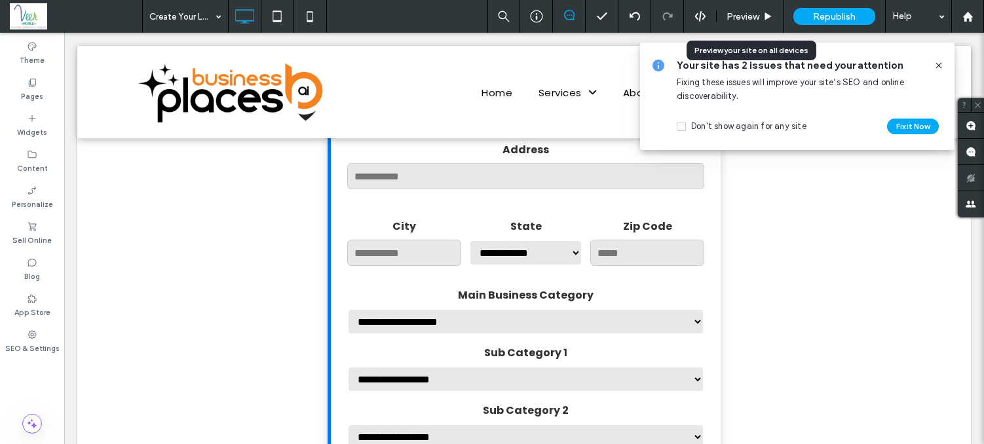
click at [749, 18] on span "Preview" at bounding box center [743, 16] width 33 height 11
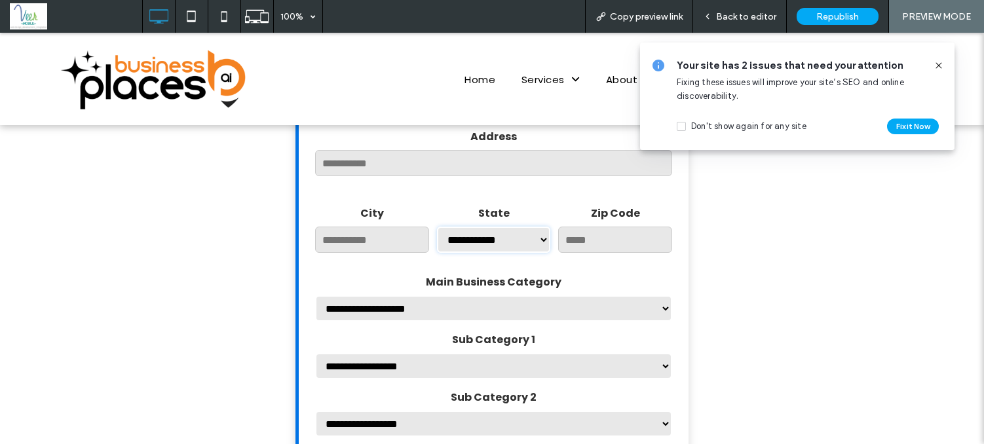
click at [506, 250] on select "**********" at bounding box center [494, 240] width 114 height 26
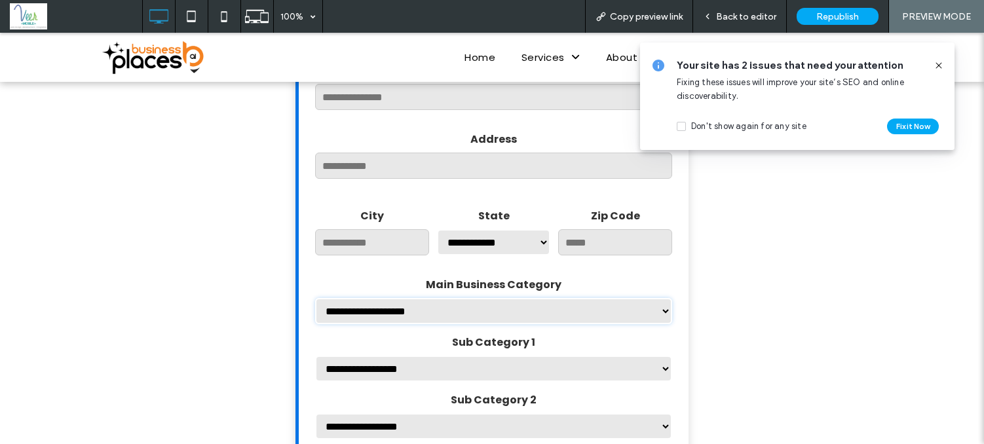
click at [544, 322] on select "**********" at bounding box center [493, 311] width 357 height 26
click at [415, 324] on select "**********" at bounding box center [493, 311] width 357 height 26
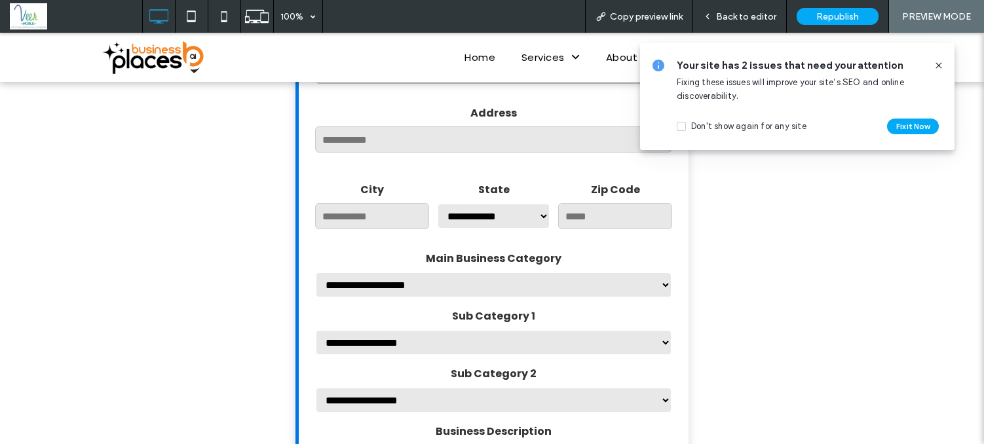
scroll to position [720, 0]
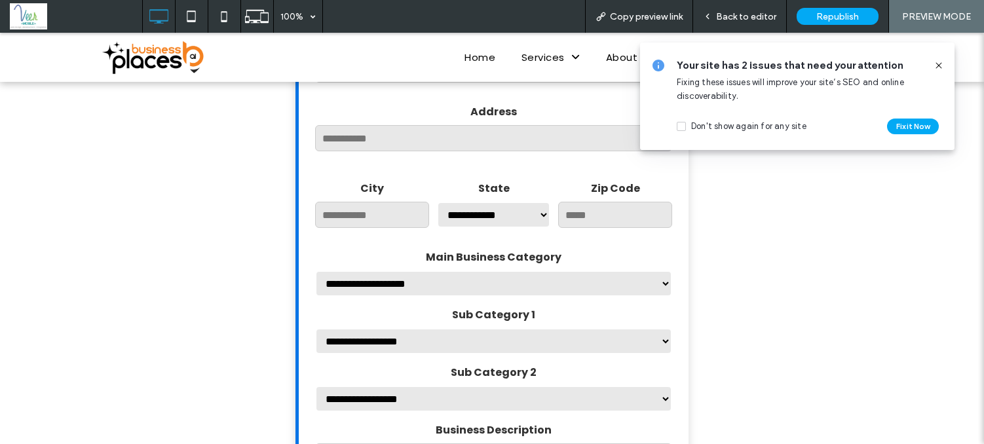
click at [383, 228] on input "**********" at bounding box center [372, 215] width 114 height 26
click at [385, 228] on input "**********" at bounding box center [372, 215] width 114 height 26
click at [729, 20] on span "Back to editor" at bounding box center [746, 16] width 60 height 11
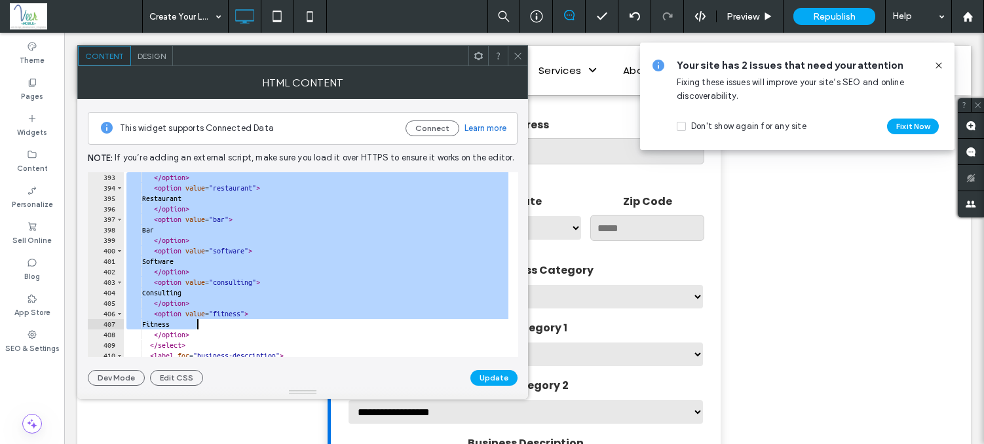
scroll to position [4154, 0]
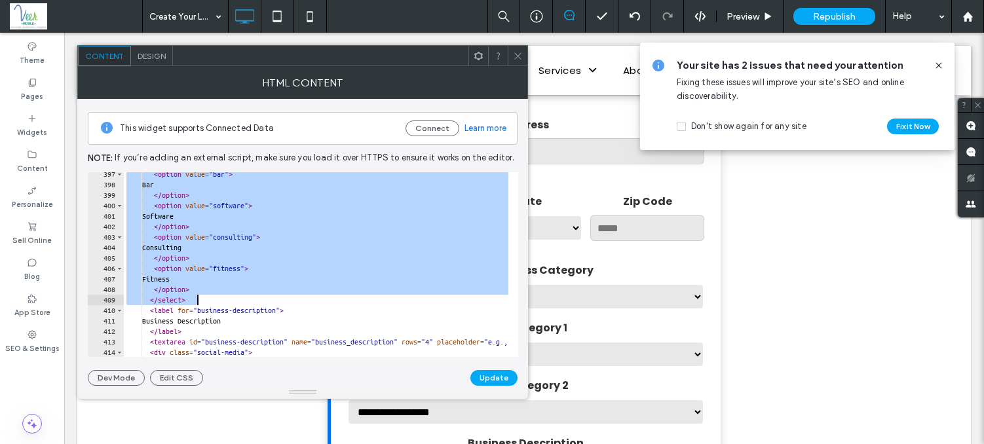
drag, startPoint x: 151, startPoint y: 282, endPoint x: 343, endPoint y: 304, distance: 193.9
click at [343, 304] on div "< option value = "bar" > Bar </ option > < option value = "software" > Software…" at bounding box center [780, 267] width 1312 height 196
type textarea "**********"
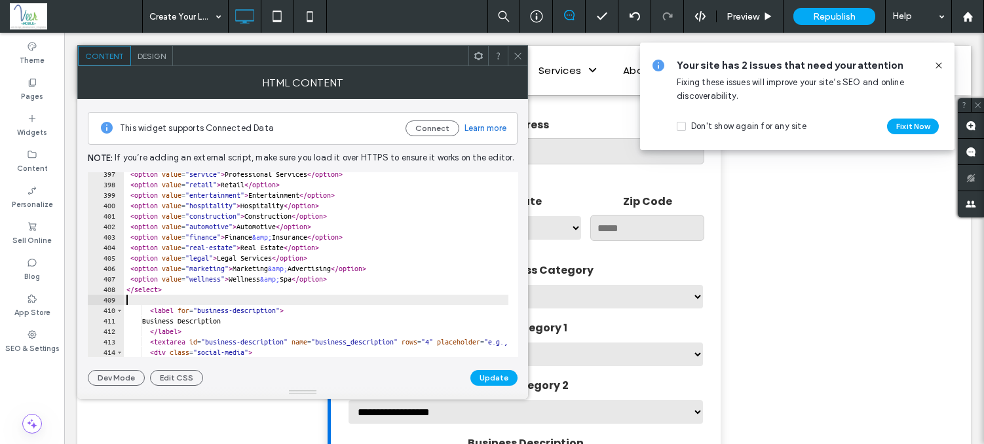
type textarea "*********"
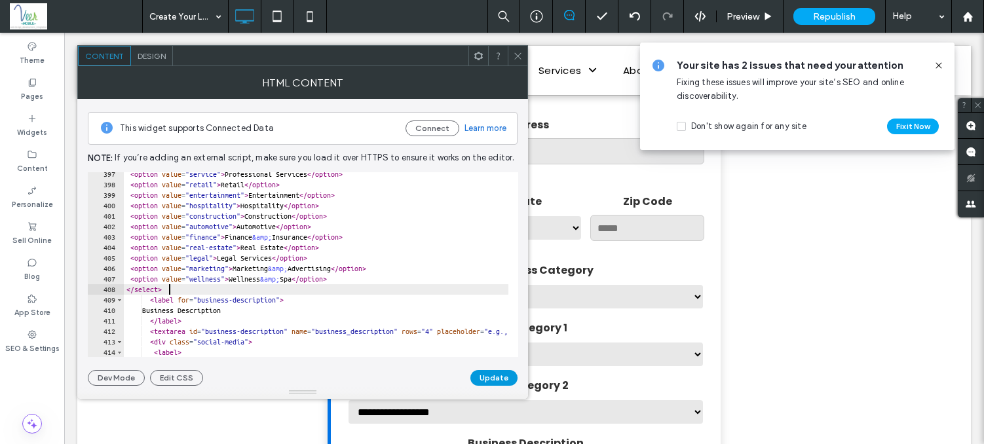
click at [498, 375] on button "Update" at bounding box center [493, 378] width 47 height 16
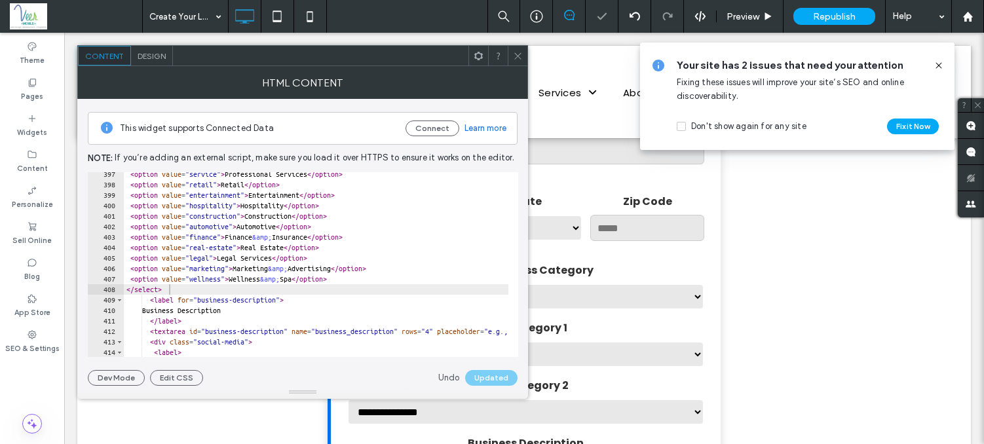
click at [515, 51] on icon at bounding box center [518, 56] width 10 height 10
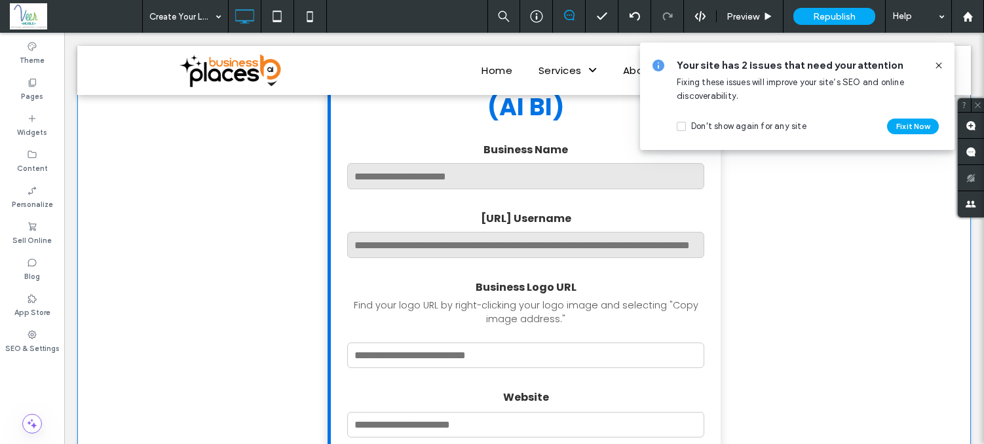
scroll to position [241, 0]
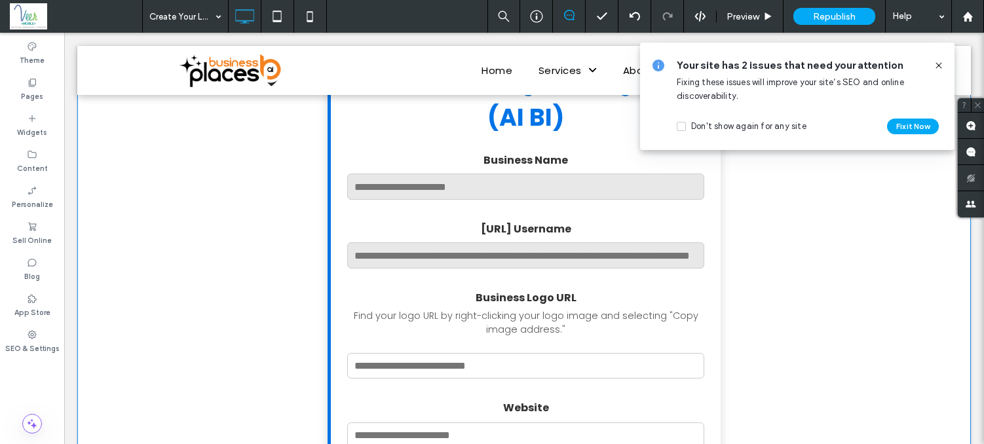
click at [552, 312] on div "Find your logo URL by right-clicking your logo image and selecting "Copy image …" at bounding box center [525, 323] width 357 height 28
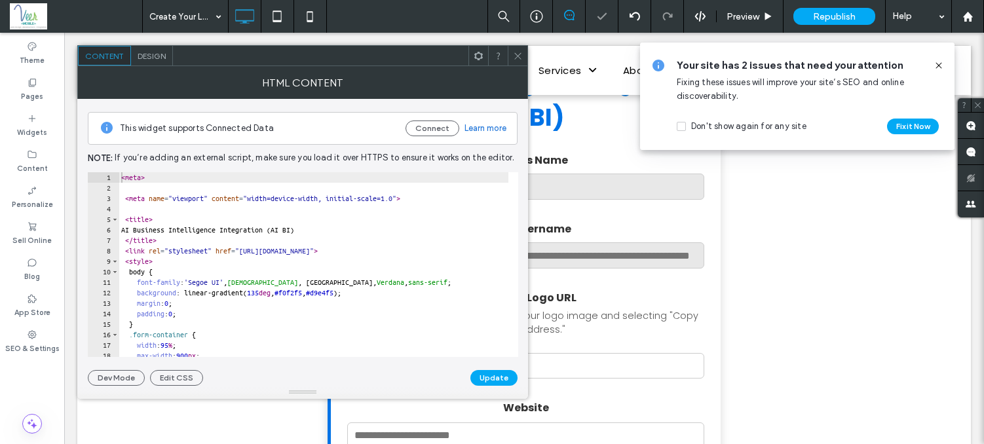
click at [514, 62] on span at bounding box center [518, 56] width 10 height 20
